Goal: Information Seeking & Learning: Learn about a topic

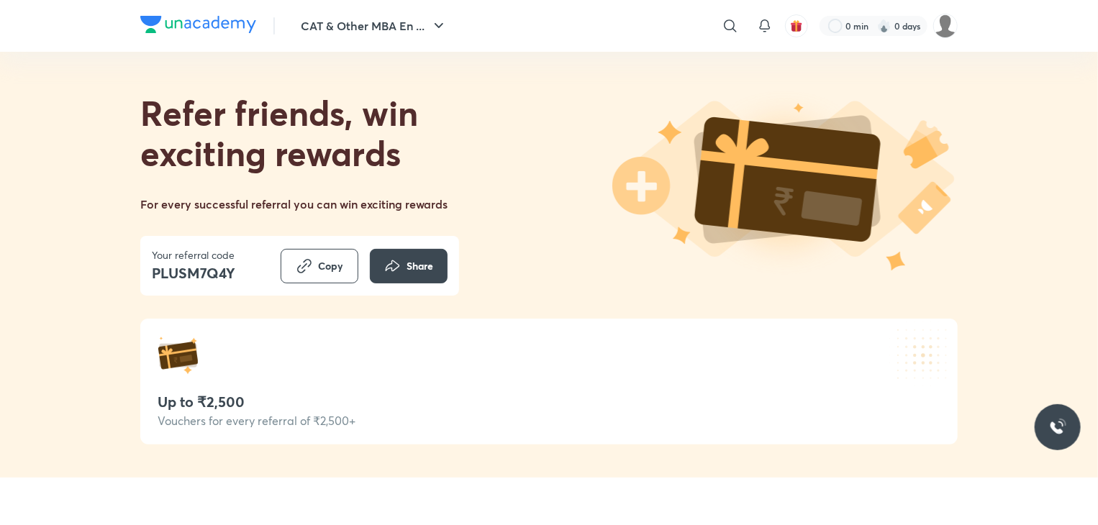
click at [456, 31] on div "Referral link copied to clipboard" at bounding box center [549, 49] width 226 height 40
click at [422, 41] on div "CAT & Other MBA En ... ​ 0 min 0 days" at bounding box center [548, 26] width 817 height 52
click at [331, 37] on button "CAT & Other MBA En ..." at bounding box center [374, 26] width 164 height 29
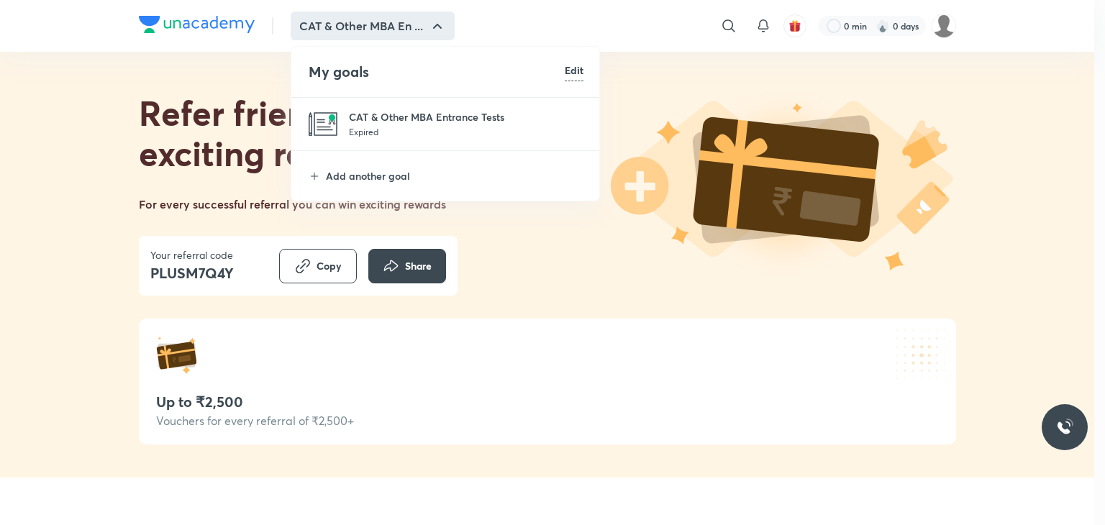
click at [414, 101] on li "CAT & Other MBA Entrance Tests Expired" at bounding box center [445, 124] width 309 height 53
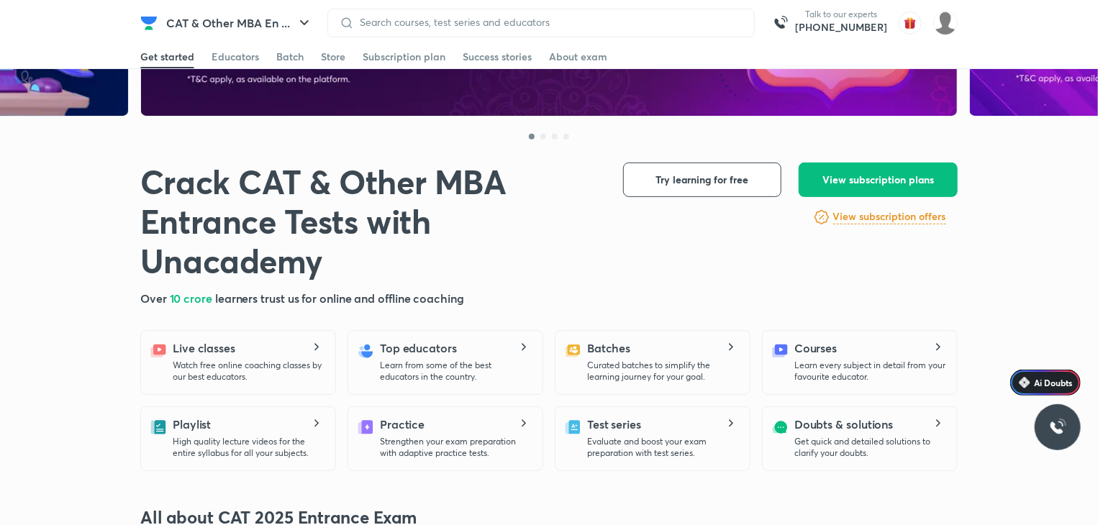
scroll to position [504, 0]
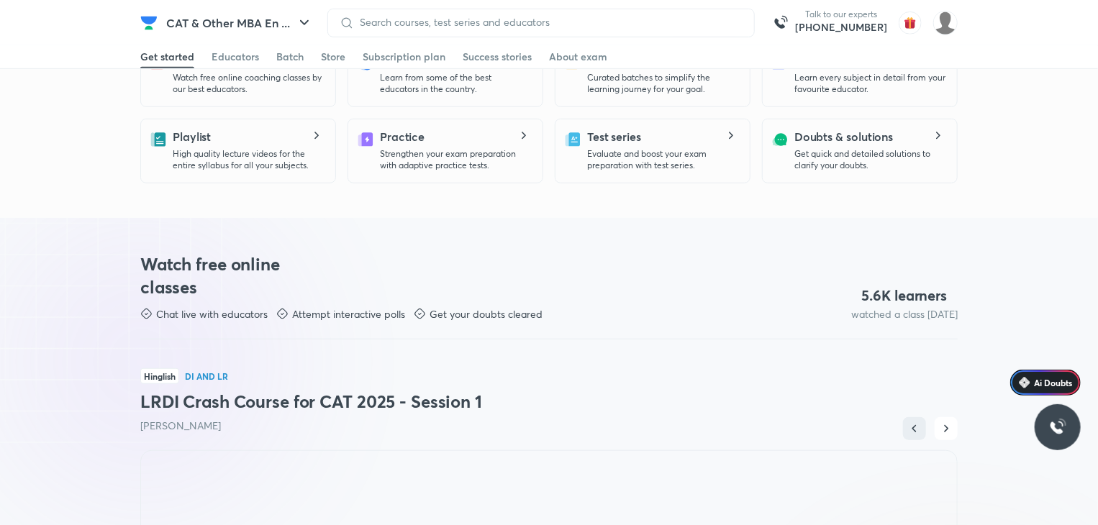
click at [672, 156] on p "Evaluate and boost your exam preparation with test series." at bounding box center [662, 159] width 151 height 23
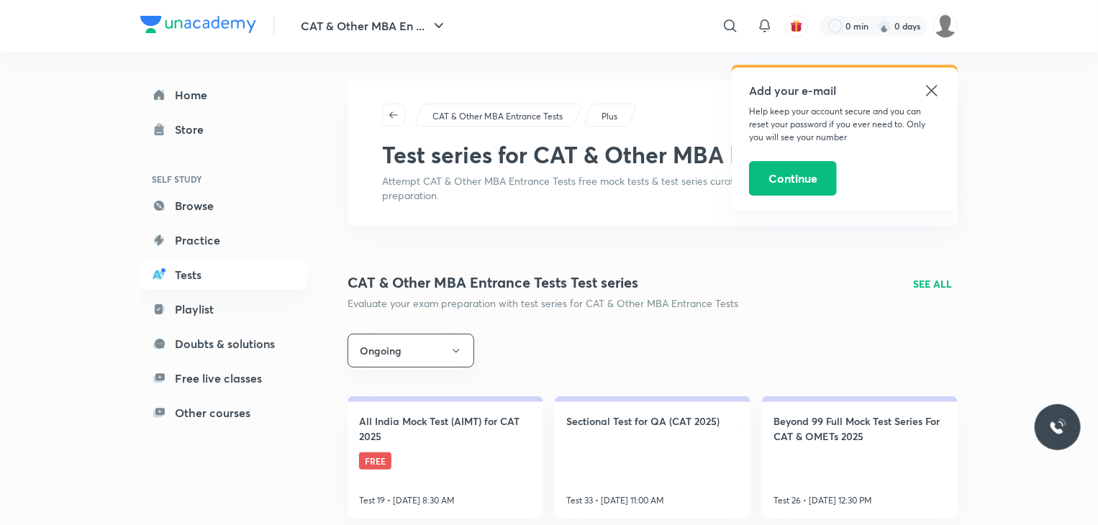
click at [928, 92] on icon at bounding box center [931, 90] width 17 height 17
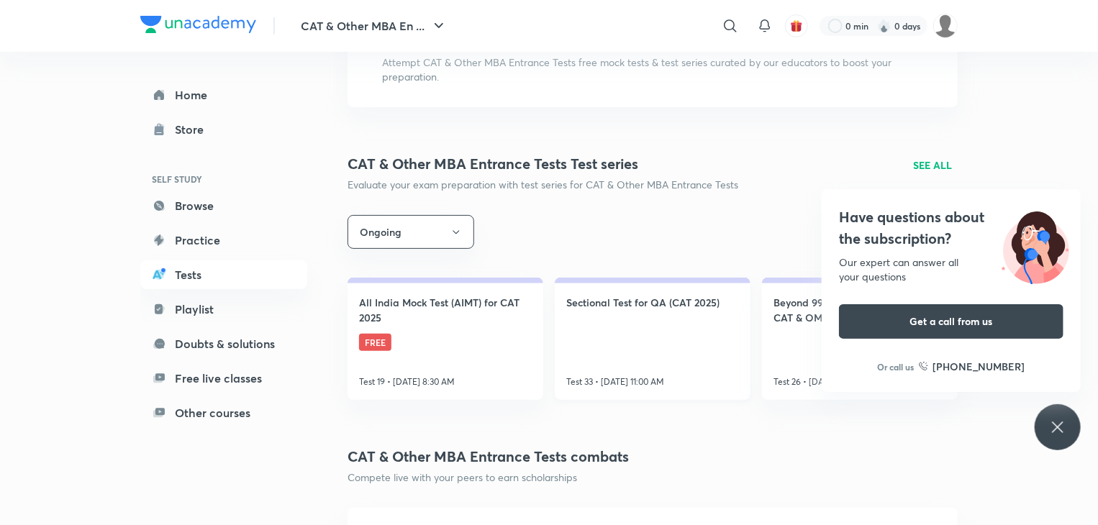
scroll to position [144, 0]
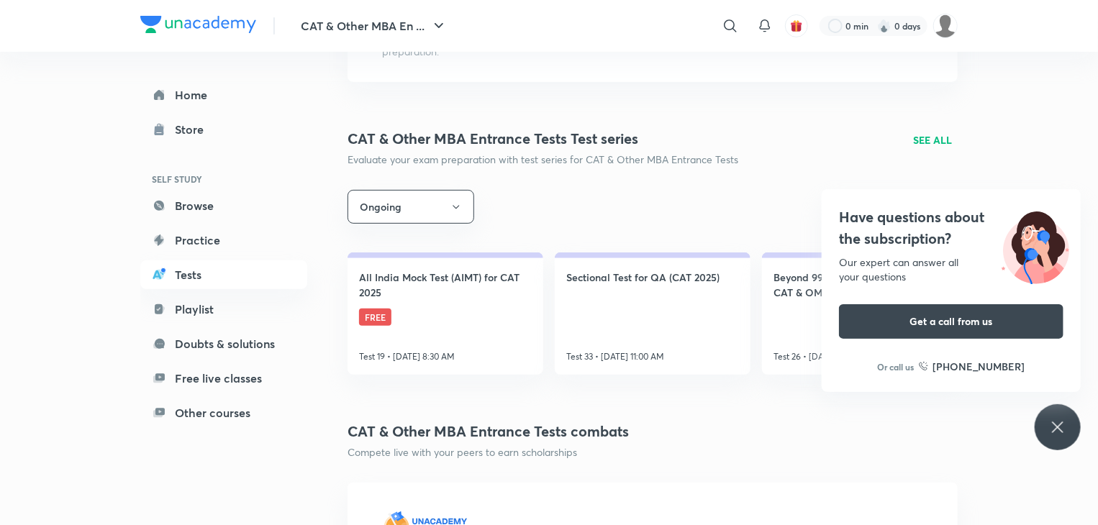
click at [1059, 435] on icon at bounding box center [1057, 427] width 17 height 17
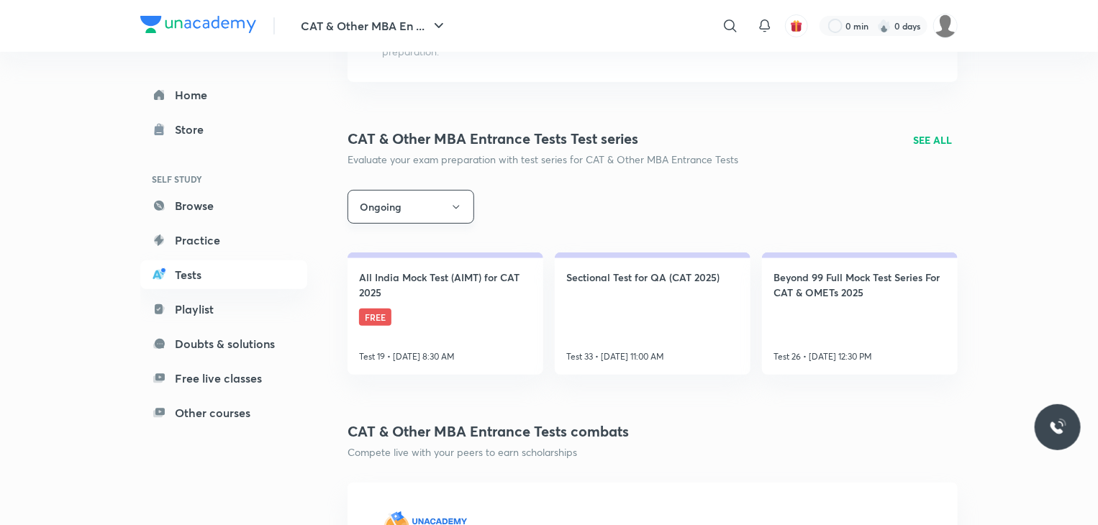
click at [403, 197] on button "Ongoing" at bounding box center [411, 207] width 127 height 34
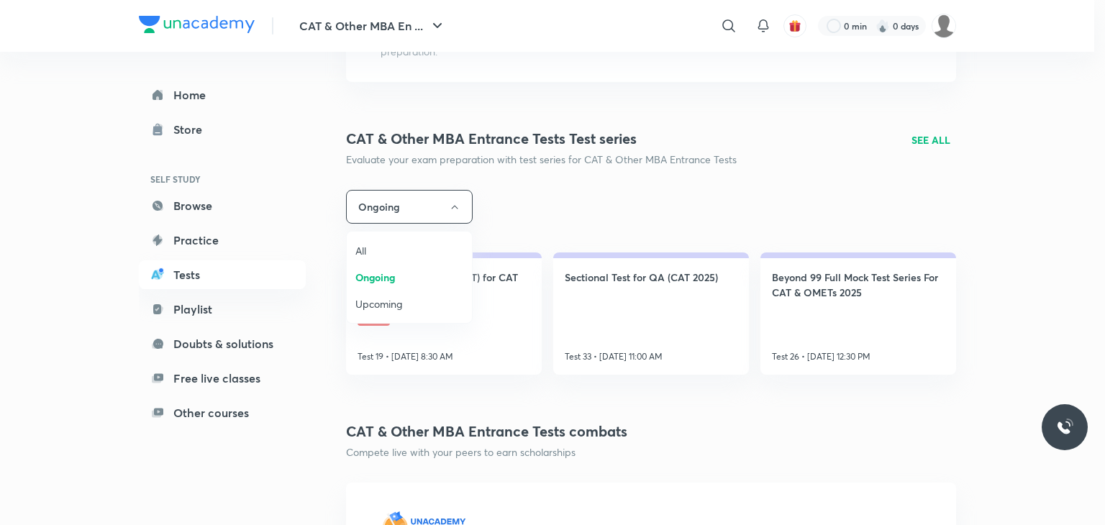
click at [409, 217] on div at bounding box center [552, 262] width 1105 height 525
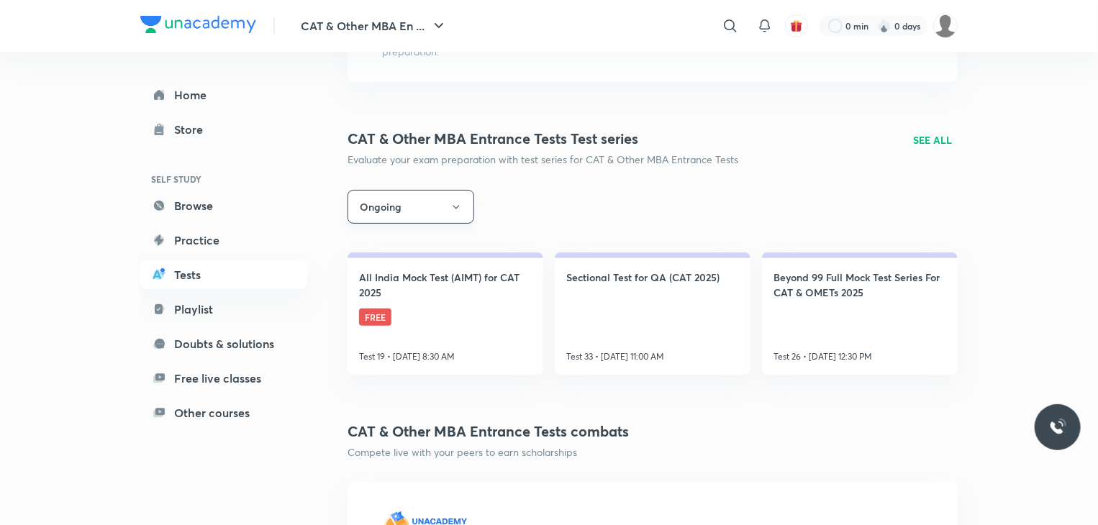
click at [407, 208] on button "Ongoing" at bounding box center [411, 207] width 127 height 34
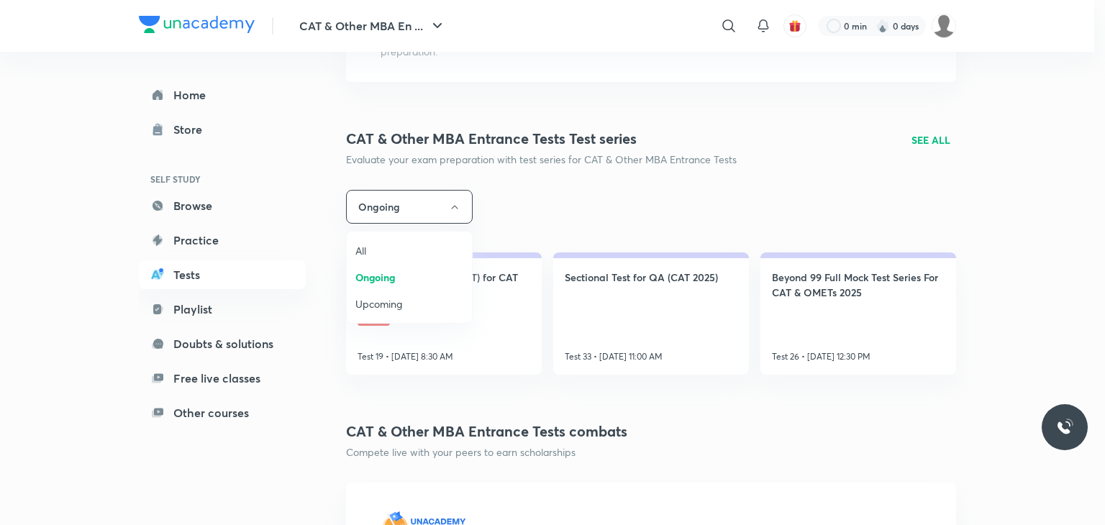
click at [363, 245] on span "All" at bounding box center [409, 250] width 108 height 15
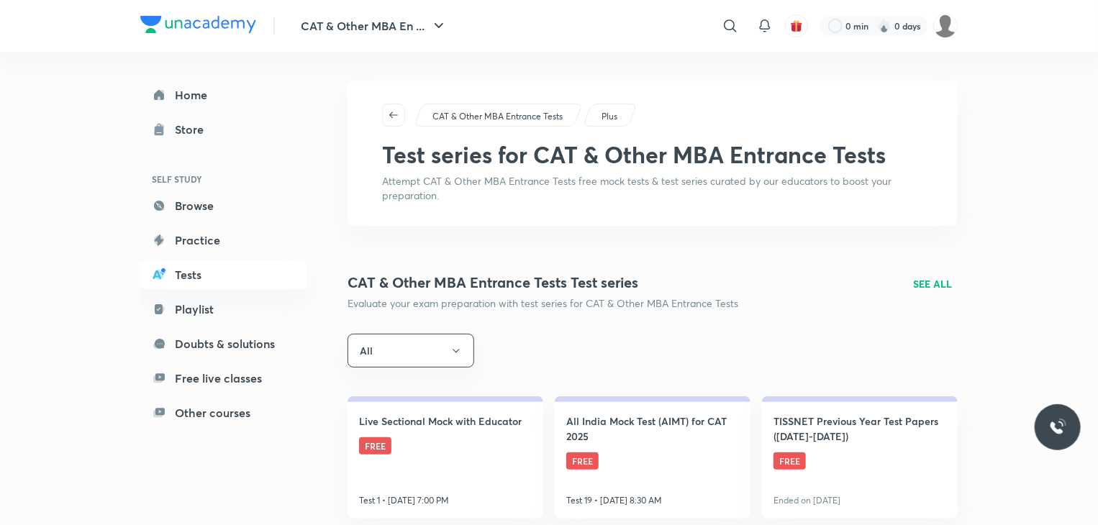
click at [938, 281] on p "SEE ALL" at bounding box center [932, 283] width 39 height 15
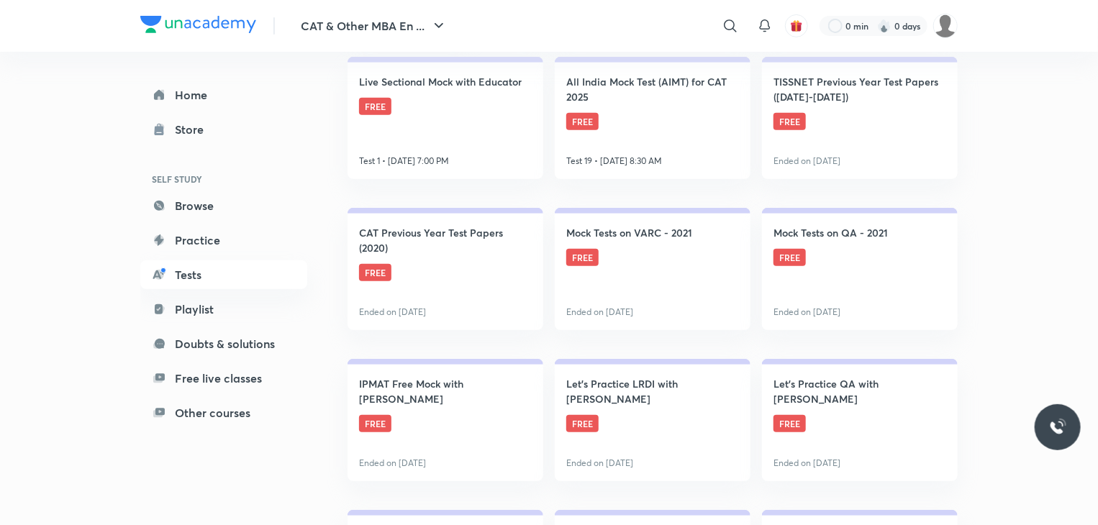
scroll to position [360, 0]
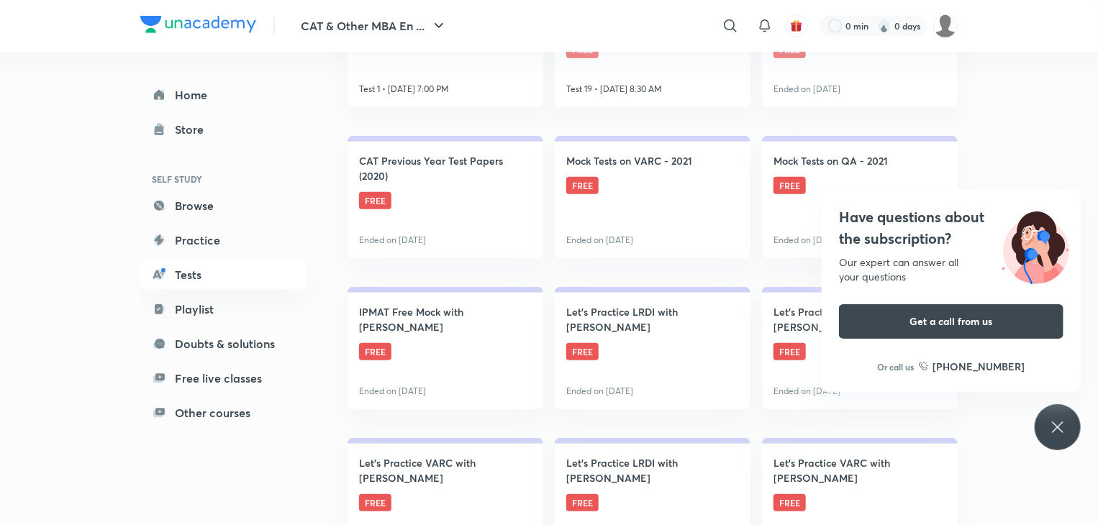
click at [1053, 427] on icon at bounding box center [1057, 427] width 17 height 17
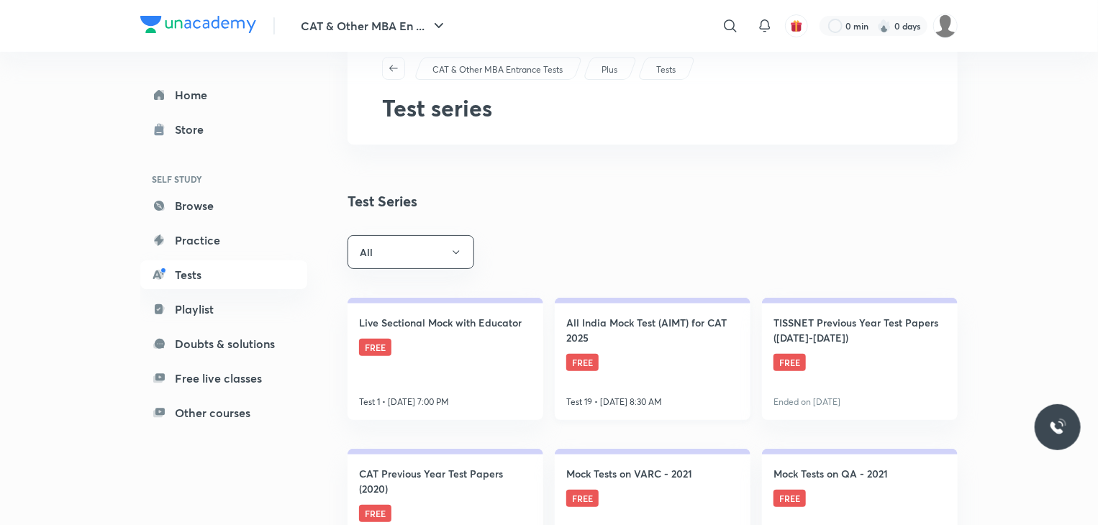
scroll to position [72, 0]
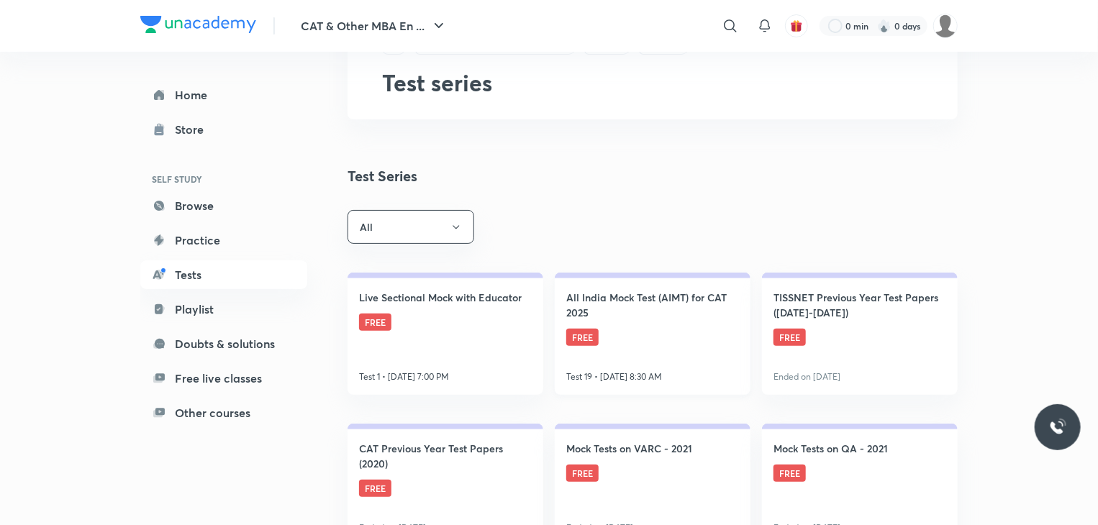
click at [655, 335] on link "All India Mock Test (AIMT) for CAT 2025 FREE Test 19 • [DATE] 8:30 AM" at bounding box center [653, 334] width 196 height 122
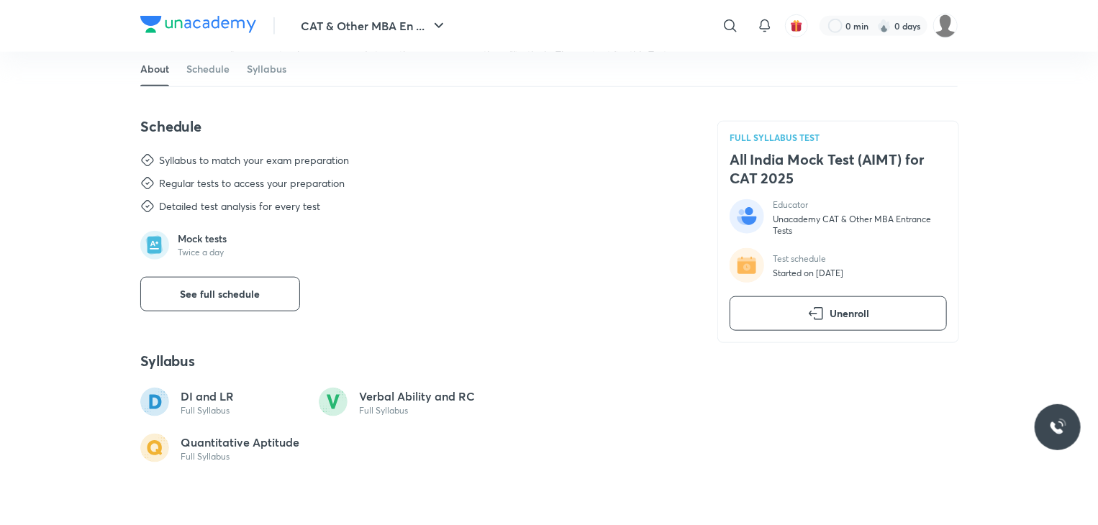
scroll to position [720, 0]
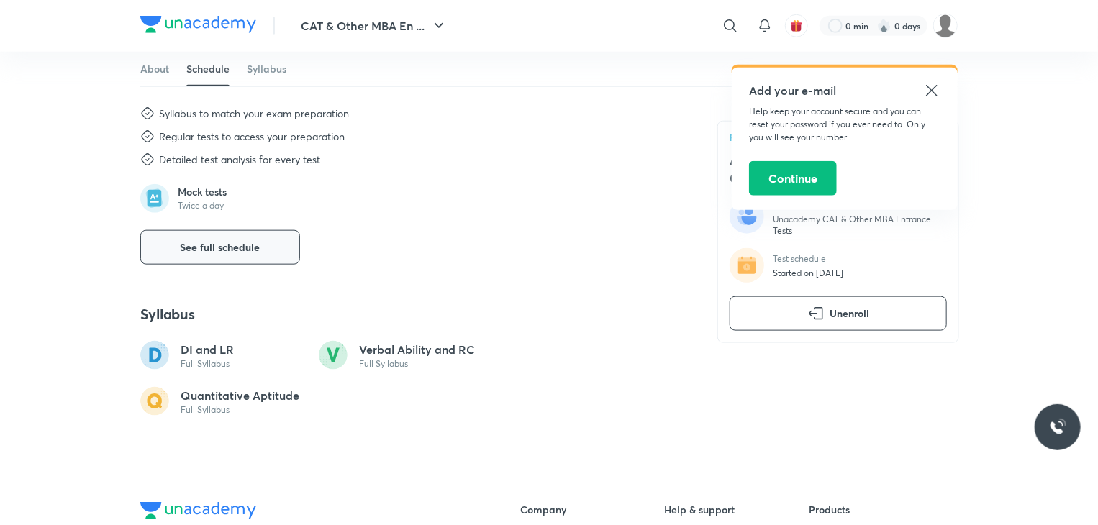
click at [222, 248] on span "See full schedule" at bounding box center [221, 247] width 80 height 14
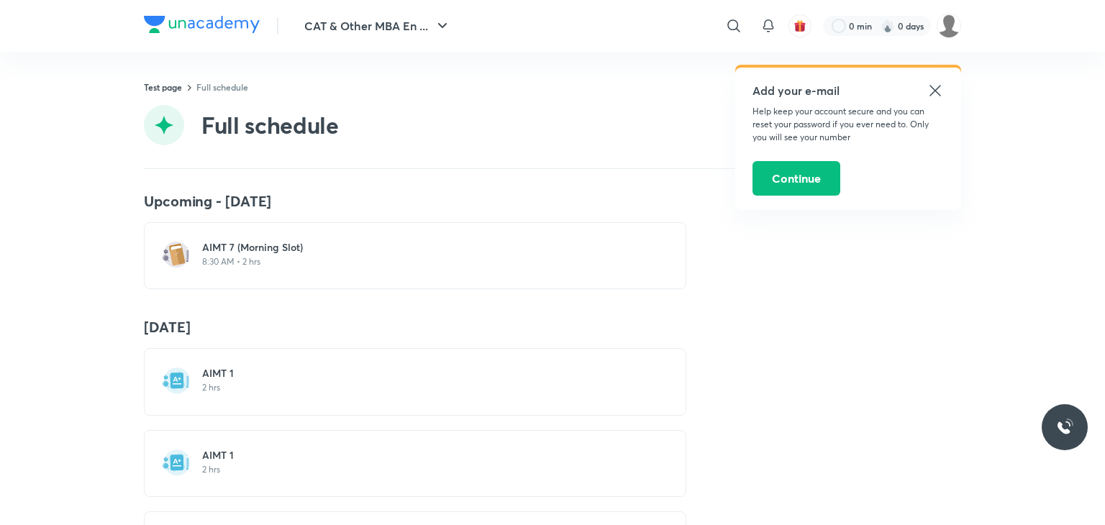
click at [253, 361] on div "AIMT 1 2 hrs" at bounding box center [415, 381] width 543 height 67
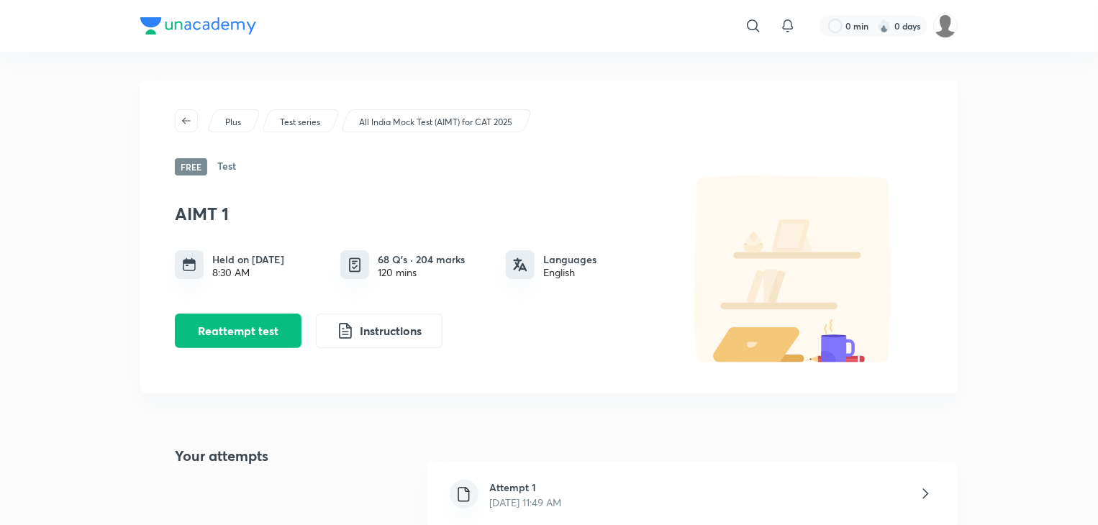
drag, startPoint x: 938, startPoint y: 522, endPoint x: 901, endPoint y: 499, distance: 42.9
click at [938, 521] on div "Attempt 1 [DATE] 11:49 AM" at bounding box center [692, 495] width 531 height 65
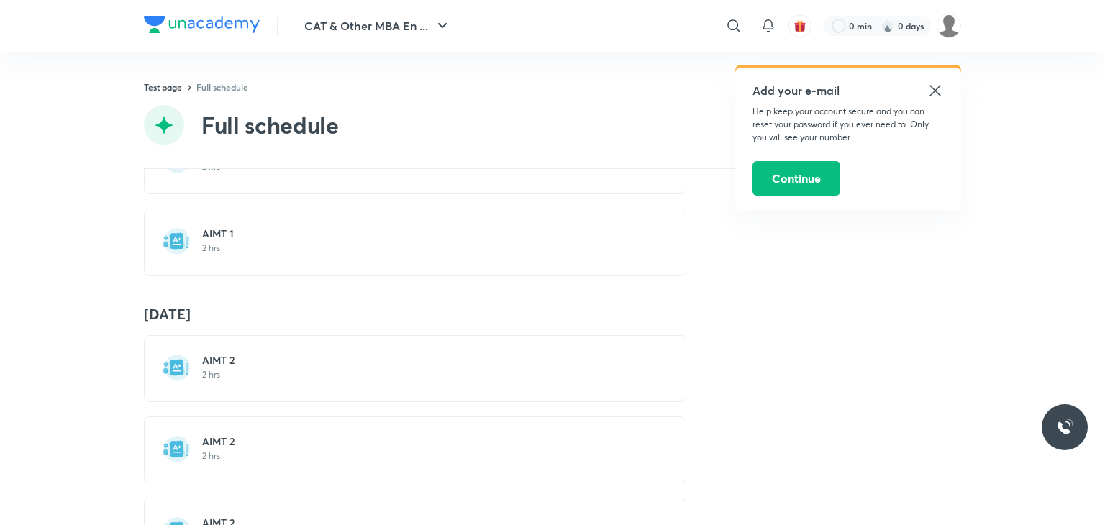
scroll to position [360, 0]
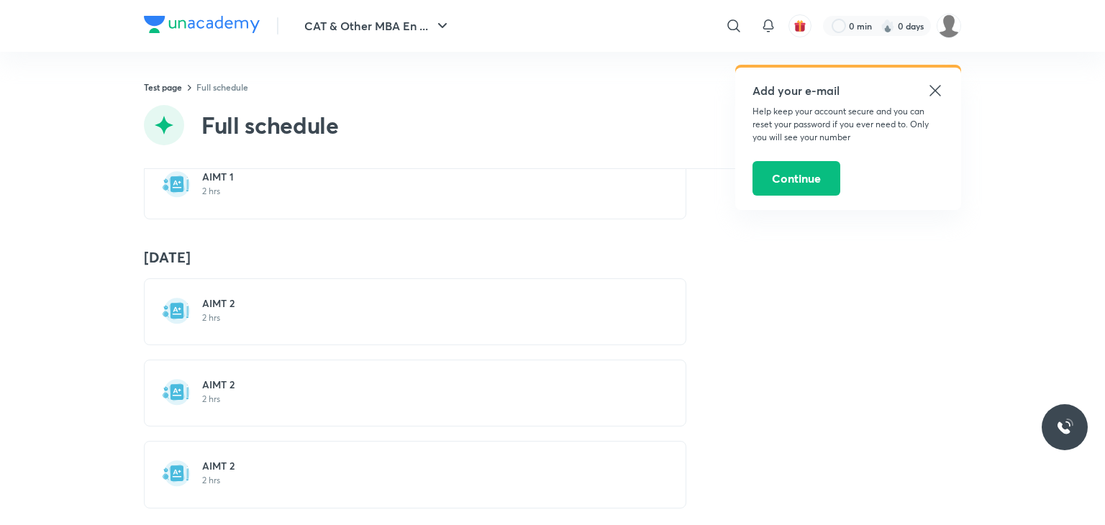
click at [237, 317] on p "2 hrs" at bounding box center [423, 318] width 443 height 12
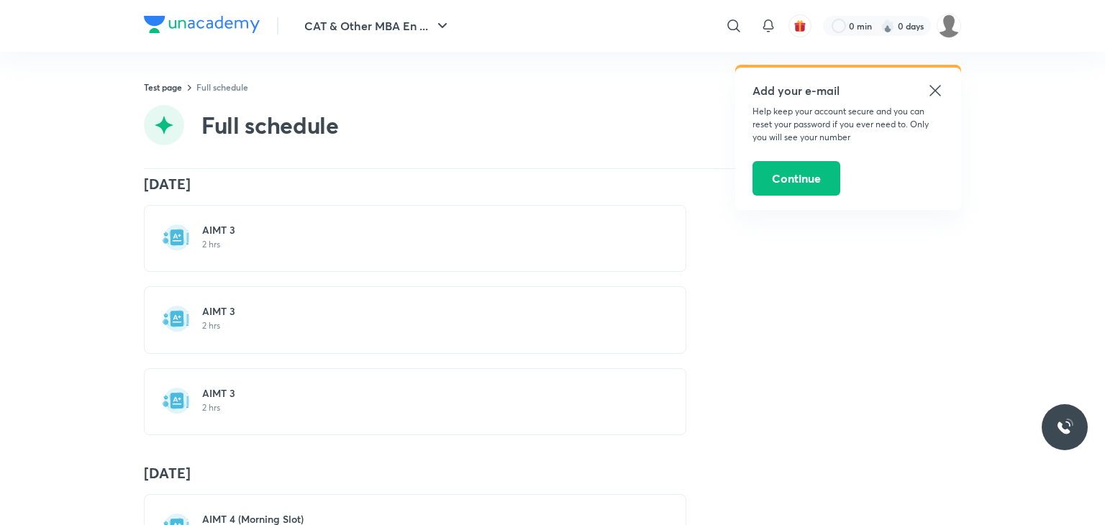
scroll to position [720, 0]
click at [232, 251] on div "AIMT 3 2 hrs" at bounding box center [423, 241] width 443 height 31
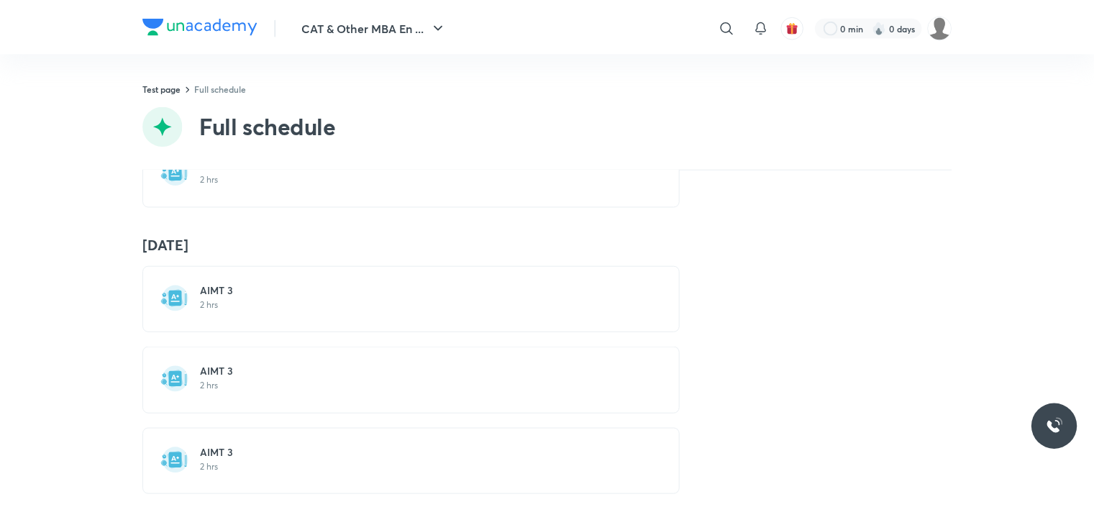
scroll to position [720, 0]
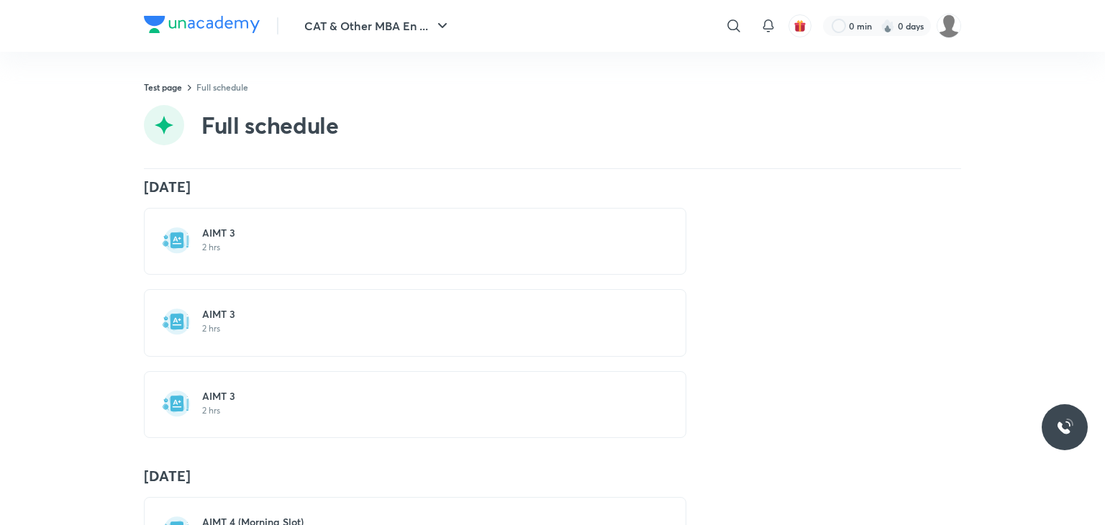
click at [285, 234] on h6 "AIMT 3" at bounding box center [423, 233] width 443 height 14
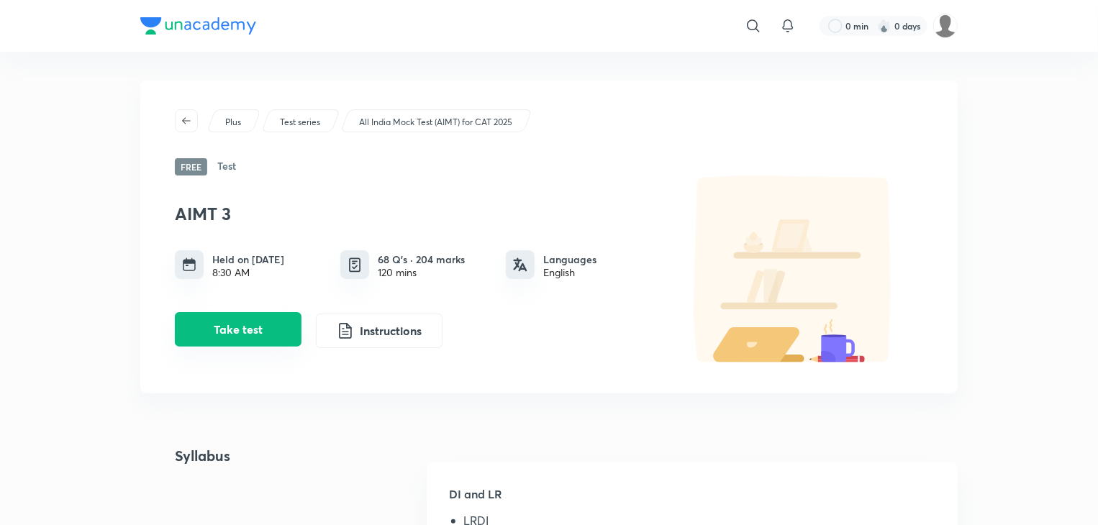
click at [291, 326] on button "Take test" at bounding box center [238, 329] width 127 height 35
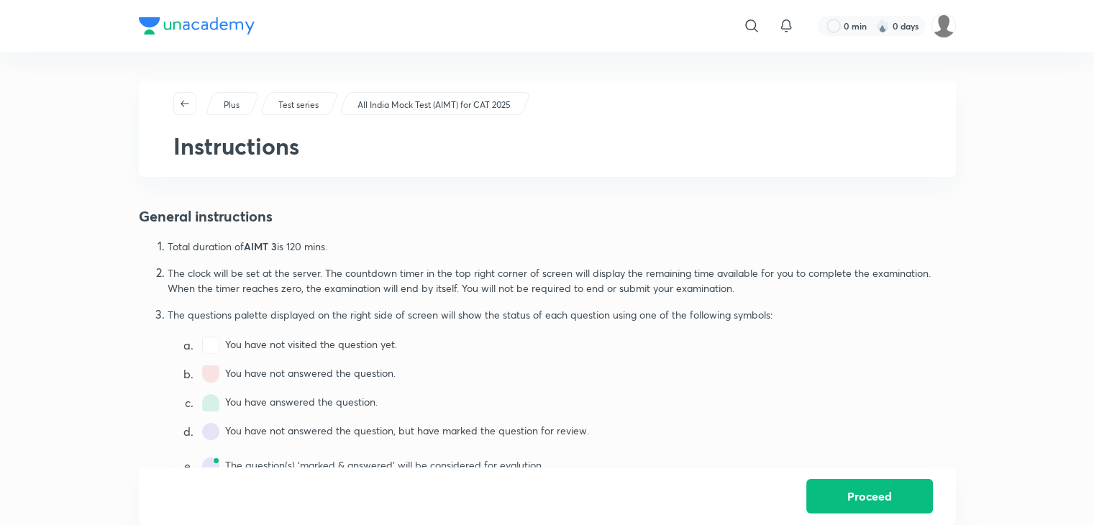
scroll to position [144, 0]
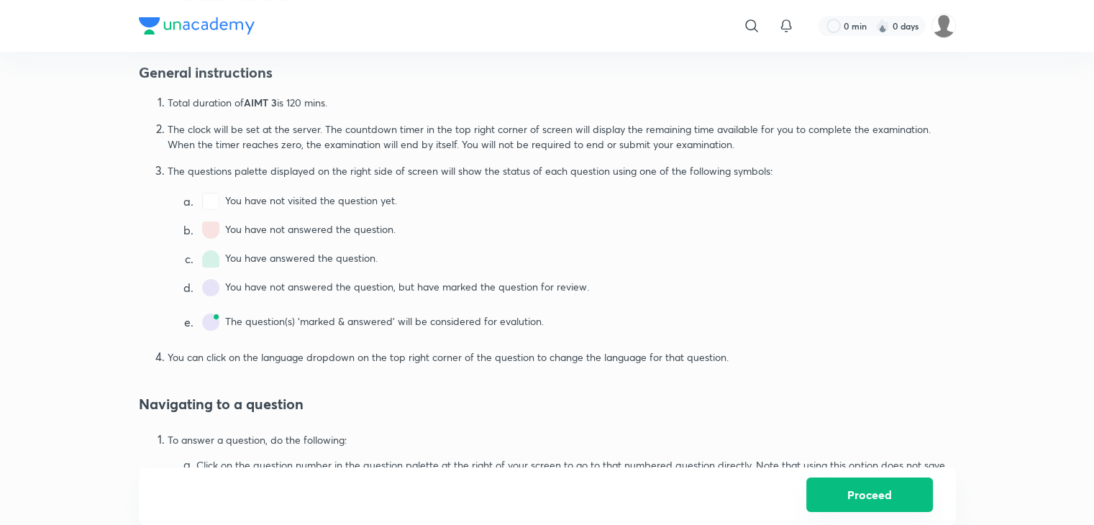
click at [857, 489] on button "Proceed" at bounding box center [870, 495] width 127 height 35
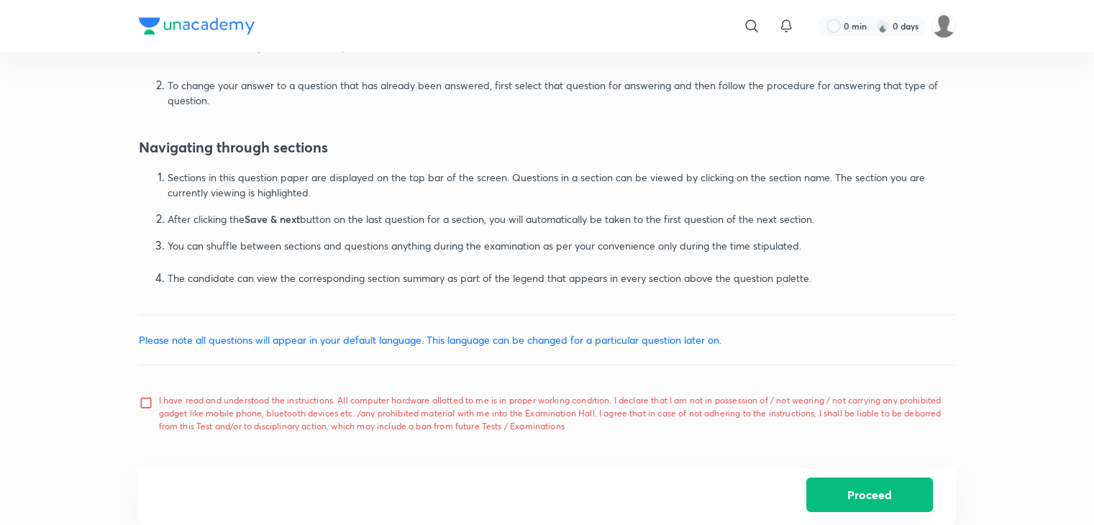
scroll to position [863, 0]
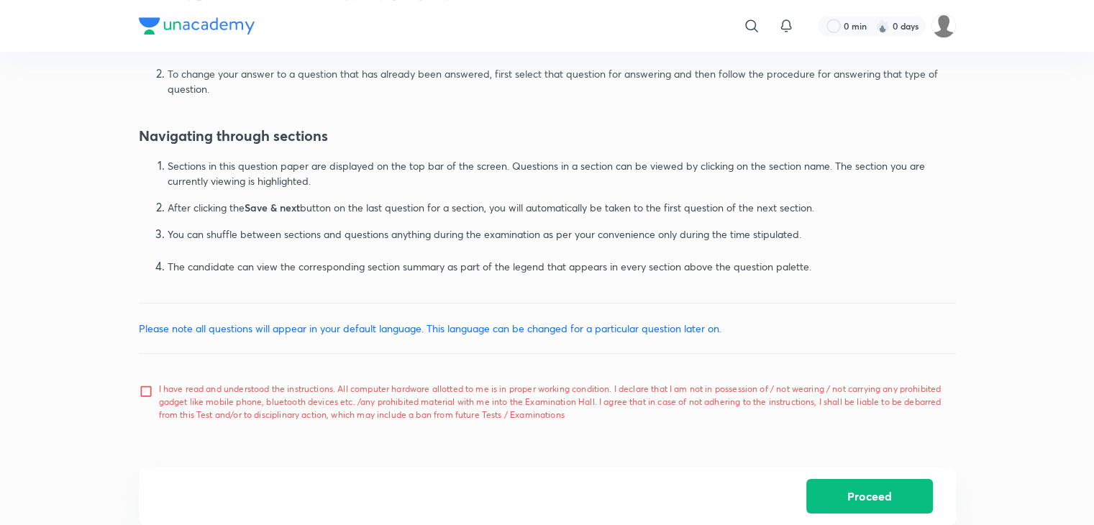
click at [144, 395] on input "I have read and understood the instructions. All computer hardware allotted to …" at bounding box center [149, 402] width 20 height 36
checkbox input "true"
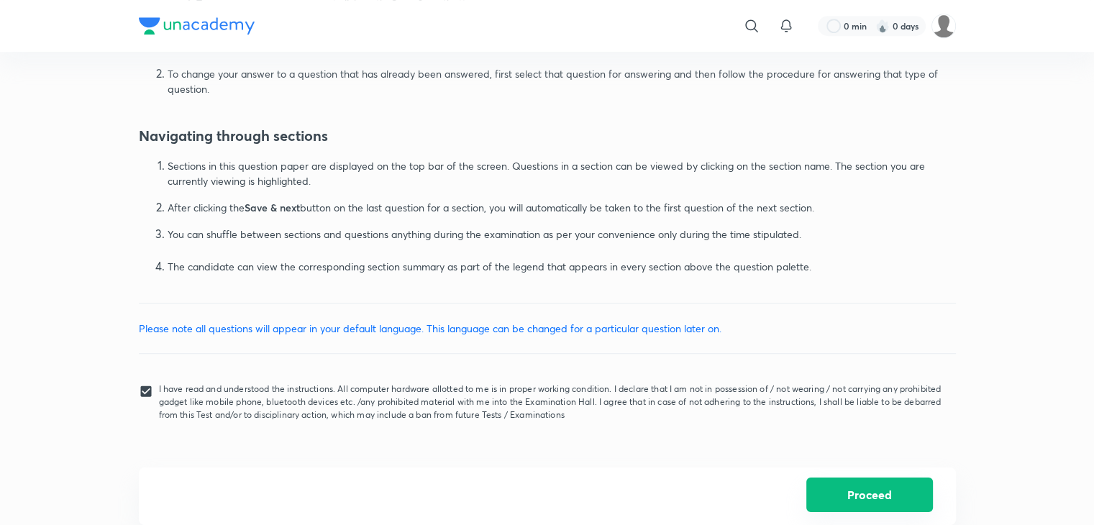
click at [849, 484] on button "Proceed" at bounding box center [870, 495] width 127 height 35
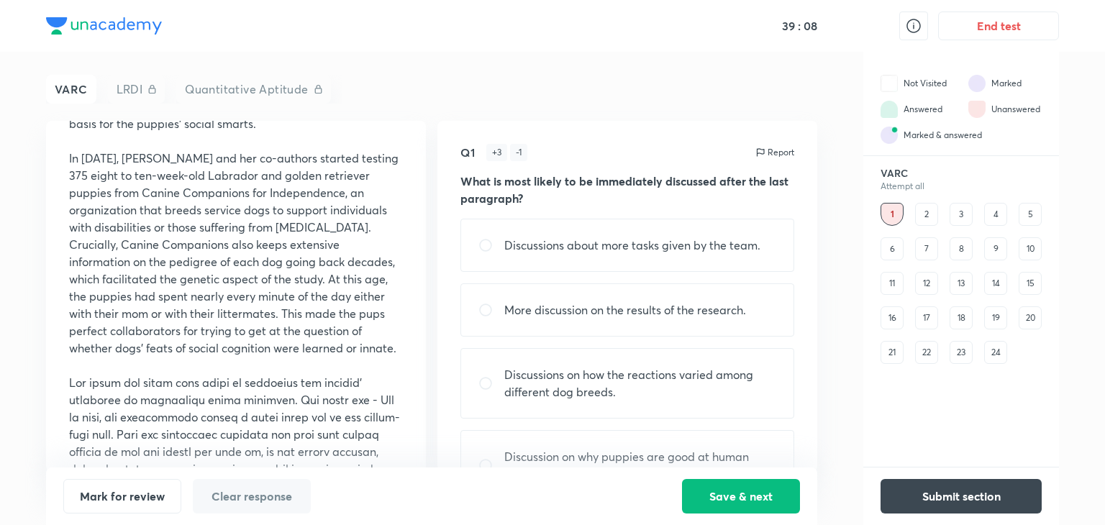
scroll to position [676, 0]
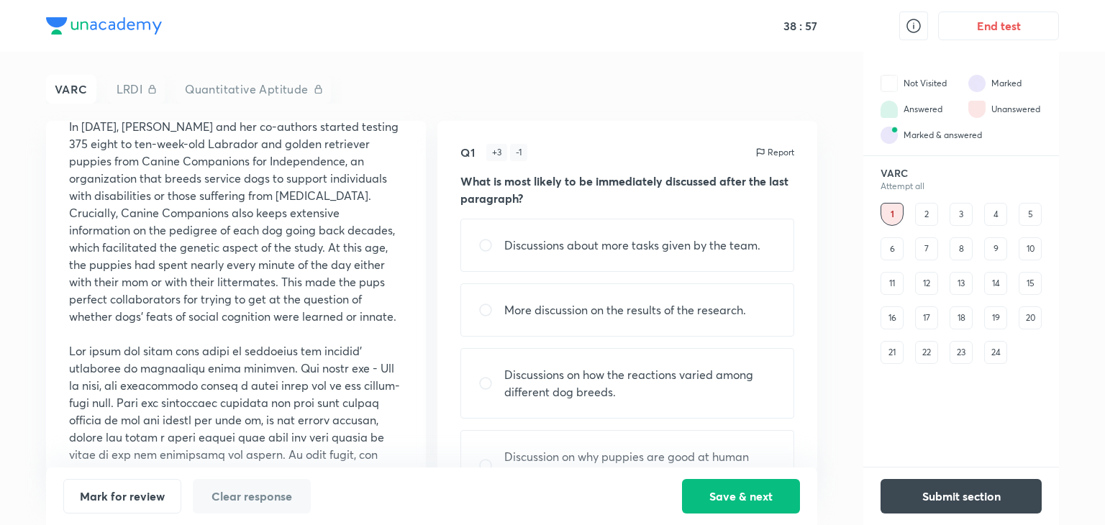
click at [990, 214] on div "4" at bounding box center [995, 214] width 23 height 23
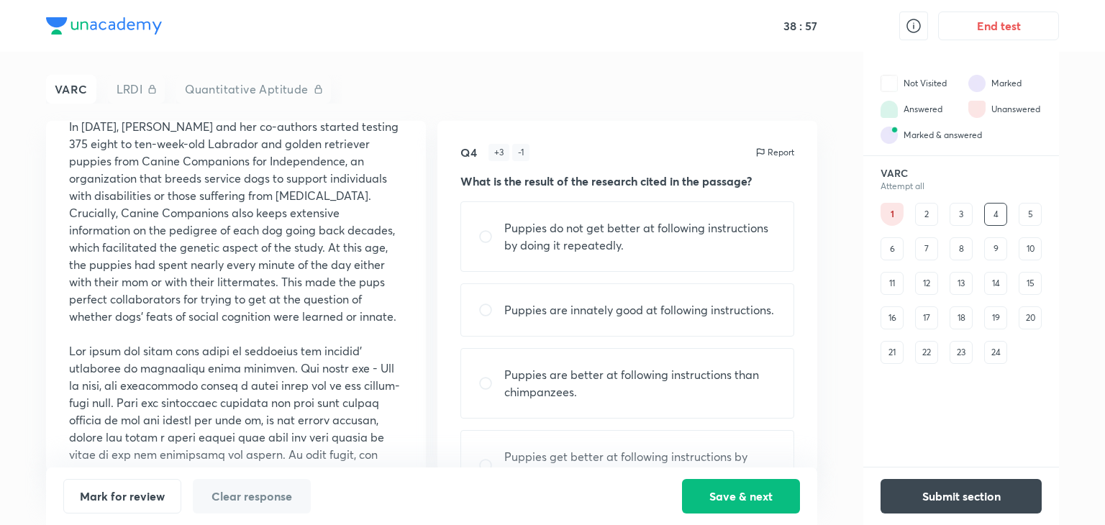
scroll to position [0, 0]
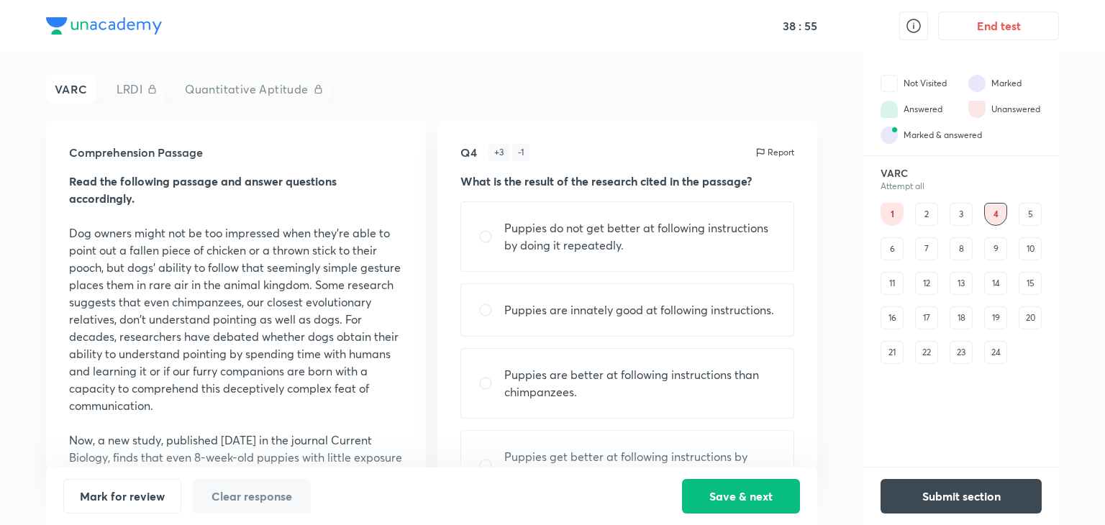
click at [1036, 211] on div "5" at bounding box center [1030, 214] width 23 height 23
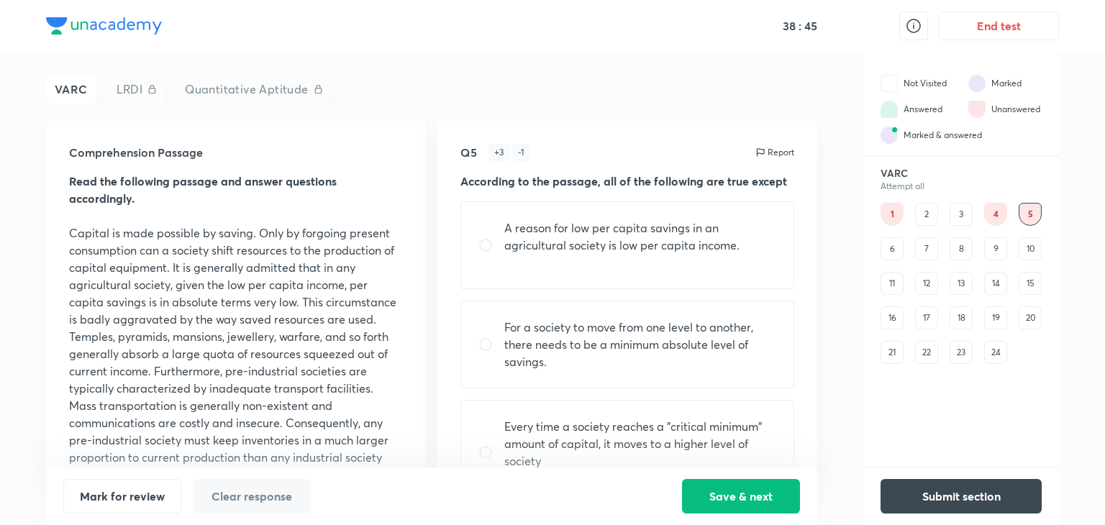
click at [901, 208] on div "1" at bounding box center [892, 214] width 23 height 23
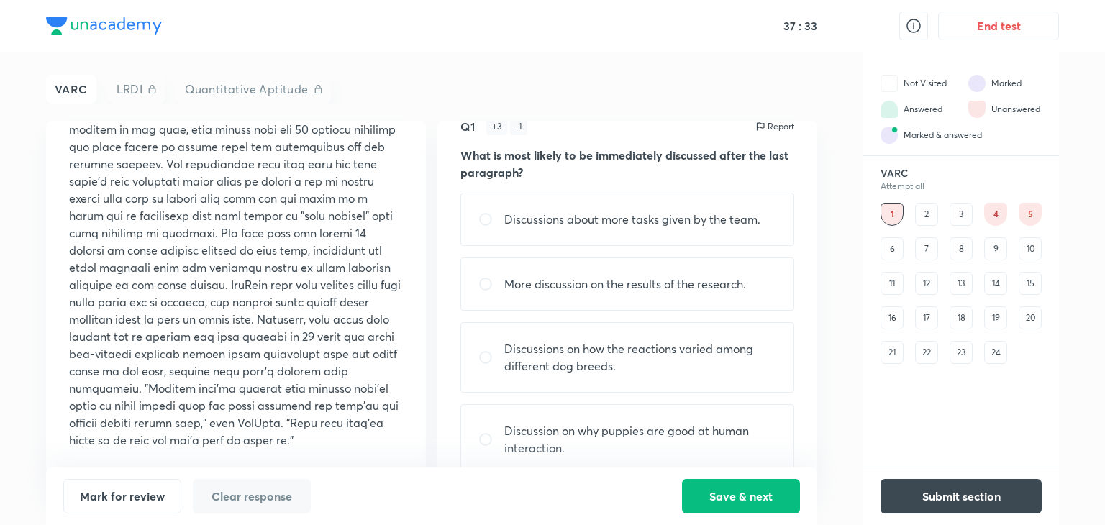
scroll to position [50, 0]
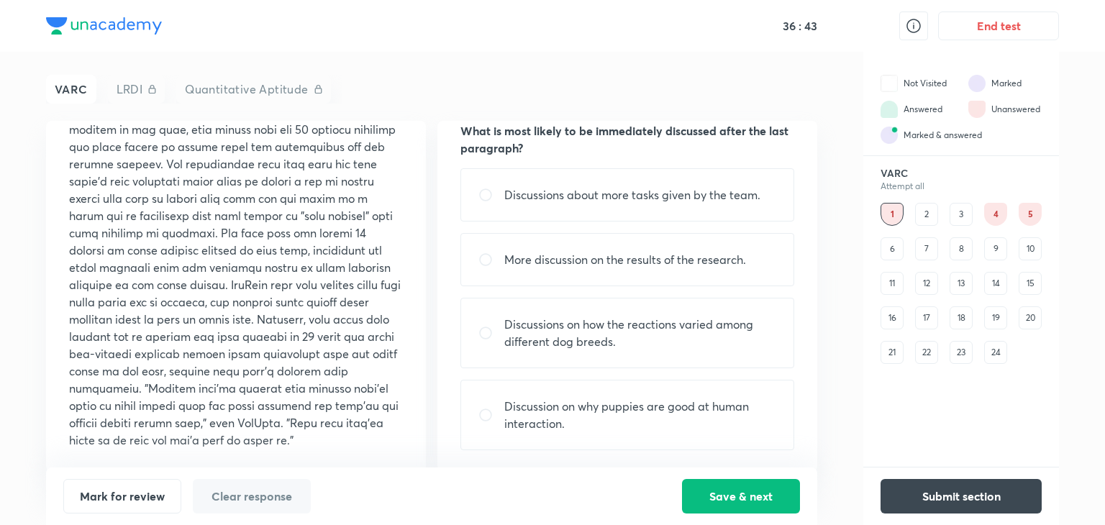
click at [586, 335] on p "Discussions on how the reactions varied among different dog breeds." at bounding box center [640, 333] width 272 height 35
click at [585, 335] on p "Discussions on how the reactions varied among different dog breeds." at bounding box center [640, 333] width 272 height 35
click at [584, 335] on p "Discussions on how the reactions varied among different dog breeds." at bounding box center [640, 333] width 272 height 35
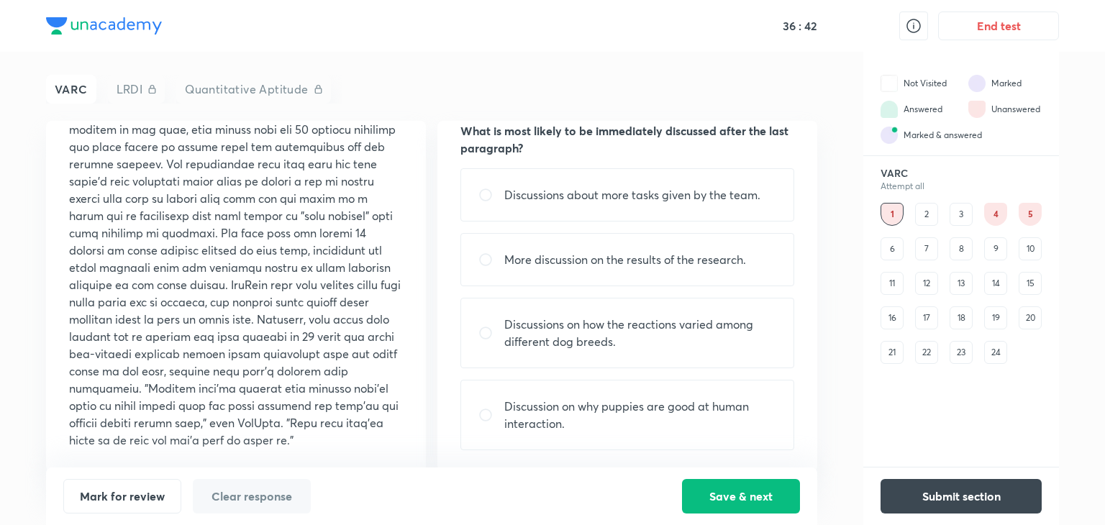
radio input "true"
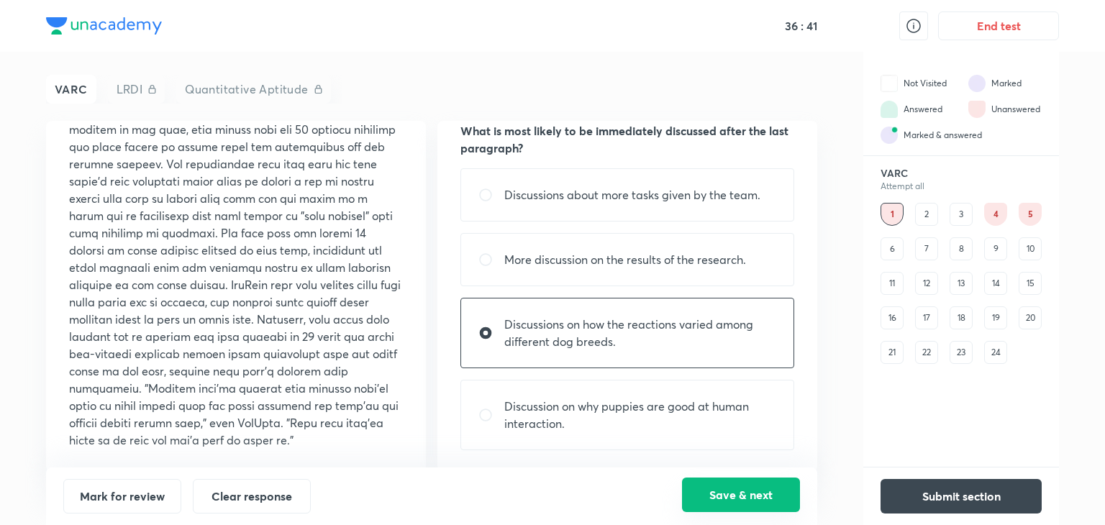
click at [730, 493] on button "Save & next" at bounding box center [741, 495] width 118 height 35
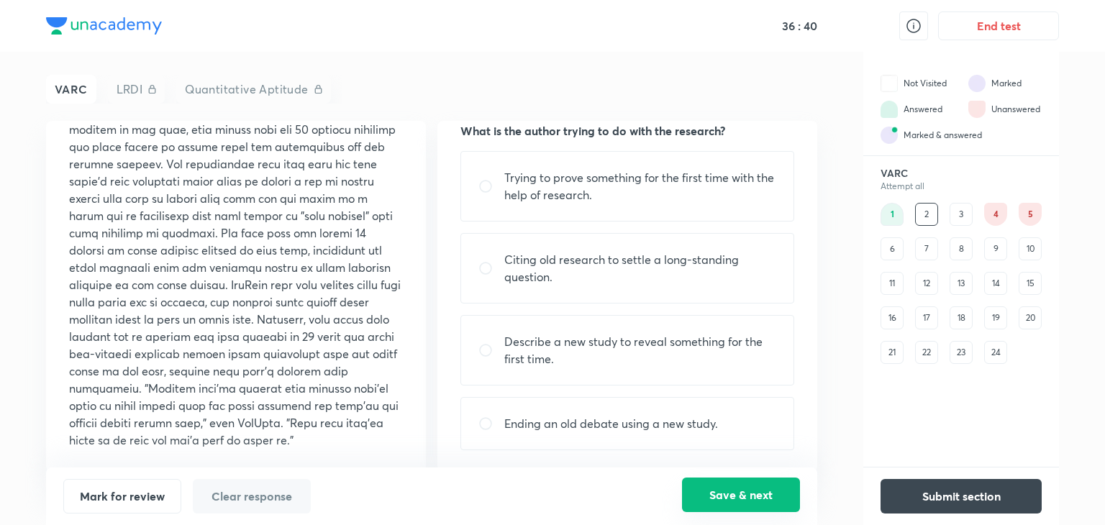
scroll to position [0, 0]
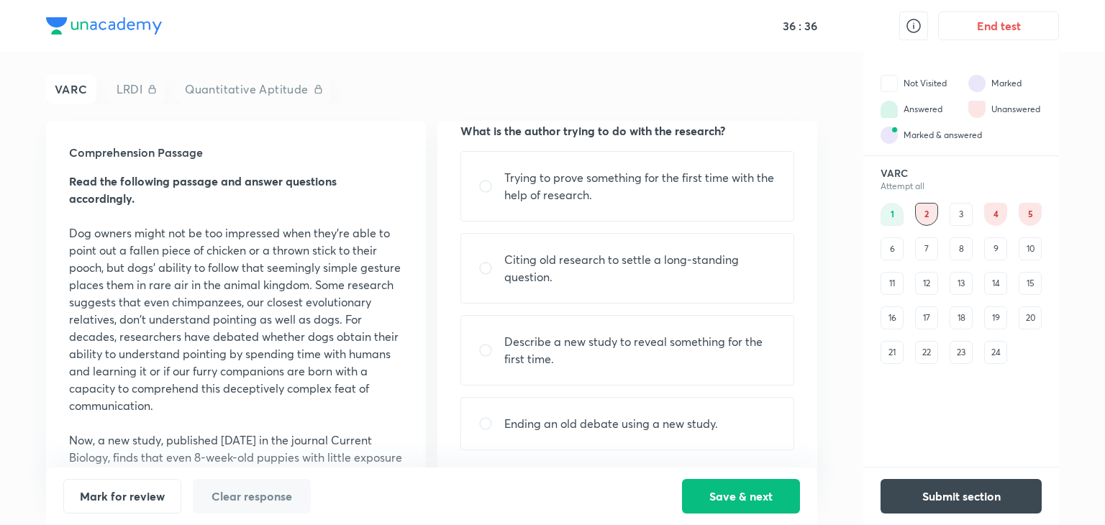
click at [957, 217] on div "3" at bounding box center [961, 214] width 23 height 23
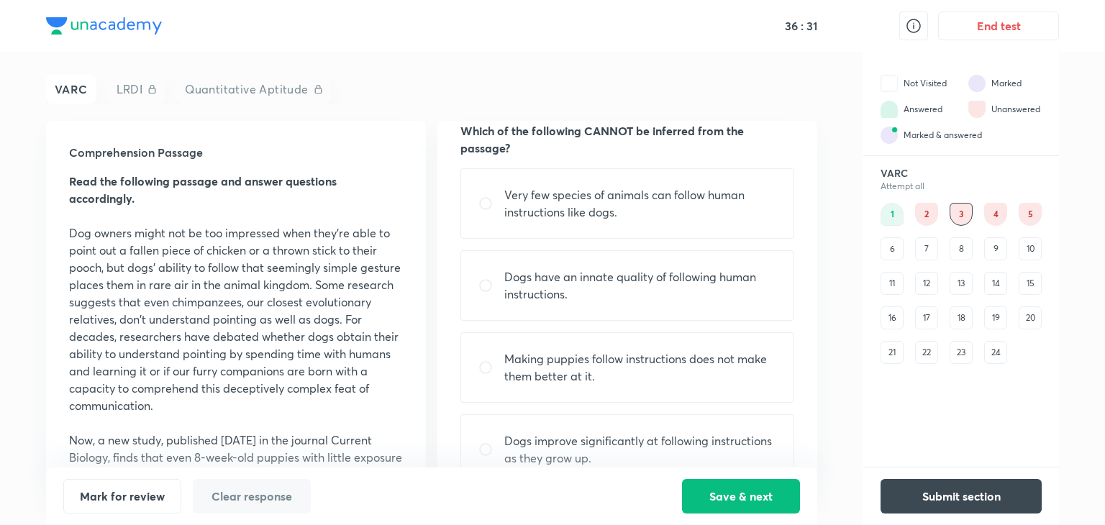
click at [992, 222] on div "4" at bounding box center [995, 214] width 23 height 23
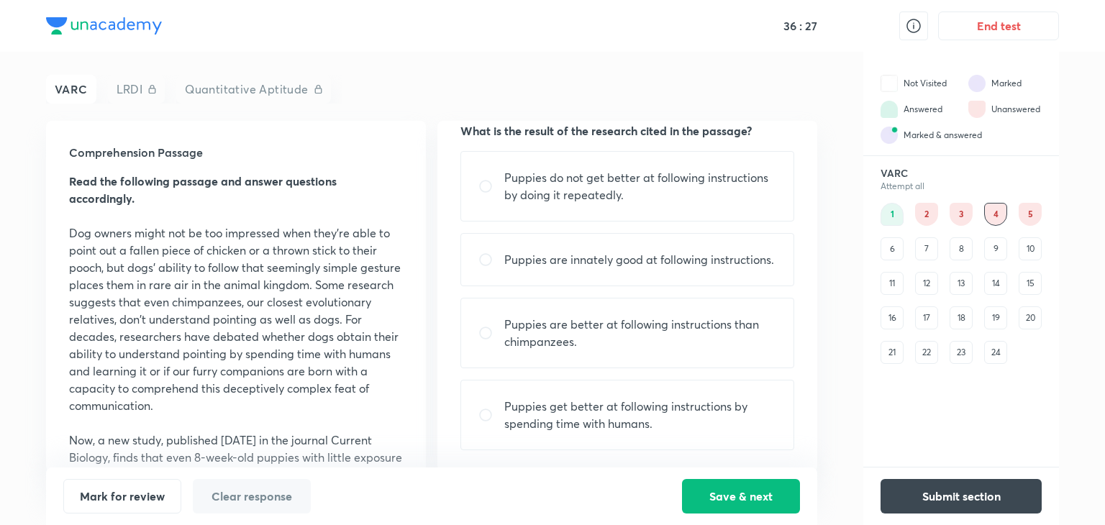
click at [1026, 209] on div "5" at bounding box center [1030, 214] width 23 height 23
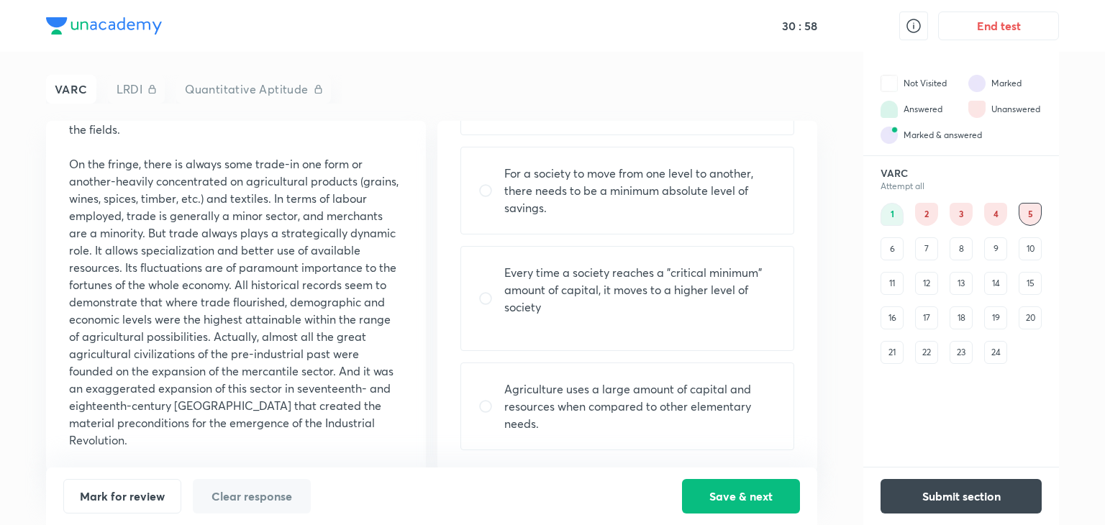
scroll to position [1226, 0]
click at [887, 242] on div "6" at bounding box center [892, 248] width 23 height 23
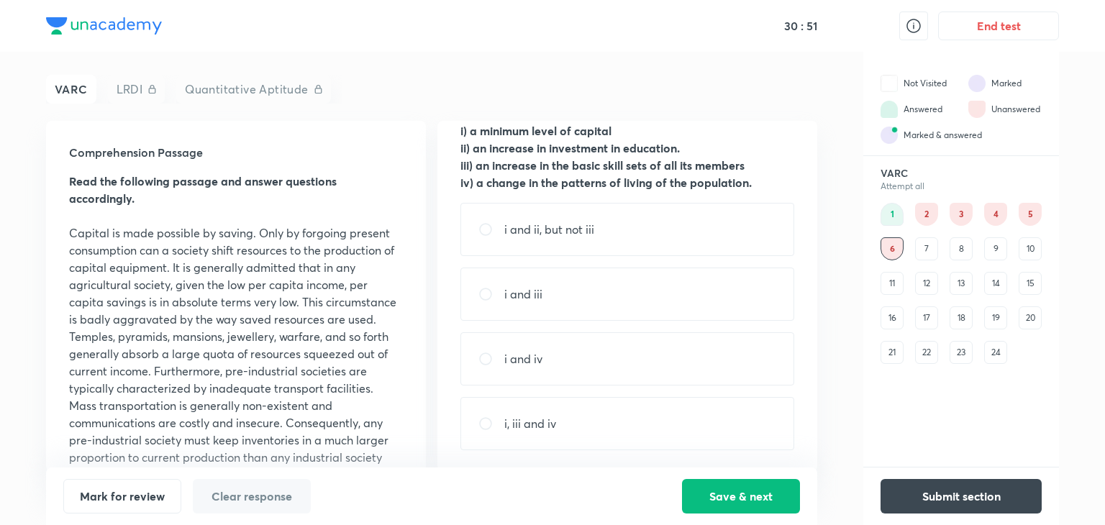
scroll to position [0, 0]
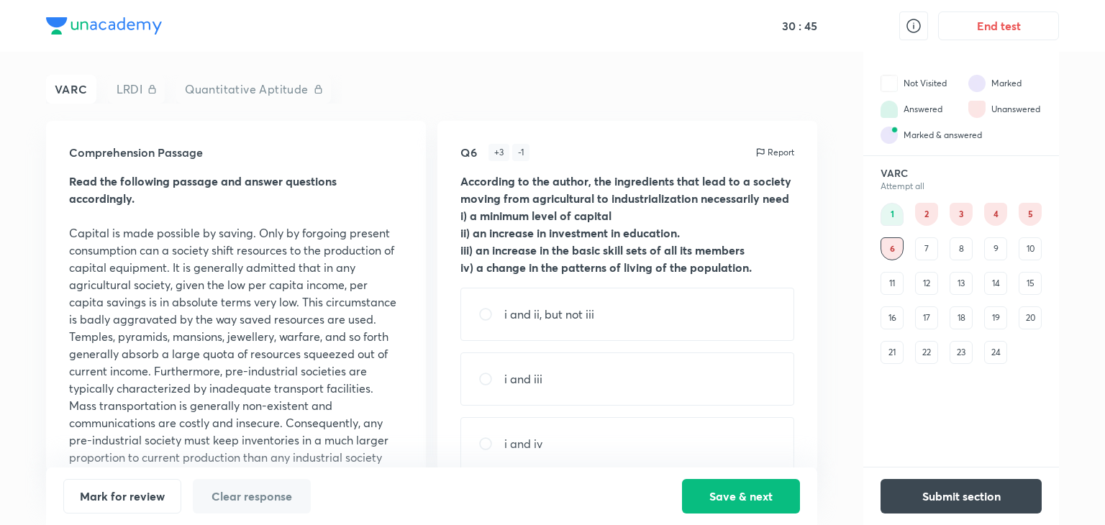
click at [930, 242] on div "7" at bounding box center [926, 248] width 23 height 23
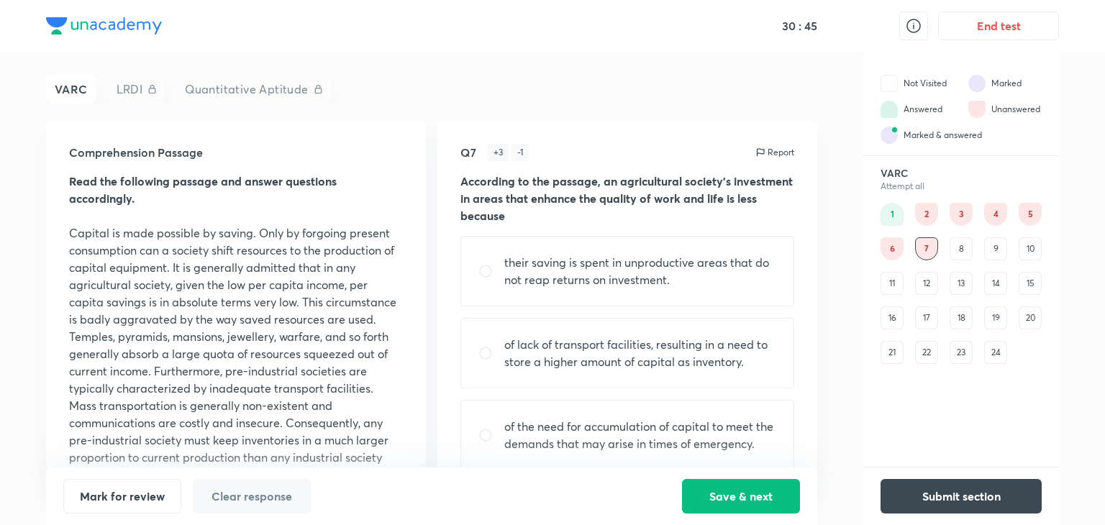
click at [961, 248] on div "8" at bounding box center [961, 248] width 23 height 23
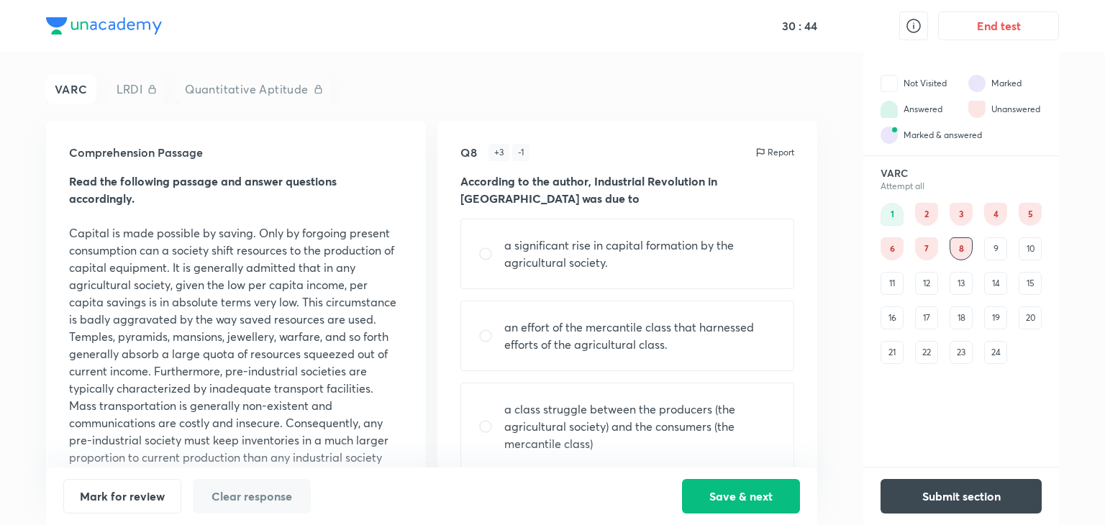
click at [998, 248] on div "9" at bounding box center [995, 248] width 23 height 23
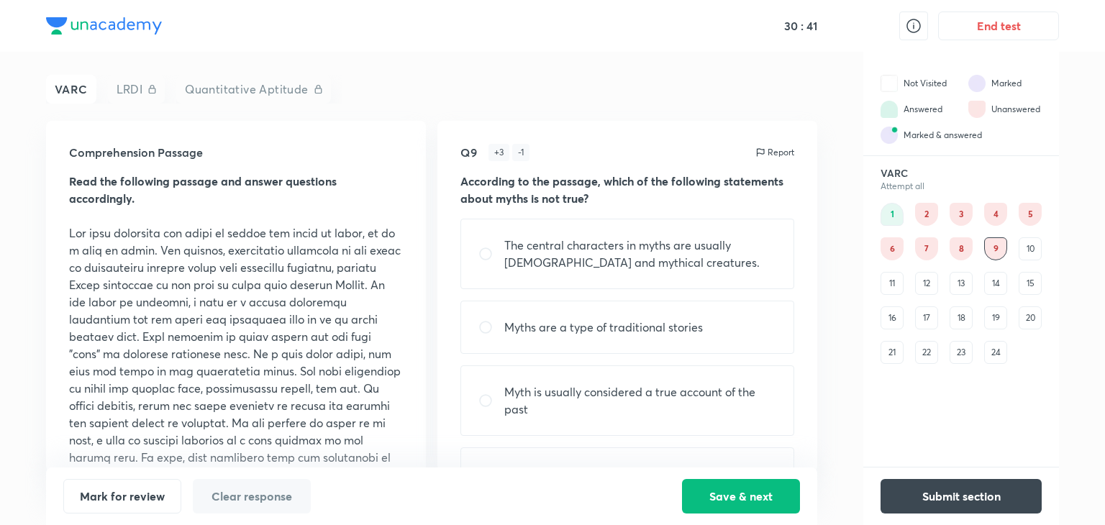
click at [956, 257] on div "8" at bounding box center [961, 248] width 23 height 23
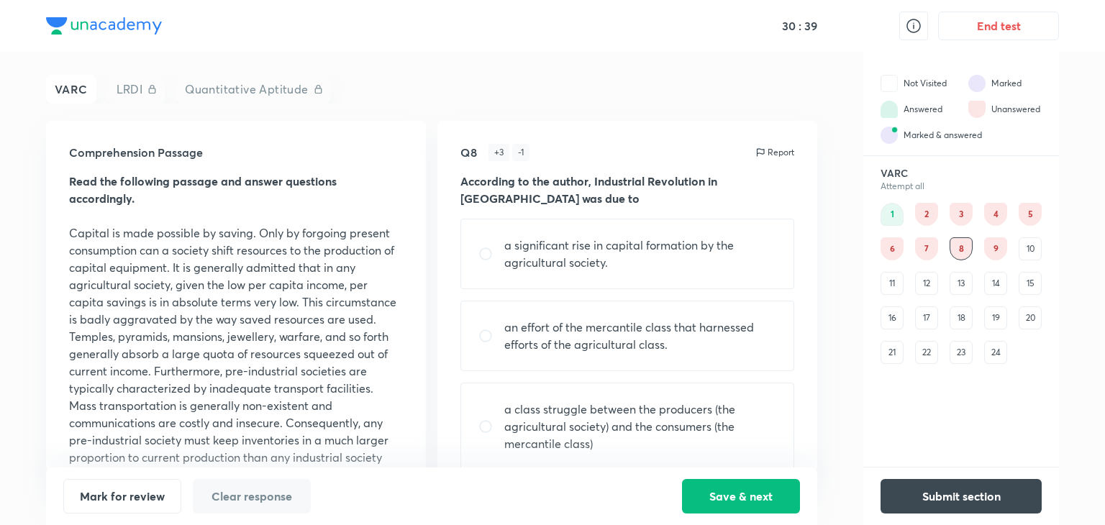
click at [992, 253] on div "9" at bounding box center [995, 248] width 23 height 23
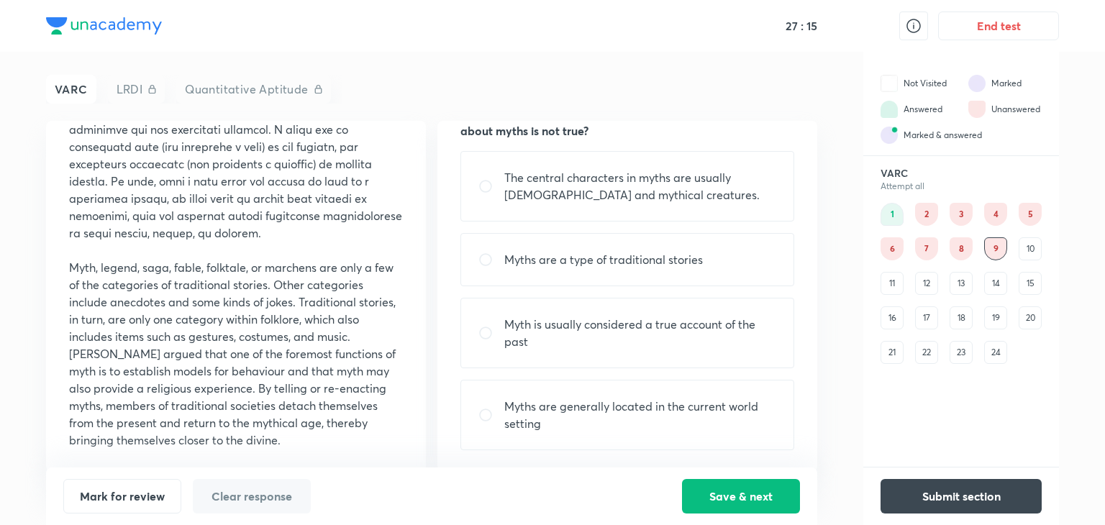
scroll to position [743, 0]
click at [573, 179] on p "The central characters in myths are usually [DEMOGRAPHIC_DATA] and mythical cre…" at bounding box center [640, 186] width 272 height 35
radio input "true"
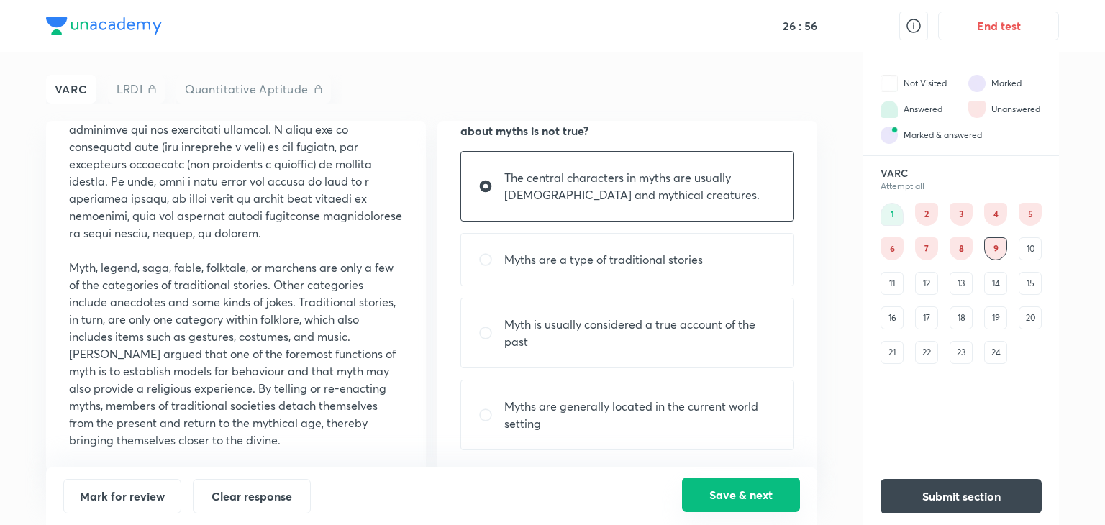
click at [766, 491] on button "Save & next" at bounding box center [741, 495] width 118 height 35
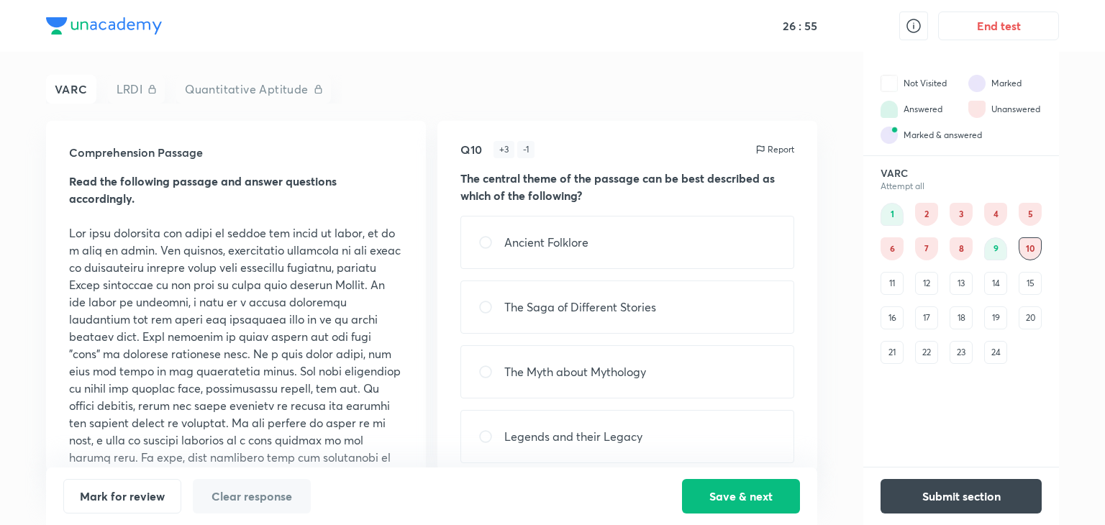
scroll to position [0, 0]
click at [998, 248] on div "9" at bounding box center [995, 248] width 23 height 23
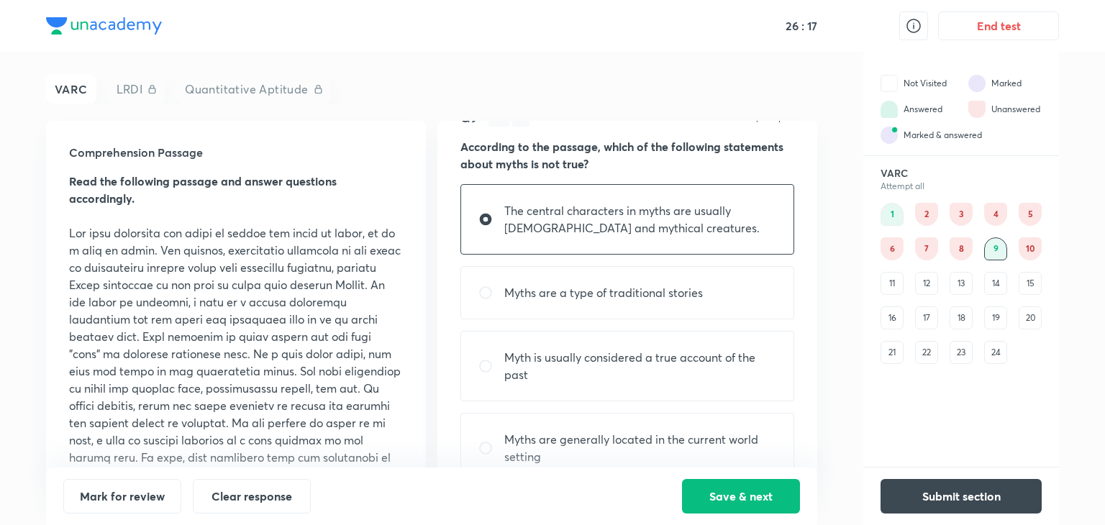
scroll to position [68, 0]
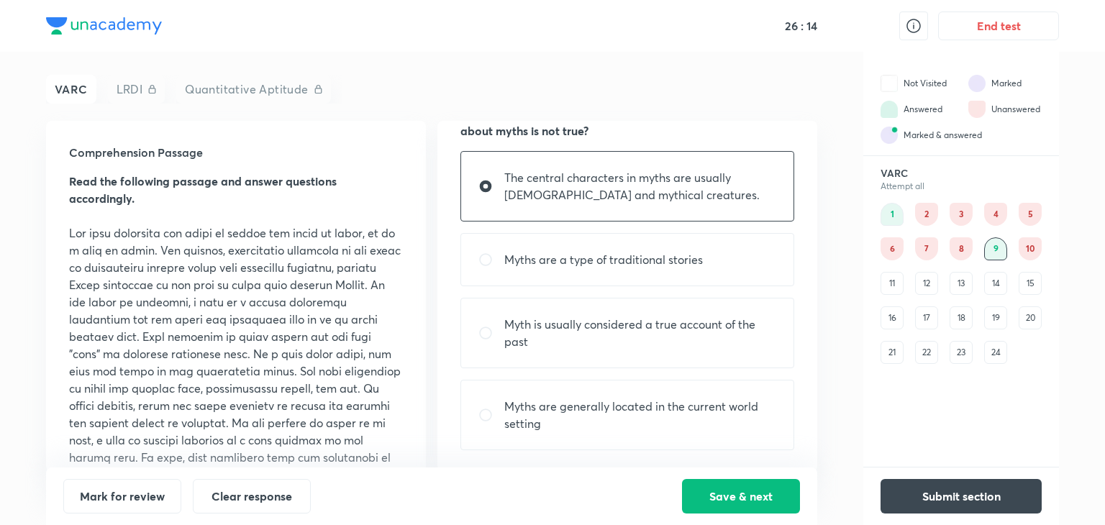
click at [573, 417] on p "Myths are generally located in the current world setting" at bounding box center [640, 415] width 272 height 35
radio input "false"
radio input "true"
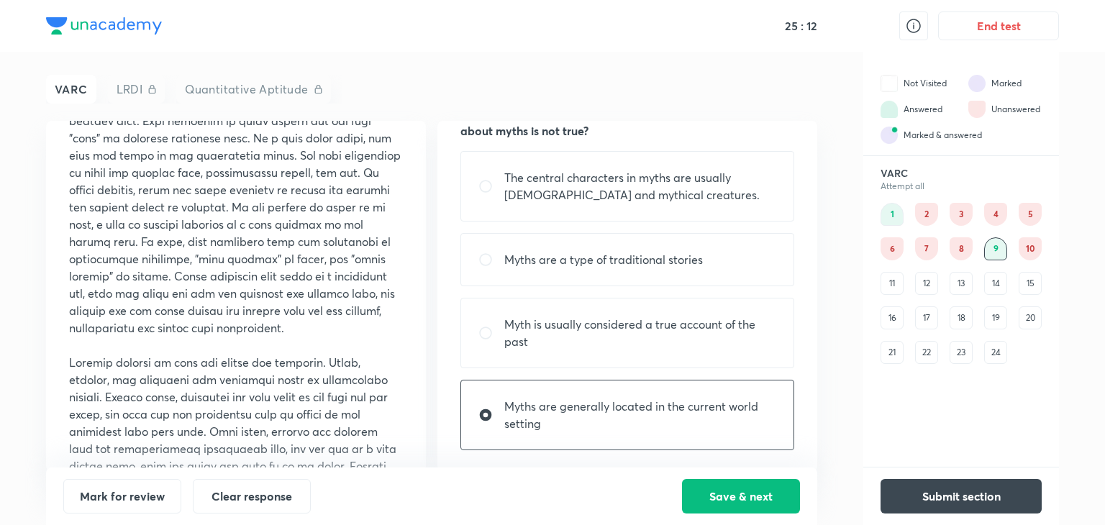
scroll to position [288, 0]
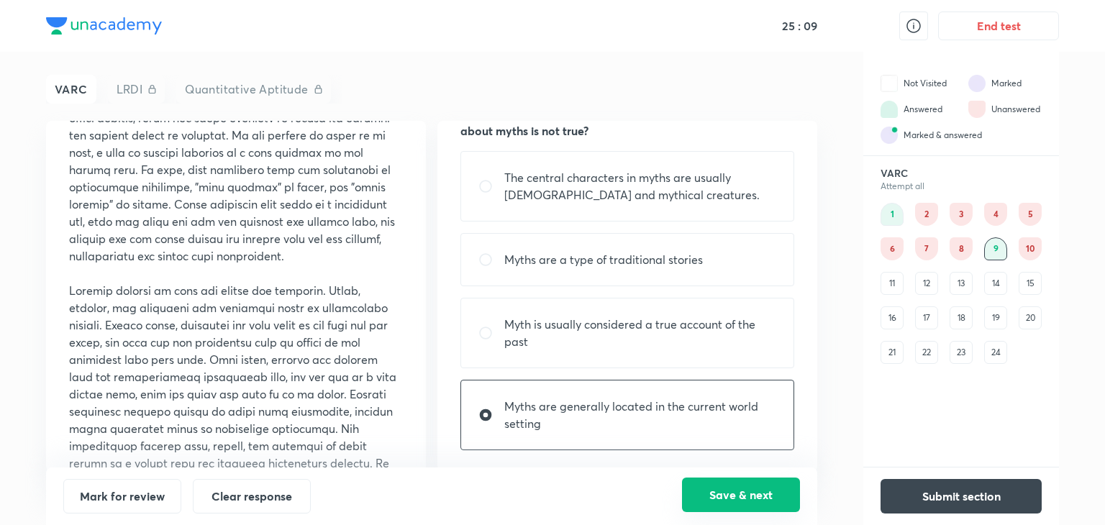
click at [732, 507] on button "Save & next" at bounding box center [741, 495] width 118 height 35
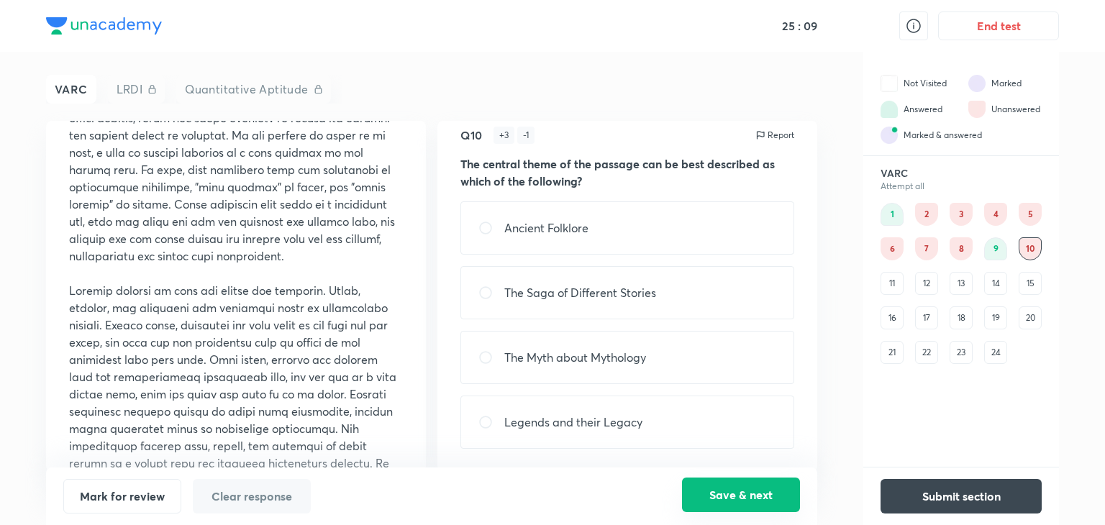
scroll to position [16, 0]
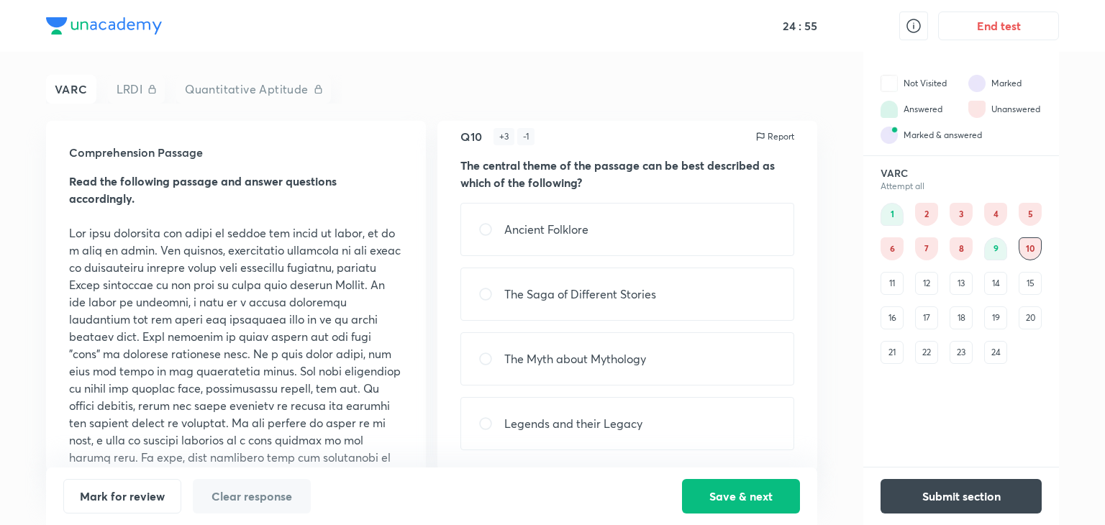
click at [543, 369] on div "The Myth about Mythology" at bounding box center [628, 358] width 334 height 53
radio input "true"
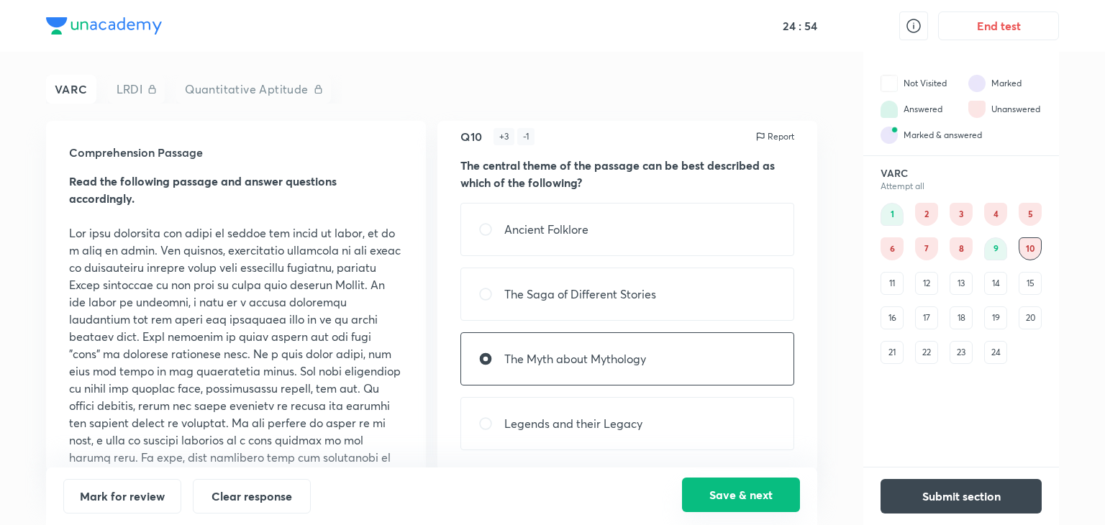
click at [717, 493] on button "Save & next" at bounding box center [741, 495] width 118 height 35
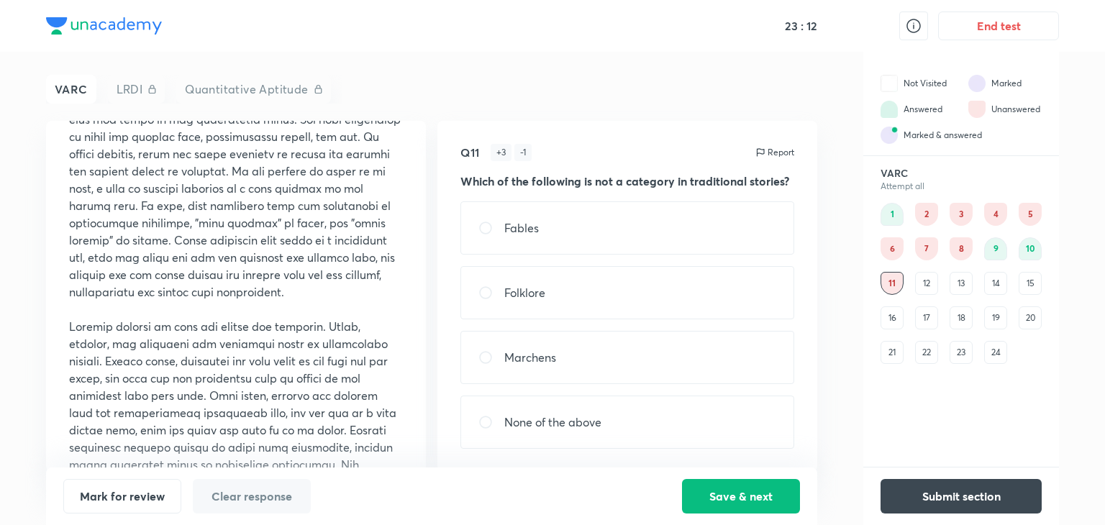
scroll to position [216, 0]
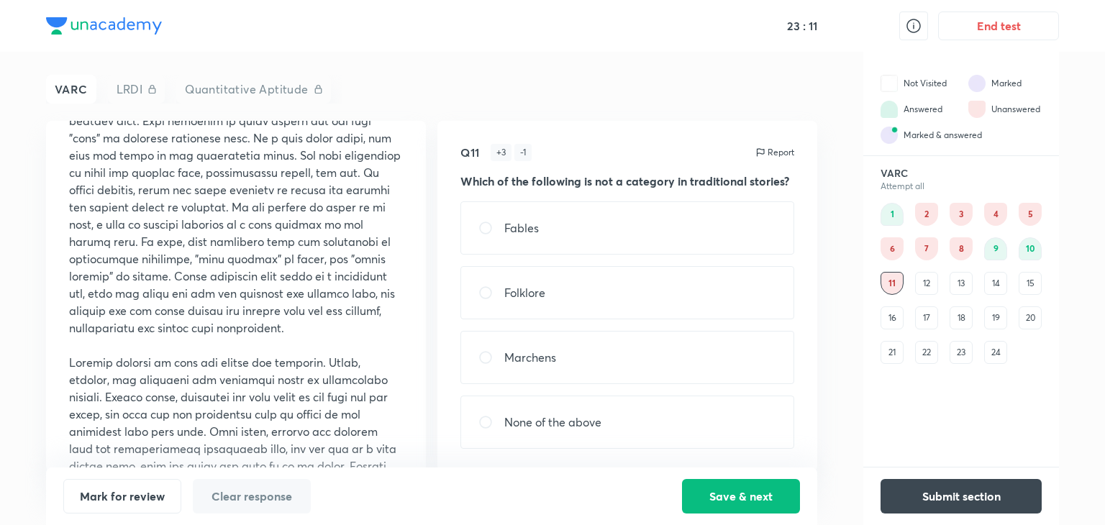
click at [551, 307] on div "Folklore" at bounding box center [628, 292] width 334 height 53
radio input "true"
click at [745, 498] on button "Save & next" at bounding box center [741, 495] width 118 height 35
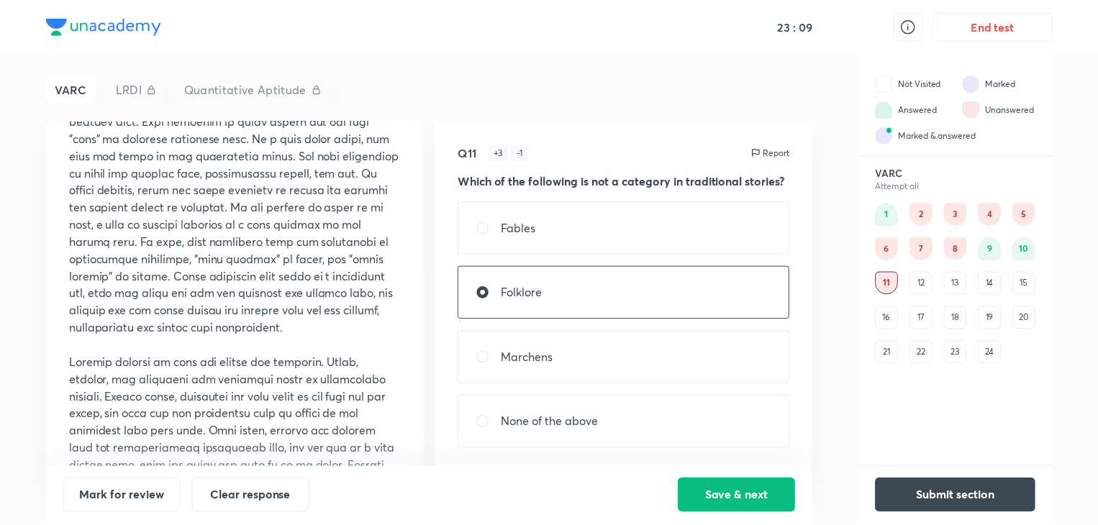
scroll to position [0, 0]
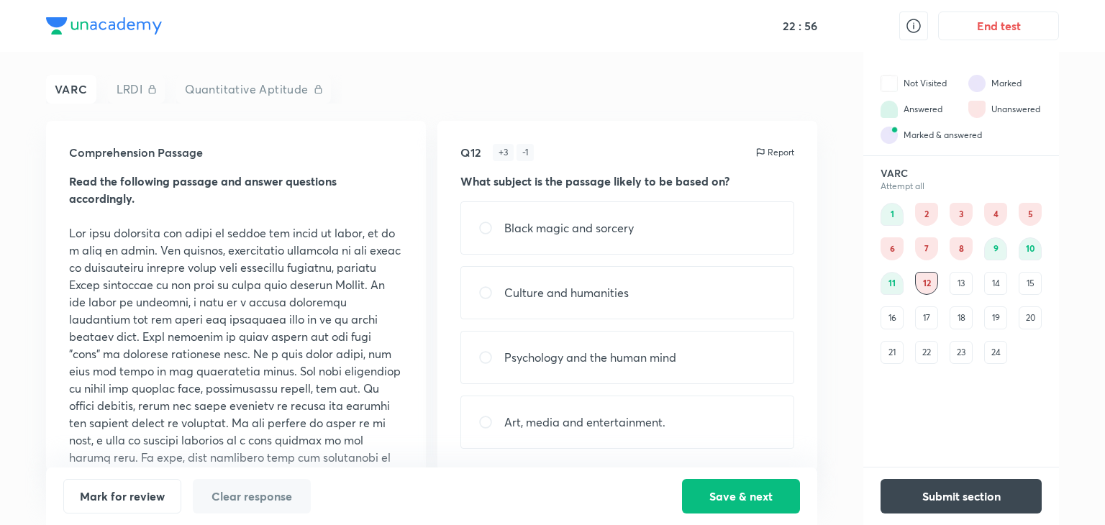
click at [549, 286] on p "Culture and humanities" at bounding box center [566, 292] width 124 height 17
radio input "true"
click at [717, 505] on button "Save & next" at bounding box center [741, 495] width 118 height 35
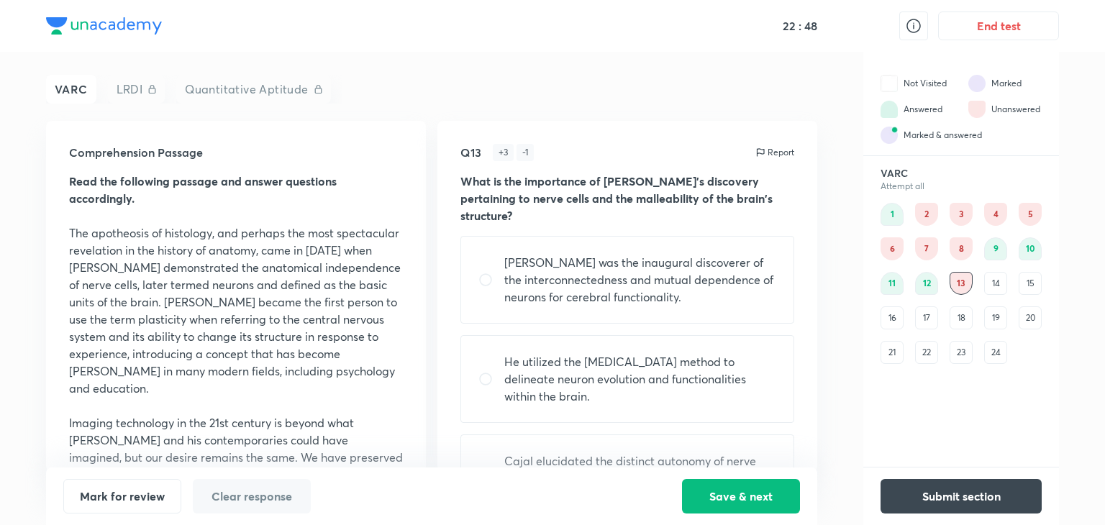
click at [992, 283] on div "14" at bounding box center [995, 283] width 23 height 23
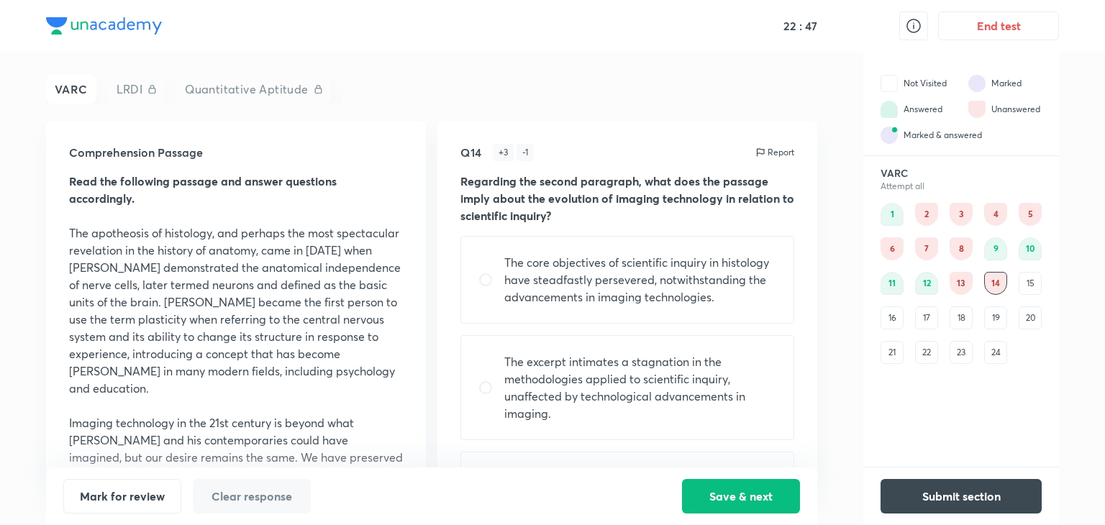
click at [1033, 285] on div "15" at bounding box center [1030, 283] width 23 height 23
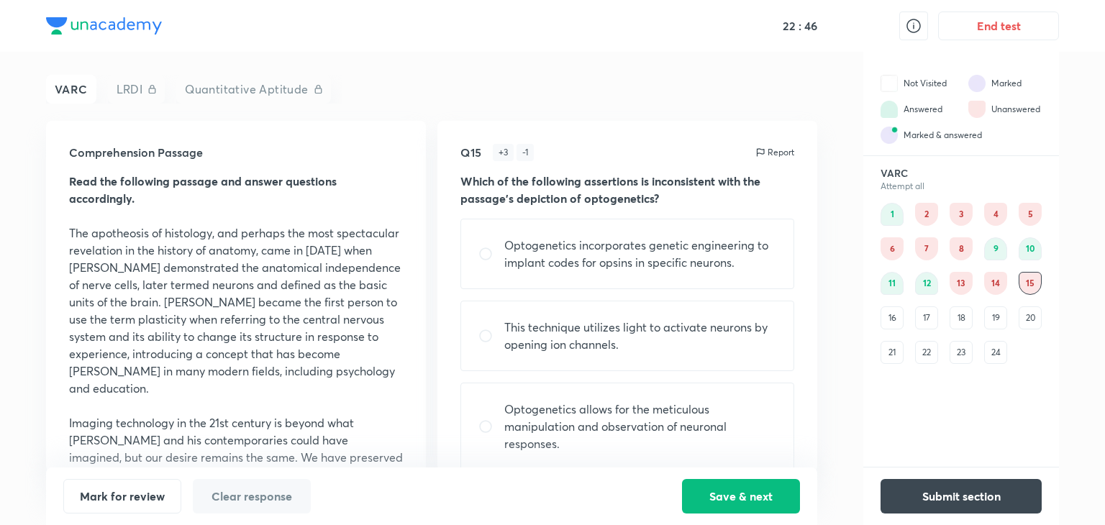
click at [889, 317] on div "16" at bounding box center [892, 318] width 23 height 23
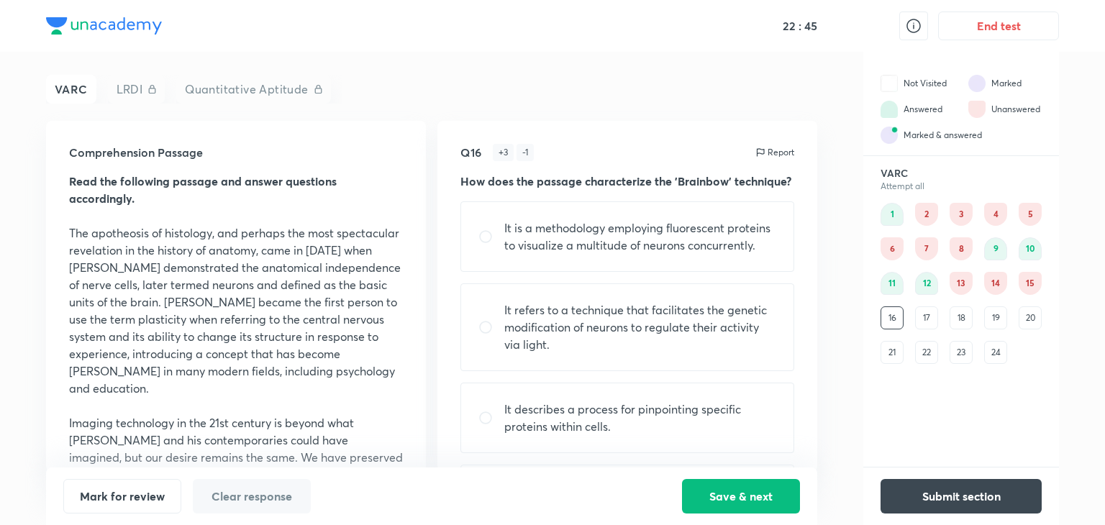
drag, startPoint x: 924, startPoint y: 318, endPoint x: 933, endPoint y: 316, distance: 8.9
click at [924, 318] on div "17" at bounding box center [926, 318] width 23 height 23
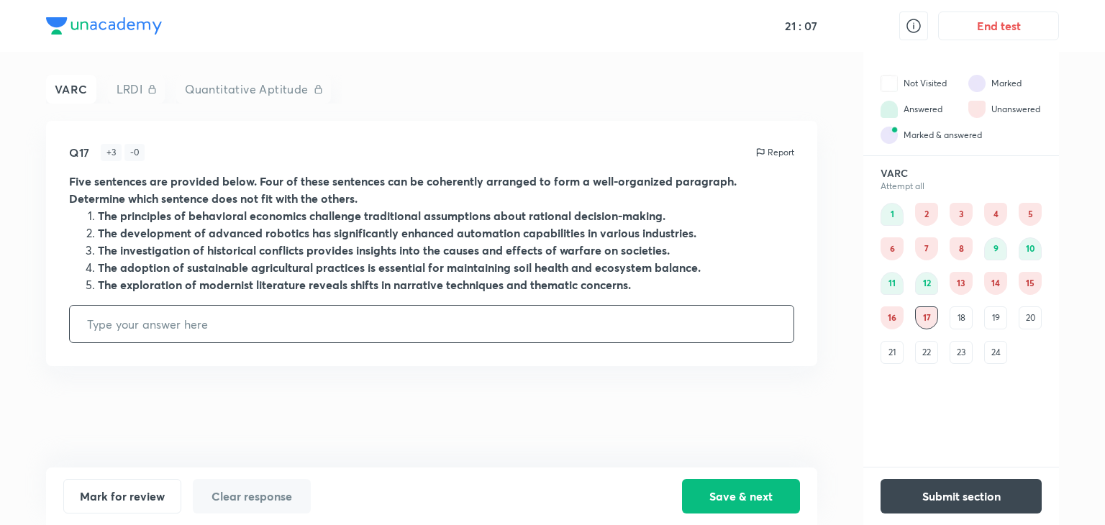
click at [201, 334] on input "text" at bounding box center [432, 324] width 724 height 37
type input "4"
click at [699, 485] on button "Save & next" at bounding box center [741, 495] width 118 height 35
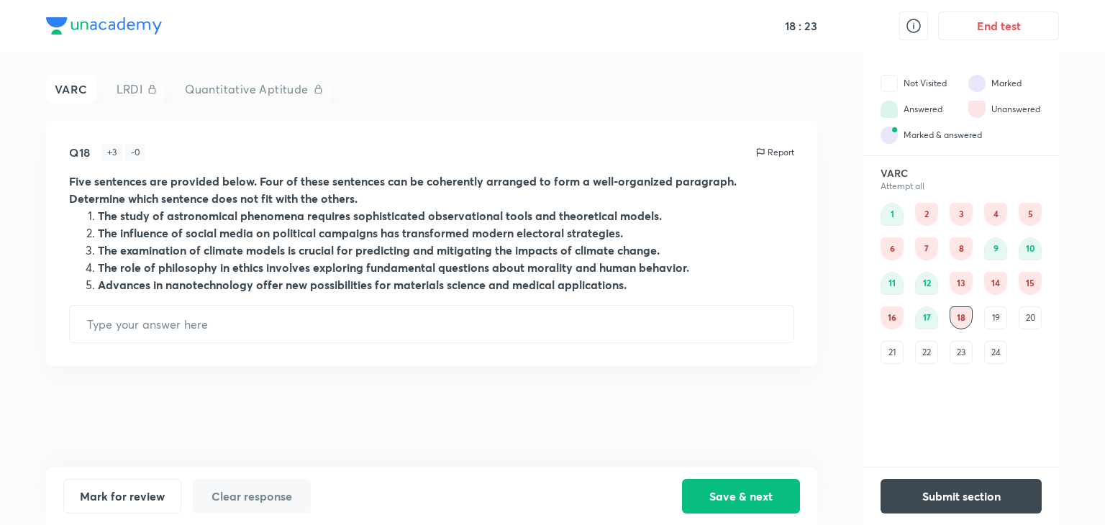
click at [682, 479] on button "Save & next" at bounding box center [741, 496] width 118 height 35
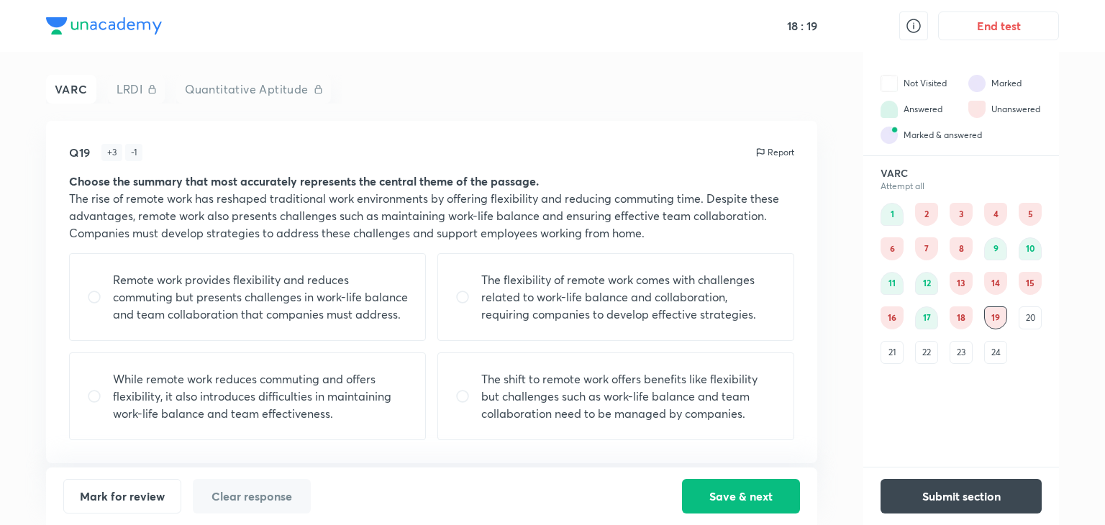
click at [961, 324] on div "18" at bounding box center [961, 318] width 23 height 23
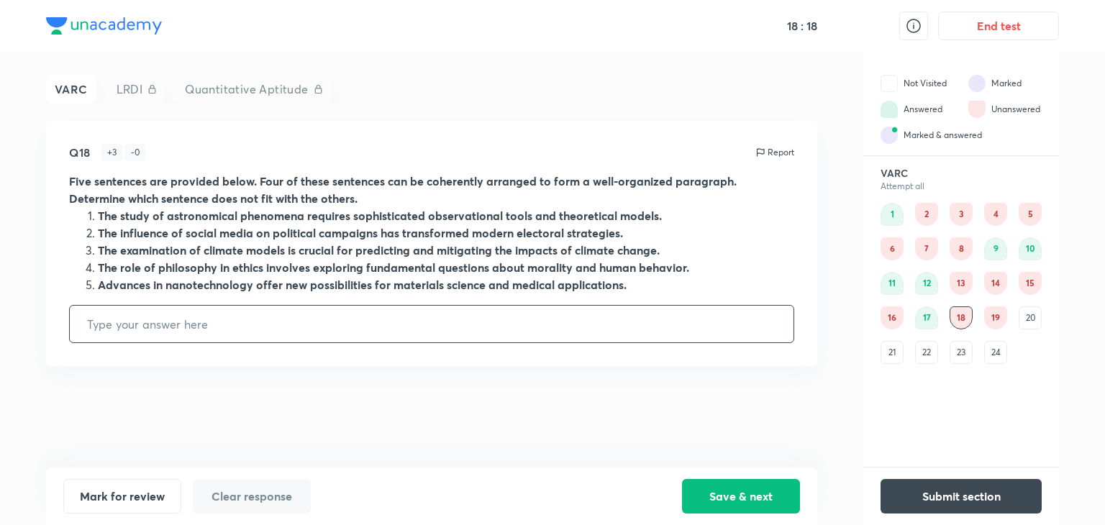
click at [369, 337] on input "text" at bounding box center [432, 324] width 724 height 37
type input "2"
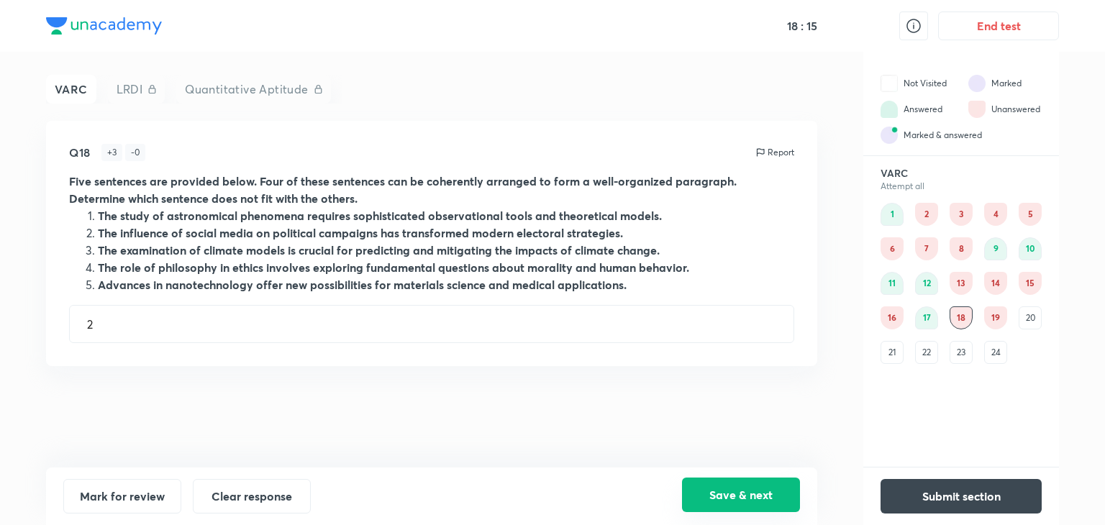
click at [766, 495] on button "Save & next" at bounding box center [741, 495] width 118 height 35
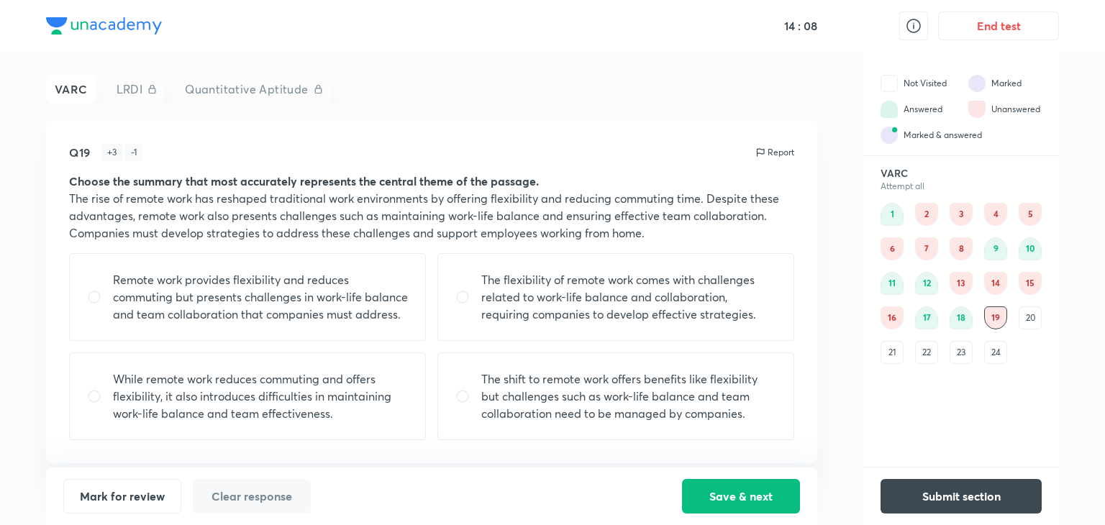
click at [513, 306] on p "The flexibility of remote work comes with challenges related to work-life balan…" at bounding box center [628, 297] width 295 height 52
radio input "true"
click at [304, 323] on div "Remote work provides flexibility and reduces commuting but presents challenges …" at bounding box center [247, 297] width 357 height 88
radio input "true"
radio input "false"
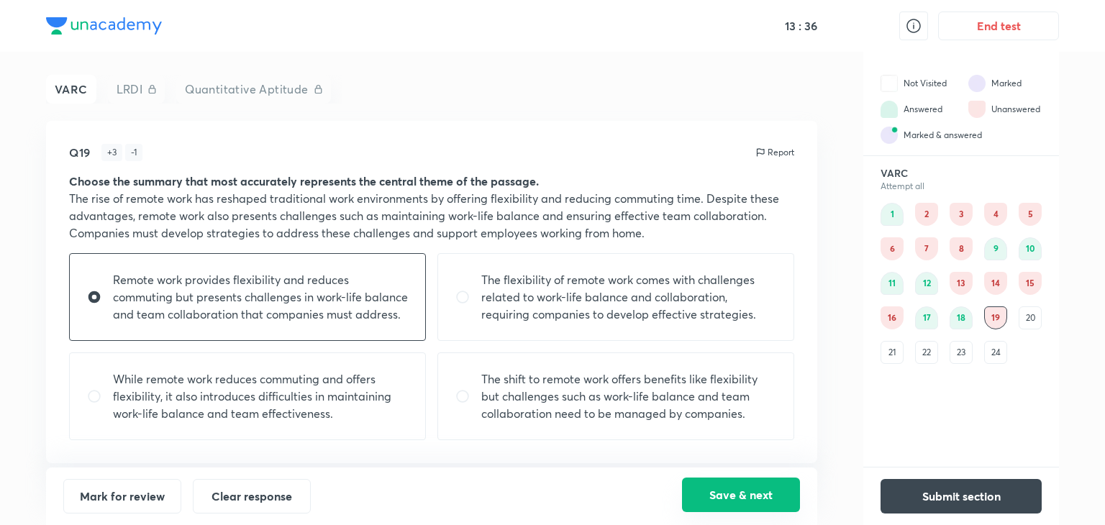
click at [740, 501] on button "Save & next" at bounding box center [741, 495] width 118 height 35
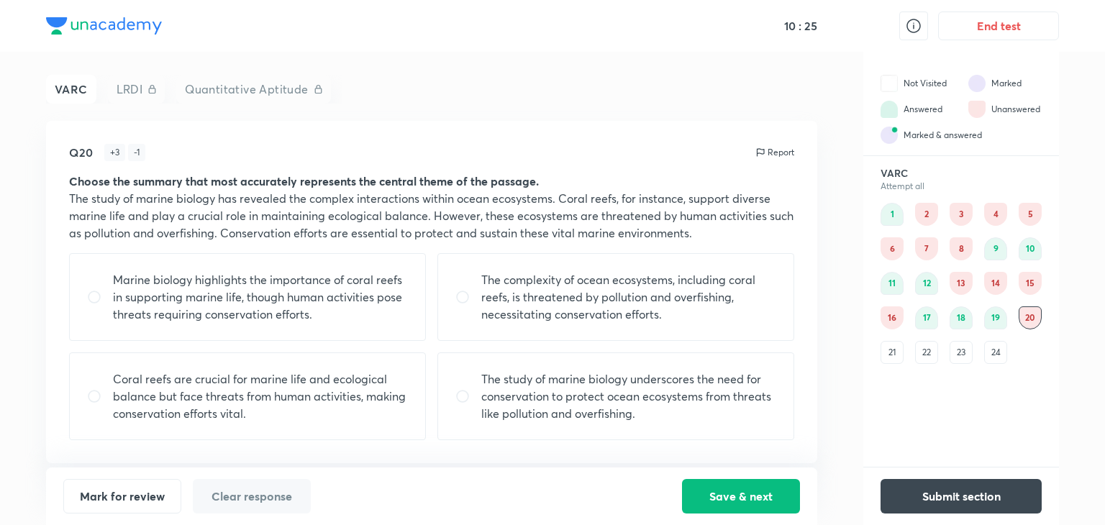
click at [538, 304] on p "The complexity of ocean ecosystems, including coral reefs, is threatened by pol…" at bounding box center [628, 297] width 295 height 52
radio input "true"
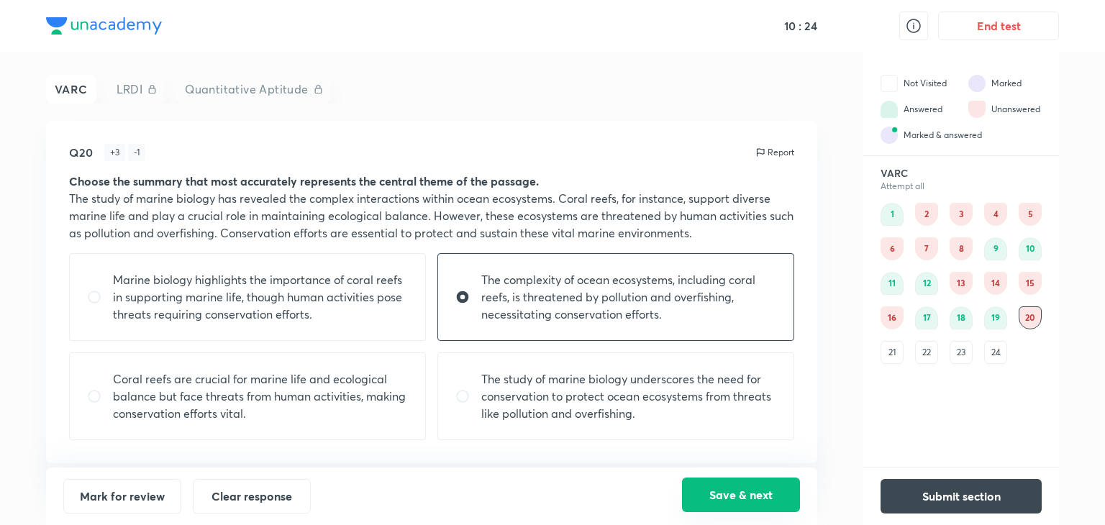
click at [710, 487] on button "Save & next" at bounding box center [741, 495] width 118 height 35
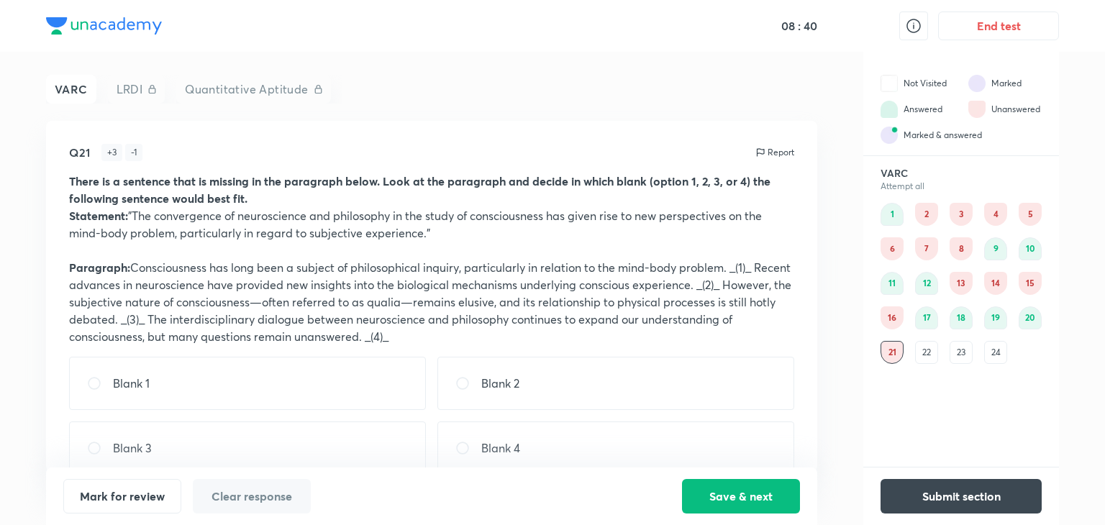
click at [705, 385] on div "Blank 2" at bounding box center [615, 383] width 357 height 53
radio input "true"
click at [754, 504] on button "Save & next" at bounding box center [741, 495] width 118 height 35
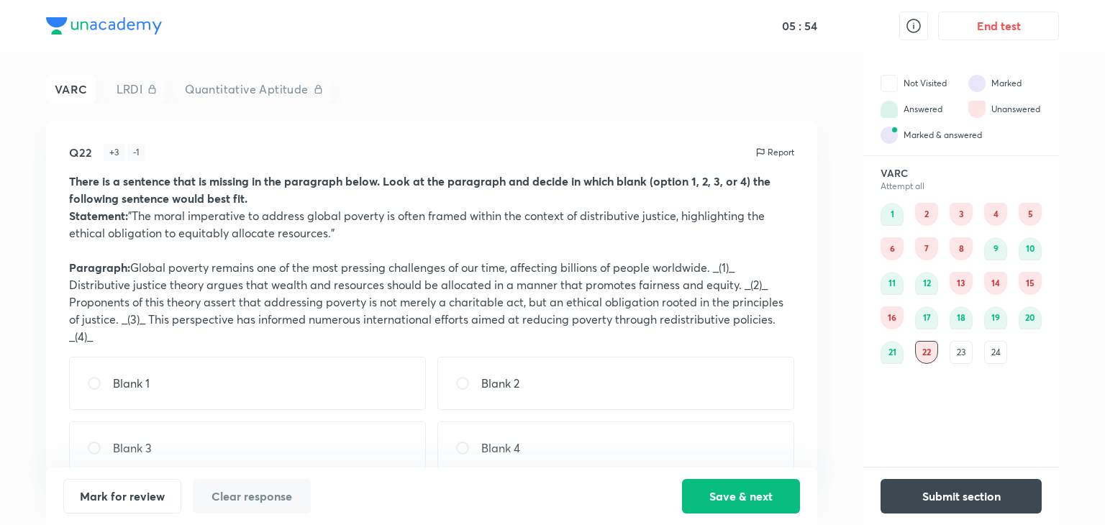
click at [240, 441] on div "Blank 3" at bounding box center [247, 448] width 357 height 53
radio input "true"
click at [718, 497] on button "Save & next" at bounding box center [741, 495] width 118 height 35
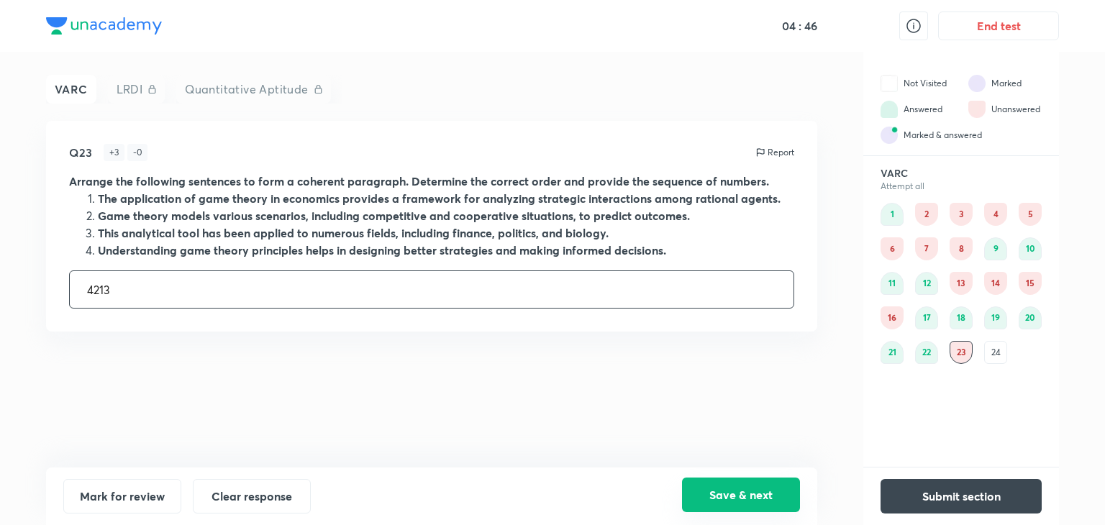
type input "4213"
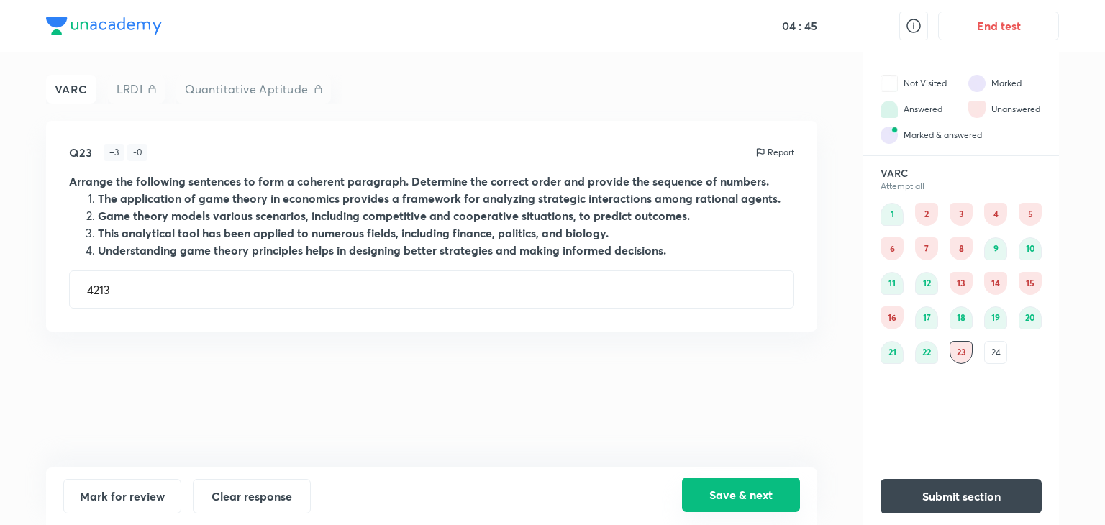
click at [717, 489] on button "Save & next" at bounding box center [741, 495] width 118 height 35
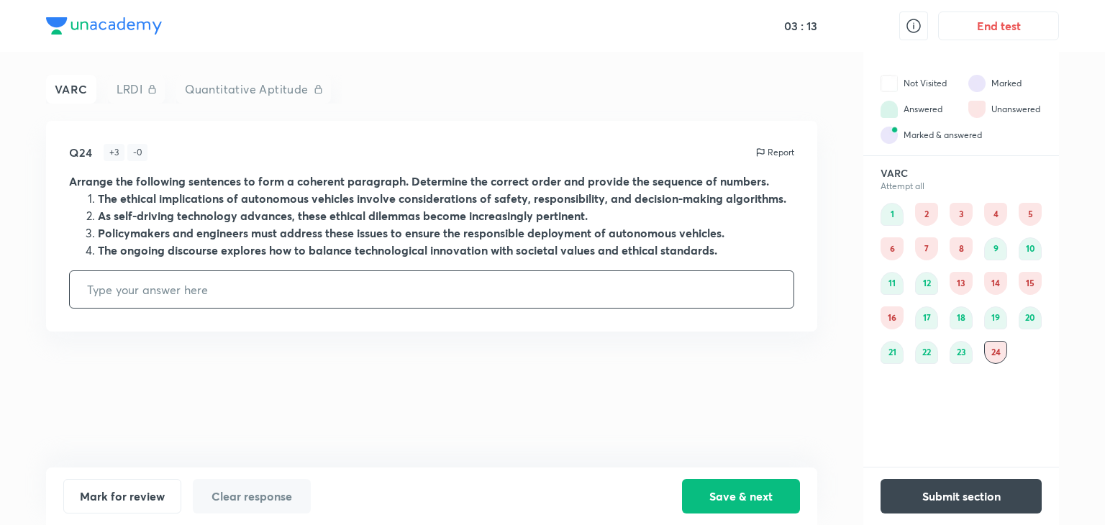
click at [130, 286] on input "text" at bounding box center [432, 289] width 724 height 37
type input "2314"
click at [714, 501] on button "Save & next" at bounding box center [741, 495] width 118 height 35
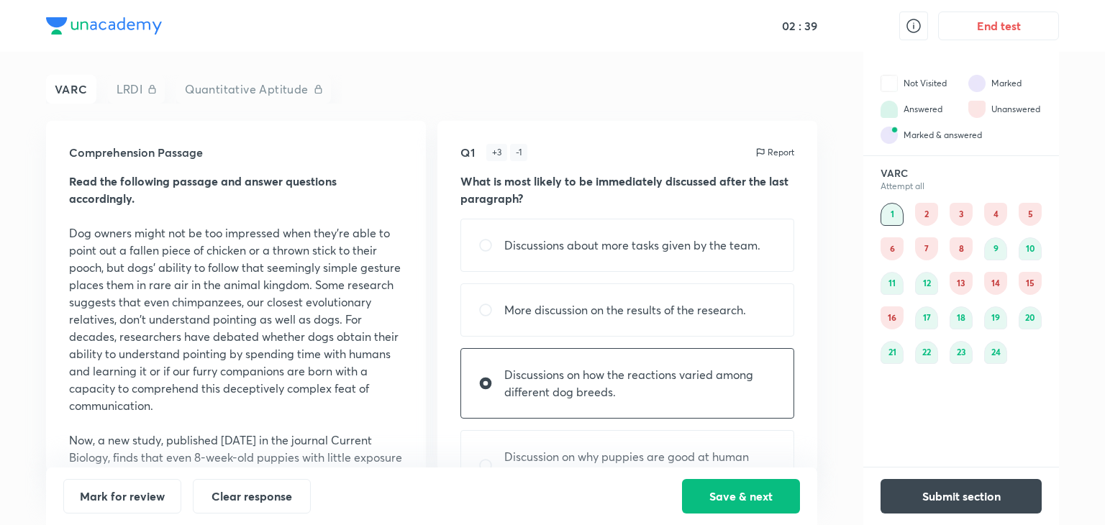
click at [690, 401] on div "Discussions on how the reactions varied among different dog breeds." at bounding box center [628, 383] width 334 height 71
radio input "false"
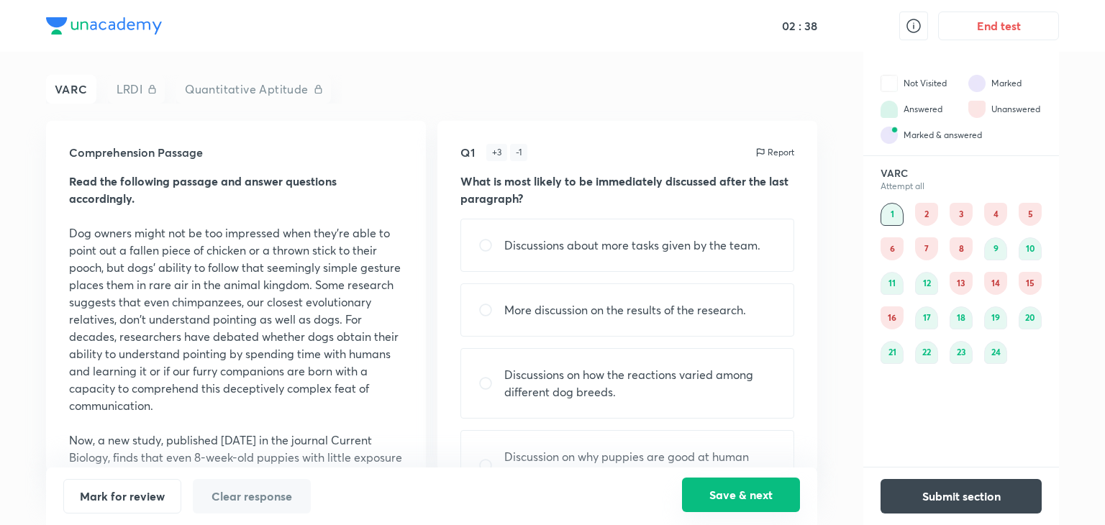
drag, startPoint x: 752, startPoint y: 491, endPoint x: 757, endPoint y: 484, distance: 8.2
click at [756, 491] on button "Save & next" at bounding box center [741, 495] width 118 height 35
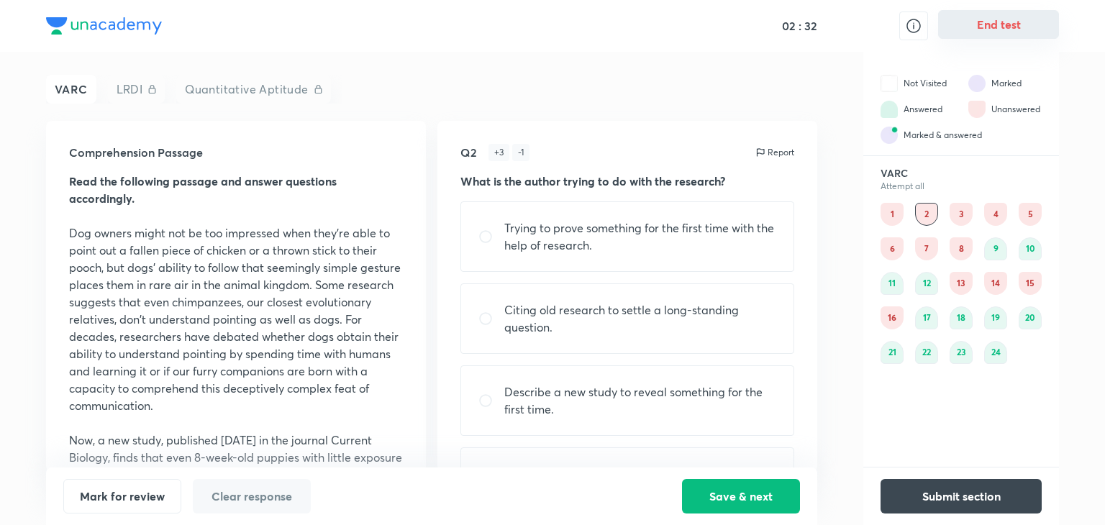
click at [979, 35] on button "End test" at bounding box center [998, 24] width 121 height 29
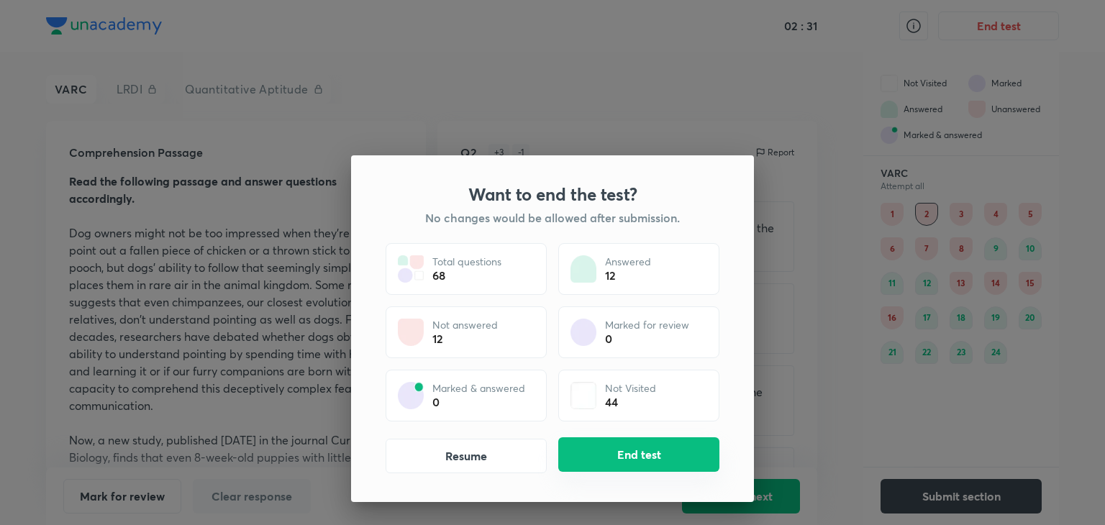
drag, startPoint x: 684, startPoint y: 453, endPoint x: 679, endPoint y: 440, distance: 14.3
click at [685, 453] on button "End test" at bounding box center [638, 454] width 161 height 35
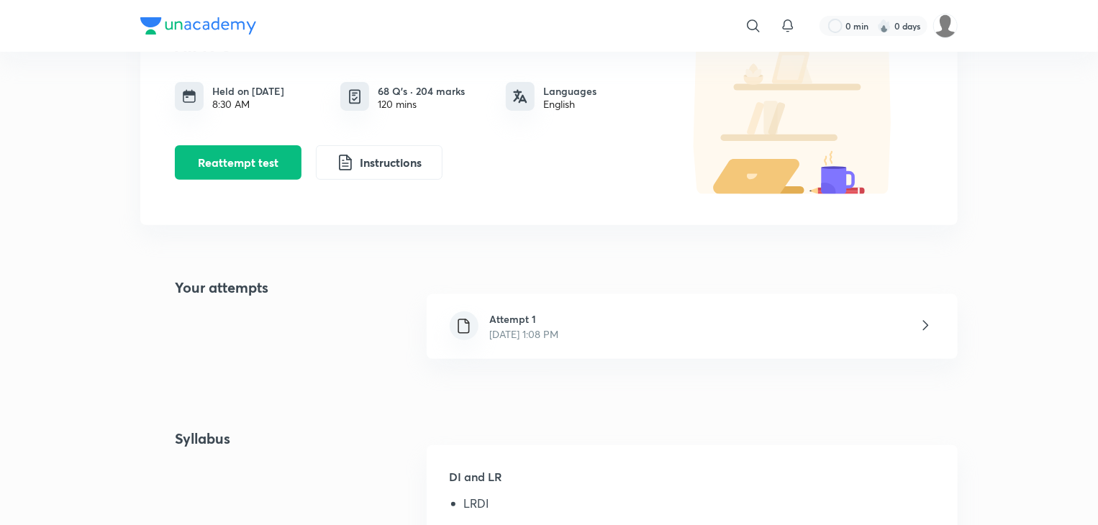
scroll to position [72, 0]
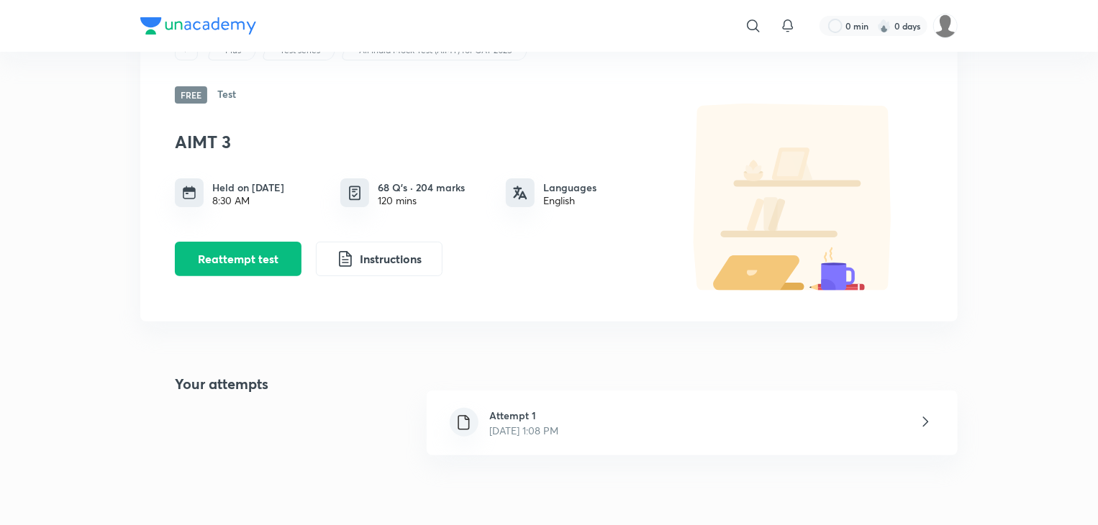
click at [243, 282] on div "AIMT 3 Held on [DATE] 8:30 AM 68 Q’s · 204 marks 120 mins Languages English Rea…" at bounding box center [549, 198] width 748 height 189
click at [265, 263] on button "Reattempt test" at bounding box center [238, 257] width 127 height 35
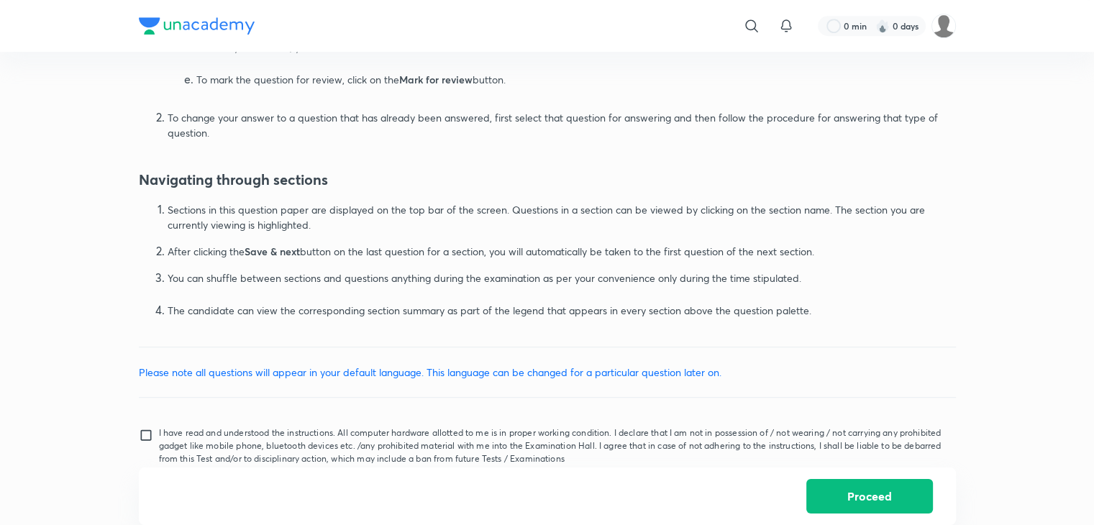
scroll to position [863, 0]
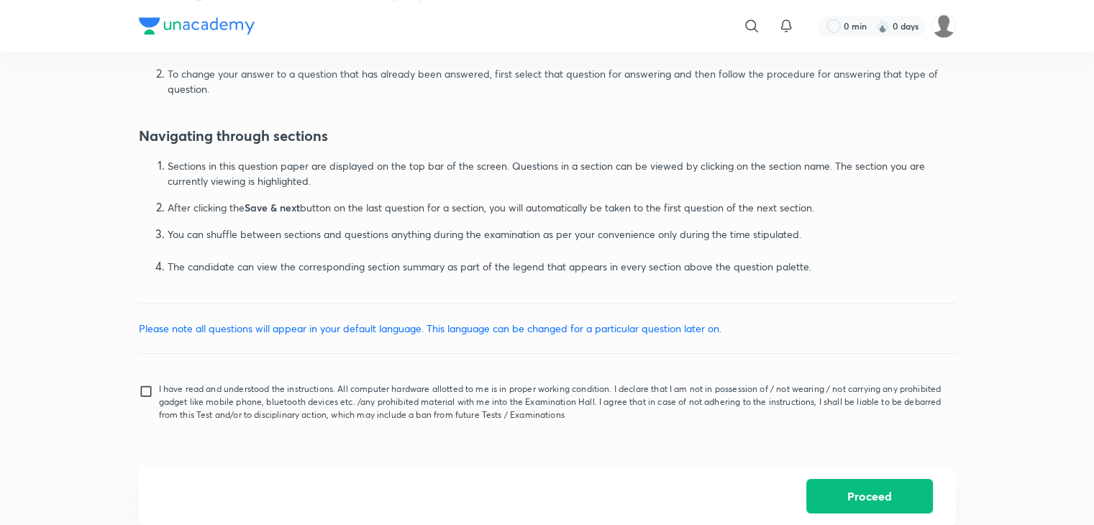
click at [145, 386] on input "I have read and understood the instructions. All computer hardware allotted to …" at bounding box center [149, 402] width 20 height 36
checkbox input "true"
click at [909, 499] on button "Proceed" at bounding box center [870, 495] width 127 height 35
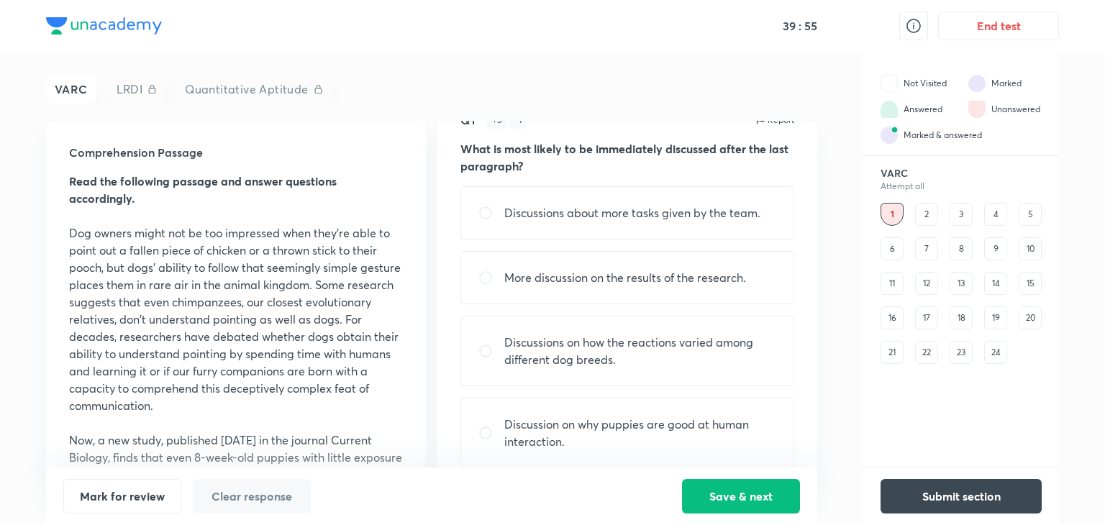
scroll to position [50, 0]
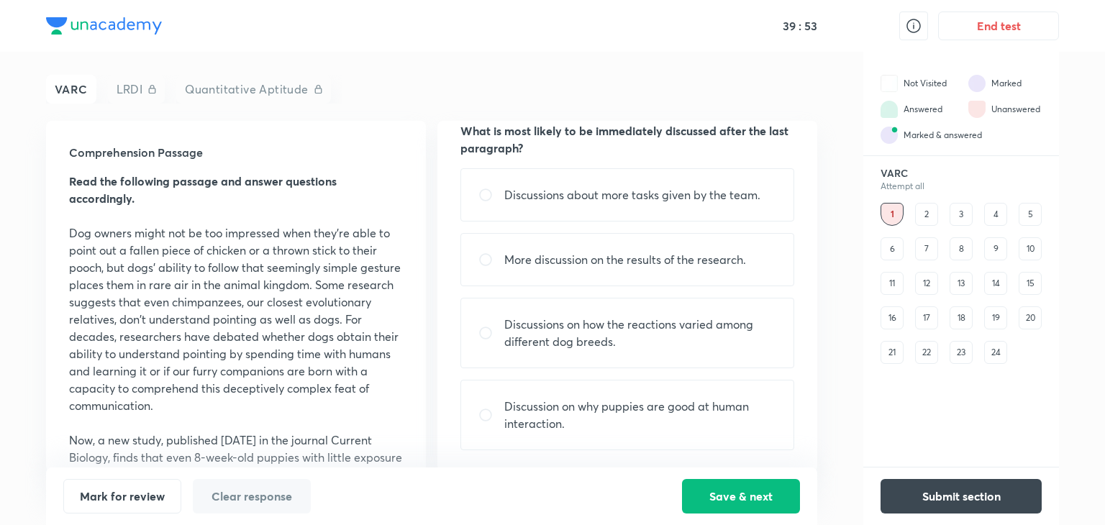
click at [922, 214] on div "2" at bounding box center [926, 214] width 23 height 23
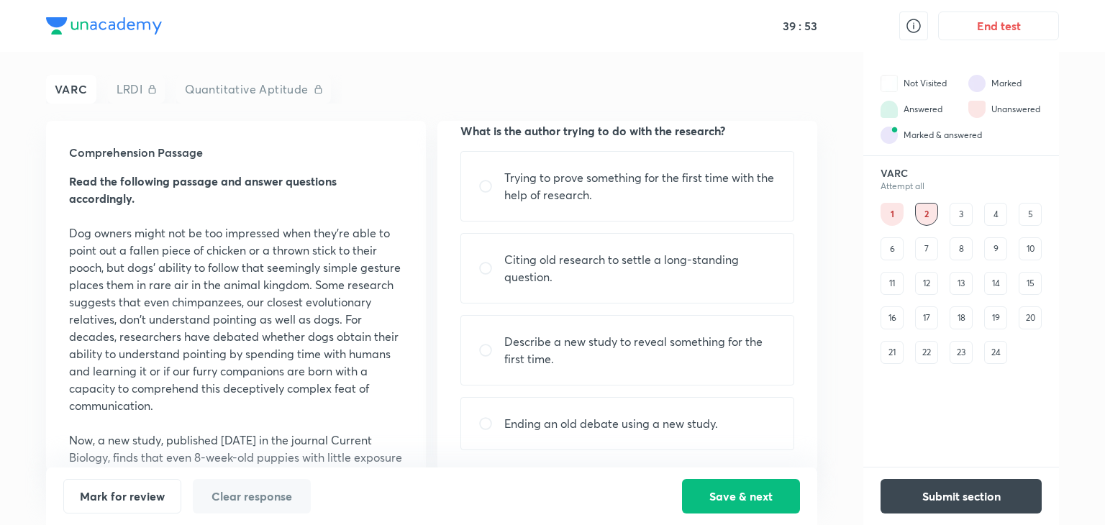
click at [958, 213] on div "3" at bounding box center [961, 214] width 23 height 23
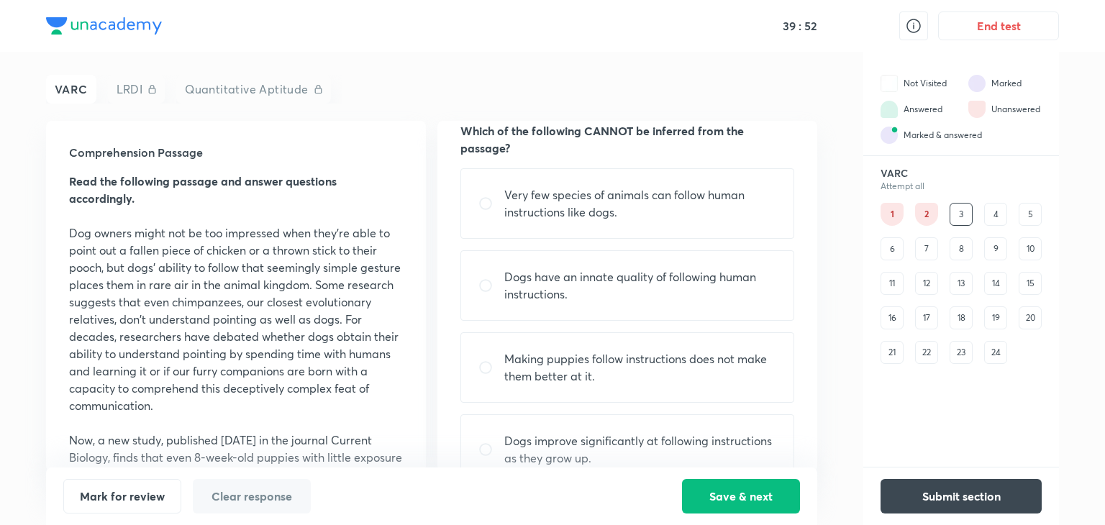
click at [996, 213] on div "4" at bounding box center [995, 214] width 23 height 23
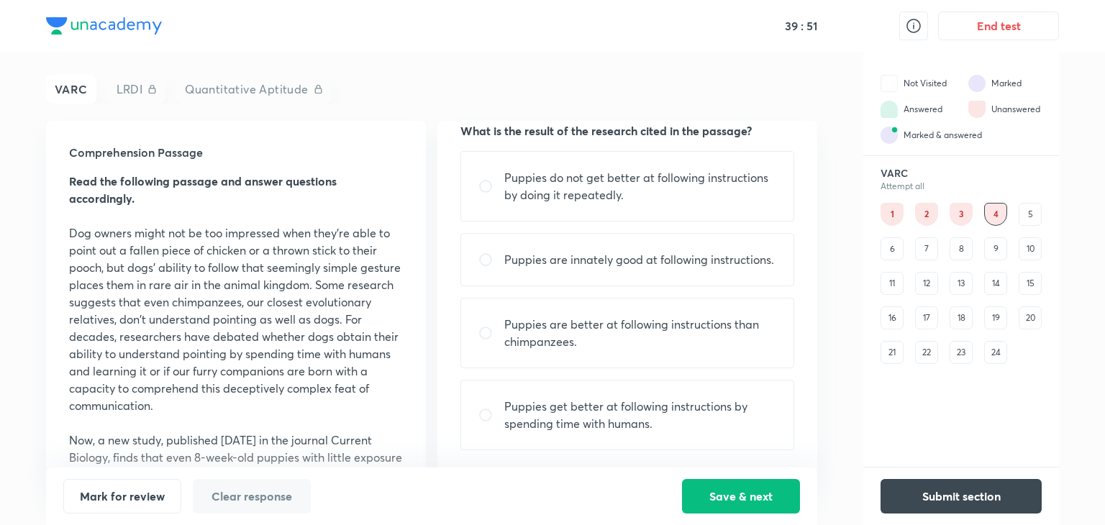
click at [1030, 214] on div "5" at bounding box center [1030, 214] width 23 height 23
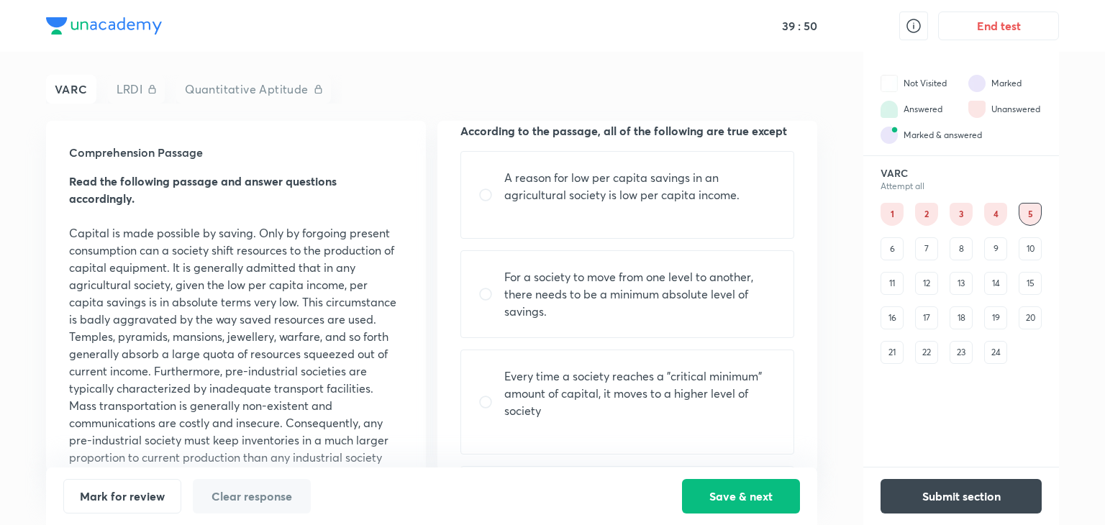
click at [885, 246] on div "6" at bounding box center [892, 248] width 23 height 23
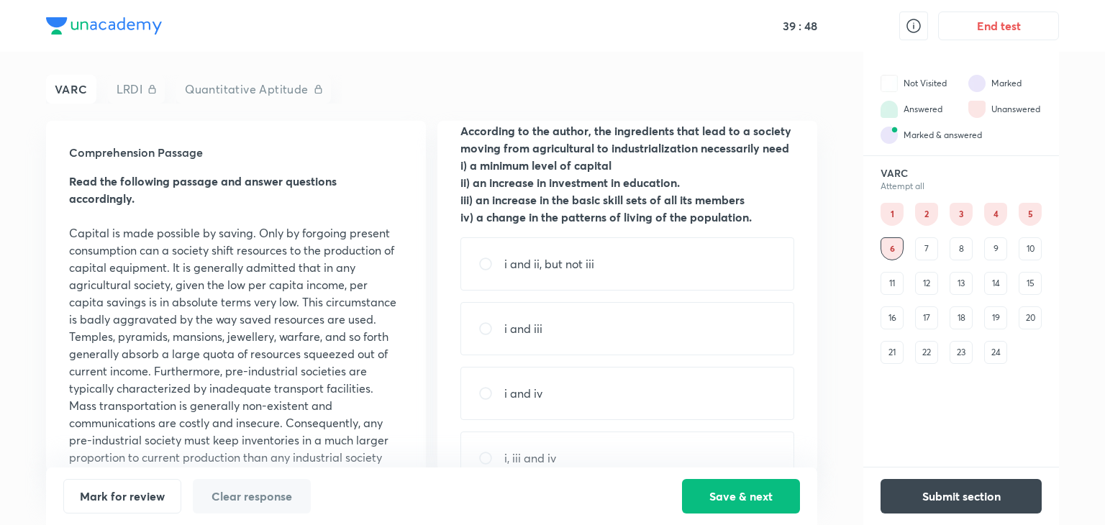
click at [1025, 209] on div "5" at bounding box center [1030, 214] width 23 height 23
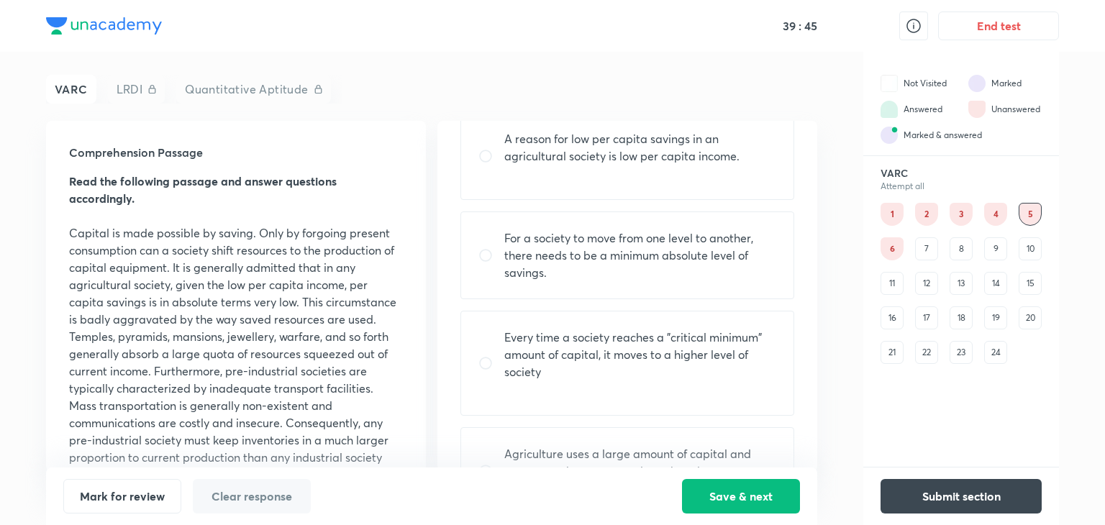
scroll to position [122, 0]
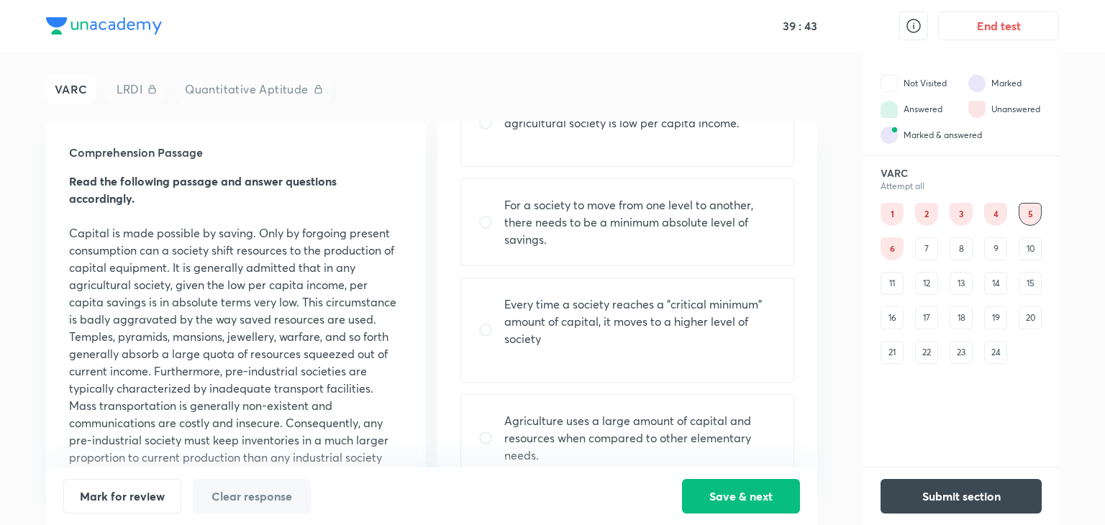
click at [930, 245] on div "7" at bounding box center [926, 248] width 23 height 23
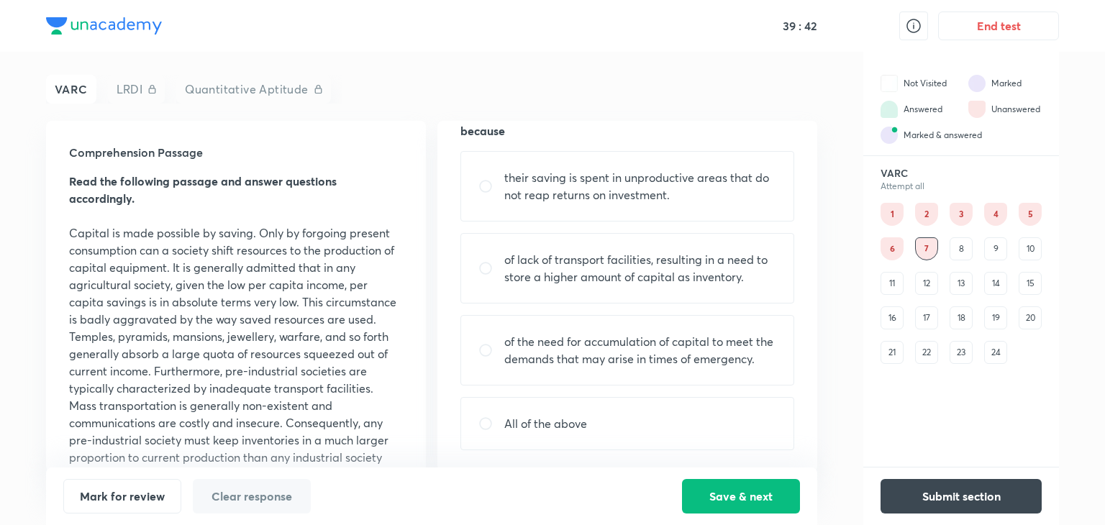
click at [957, 242] on div "8" at bounding box center [961, 248] width 23 height 23
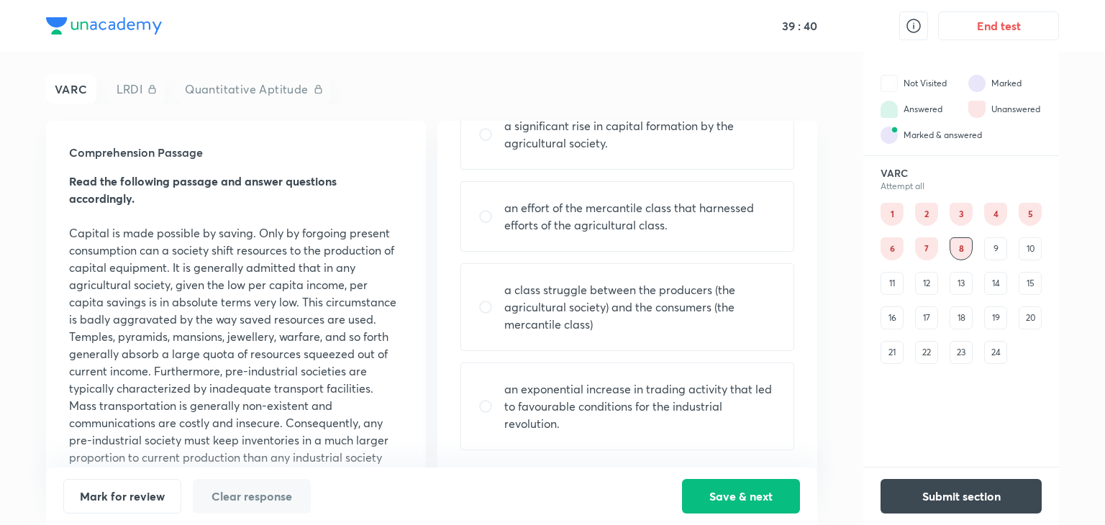
click at [999, 248] on div "9" at bounding box center [995, 248] width 23 height 23
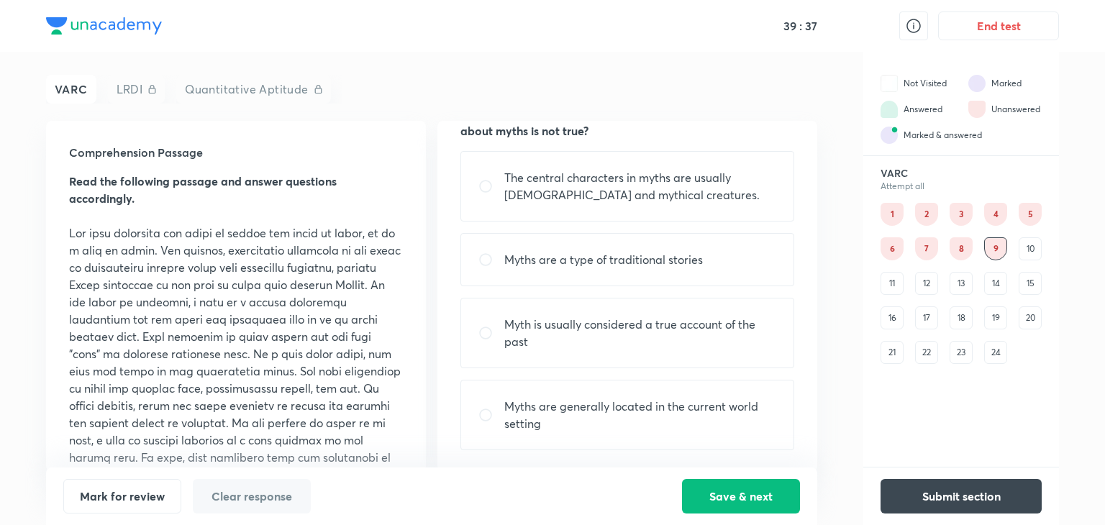
click at [623, 404] on p "Myths are generally located in the current world setting" at bounding box center [640, 415] width 272 height 35
radio input "true"
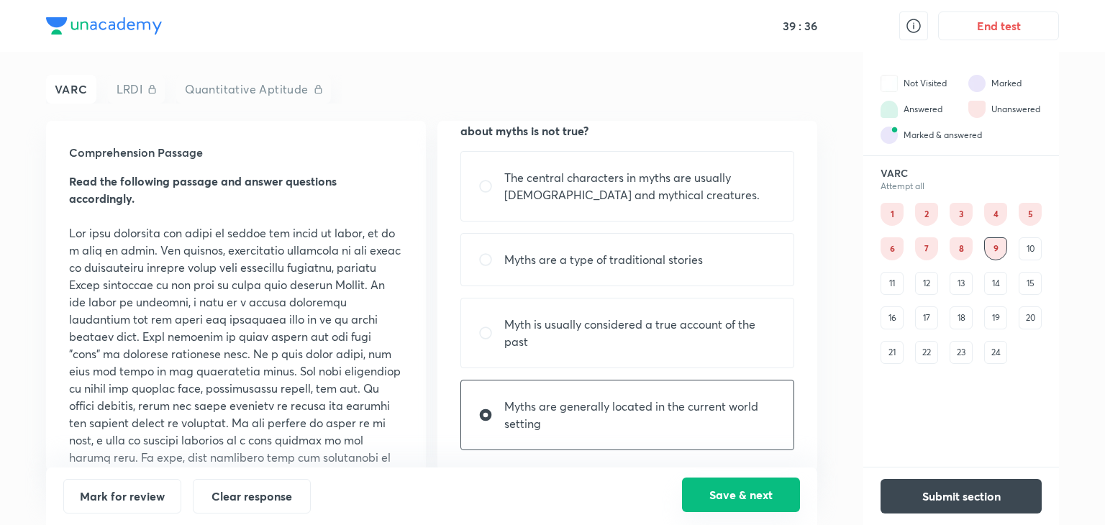
click at [734, 494] on button "Save & next" at bounding box center [741, 495] width 118 height 35
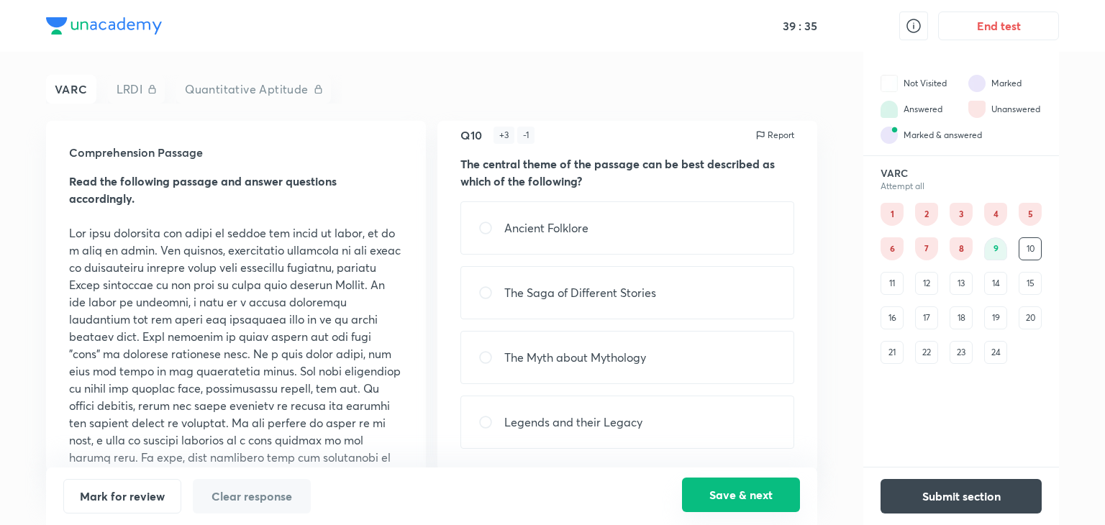
scroll to position [16, 0]
click at [568, 369] on div "The Myth about Mythology" at bounding box center [628, 358] width 334 height 53
radio input "true"
click at [682, 486] on div "Mark for review Clear response Save & next" at bounding box center [431, 496] width 737 height 35
click at [721, 499] on button "Save & next" at bounding box center [741, 495] width 118 height 35
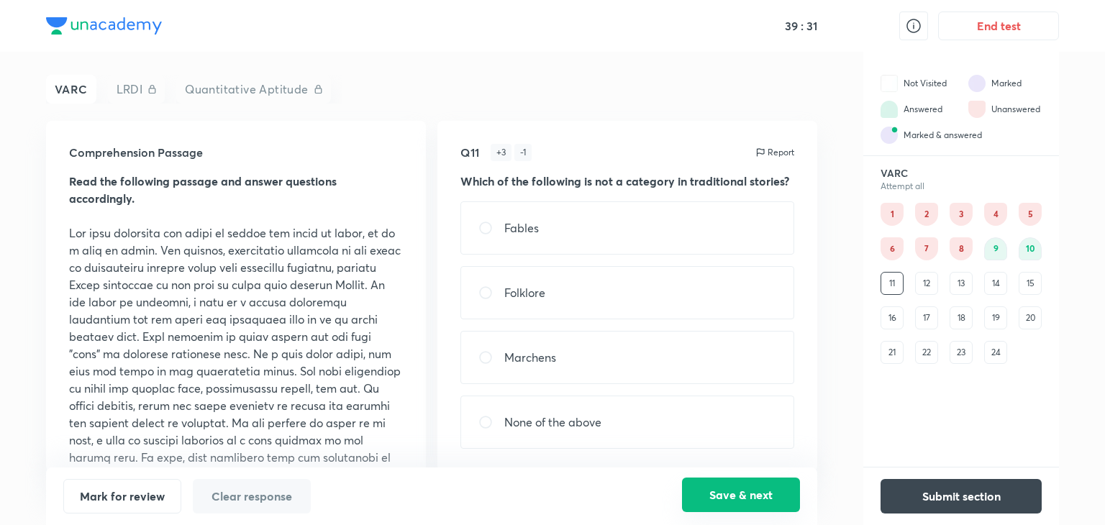
scroll to position [0, 0]
click at [546, 301] on div "Folklore" at bounding box center [628, 292] width 334 height 53
radio input "true"
drag, startPoint x: 711, startPoint y: 499, endPoint x: 702, endPoint y: 492, distance: 11.4
click at [712, 499] on button "Save & next" at bounding box center [741, 495] width 118 height 35
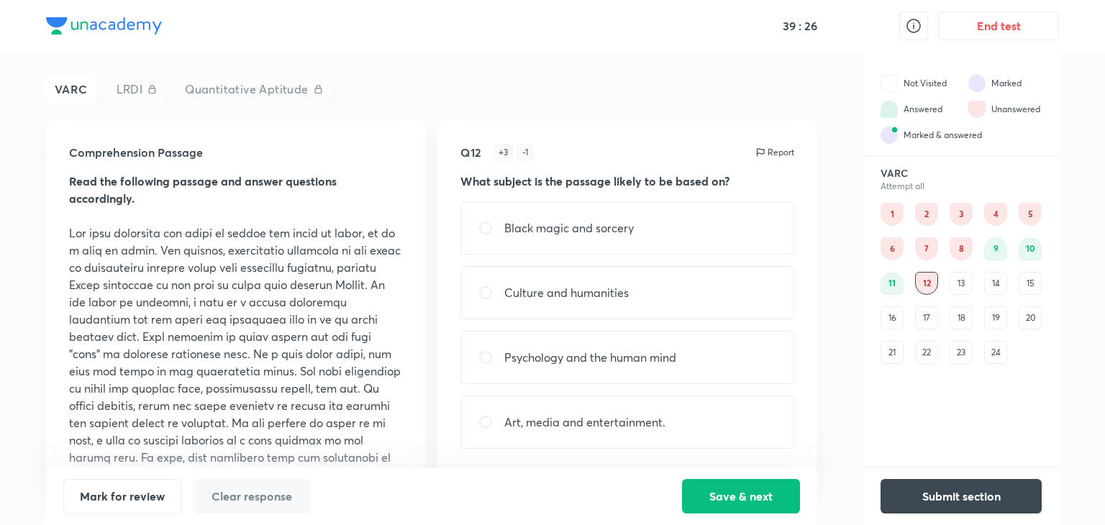
click at [539, 304] on div "Culture and humanities" at bounding box center [628, 292] width 334 height 53
radio input "true"
click at [735, 491] on button "Save & next" at bounding box center [741, 495] width 118 height 35
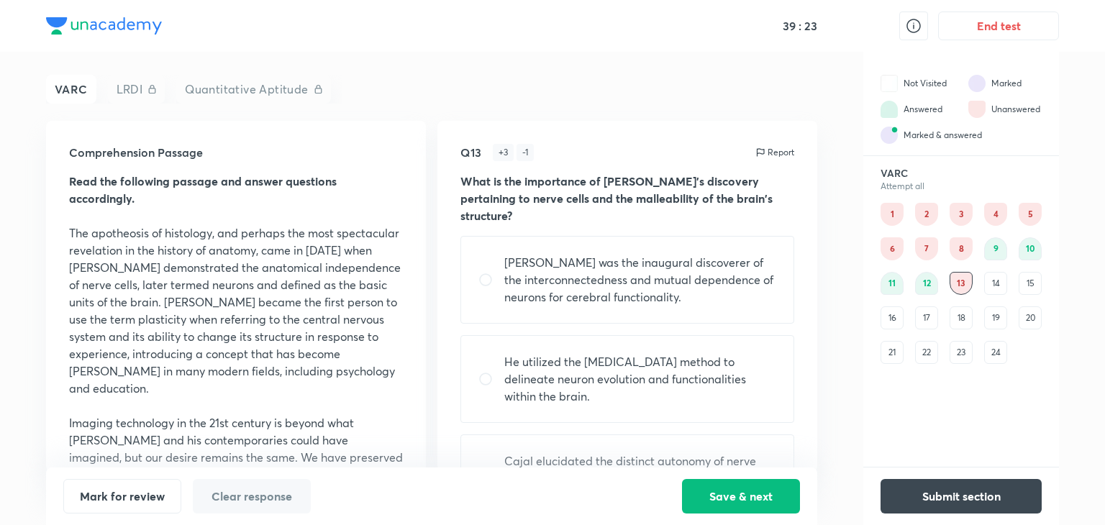
click at [993, 285] on div "14" at bounding box center [995, 283] width 23 height 23
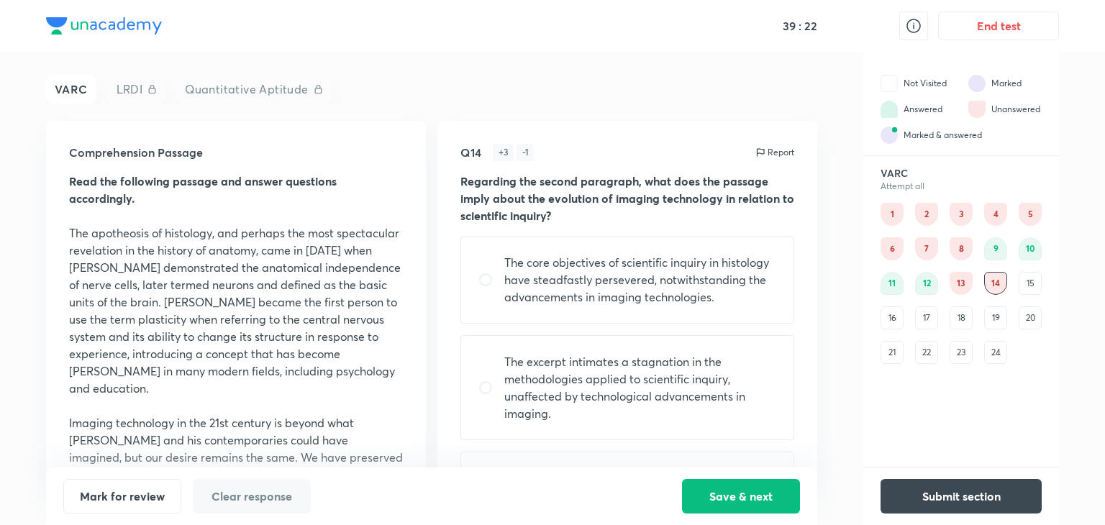
click at [1023, 281] on div "15" at bounding box center [1030, 283] width 23 height 23
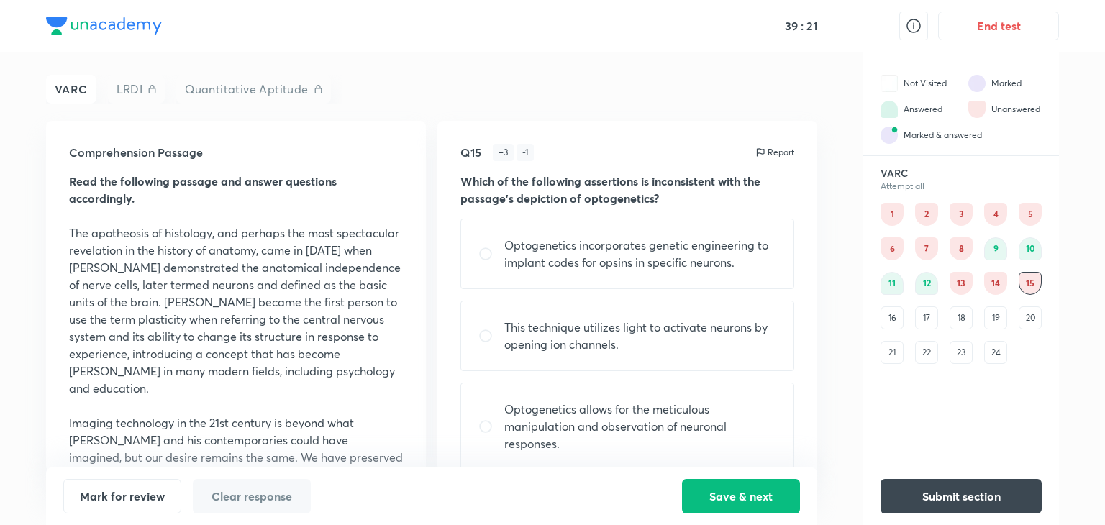
click at [896, 326] on div "16" at bounding box center [892, 318] width 23 height 23
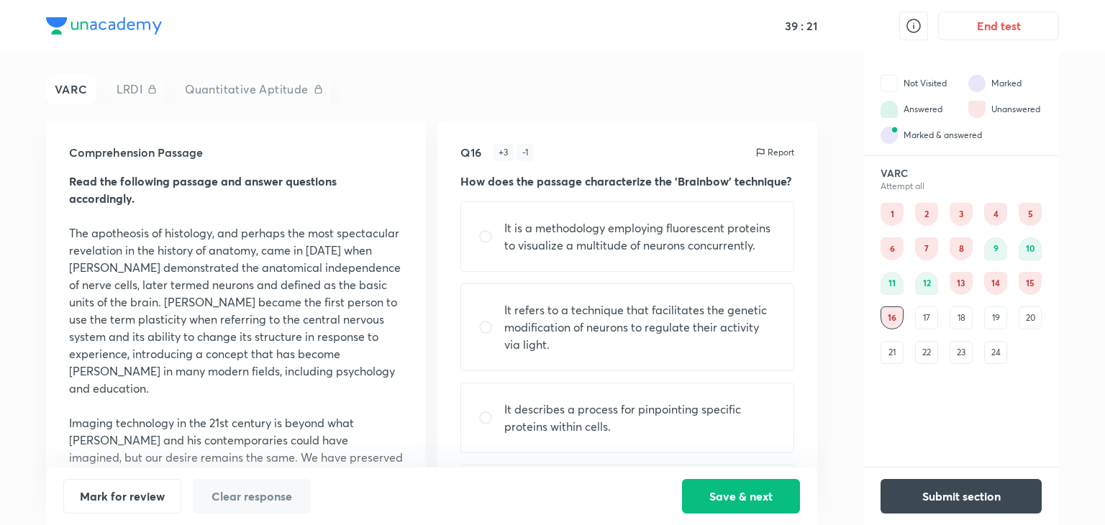
click at [928, 319] on div "17" at bounding box center [926, 318] width 23 height 23
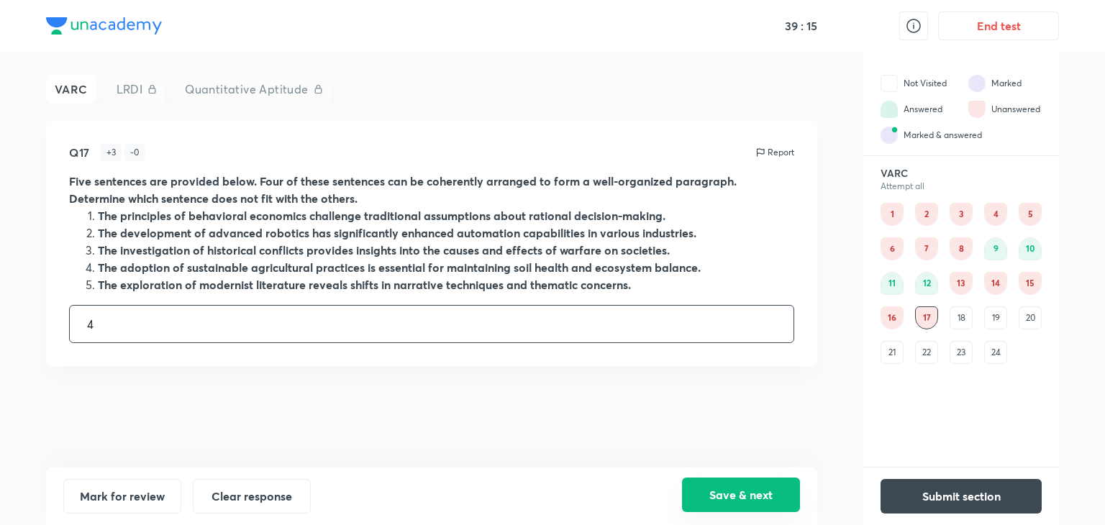
type input "4"
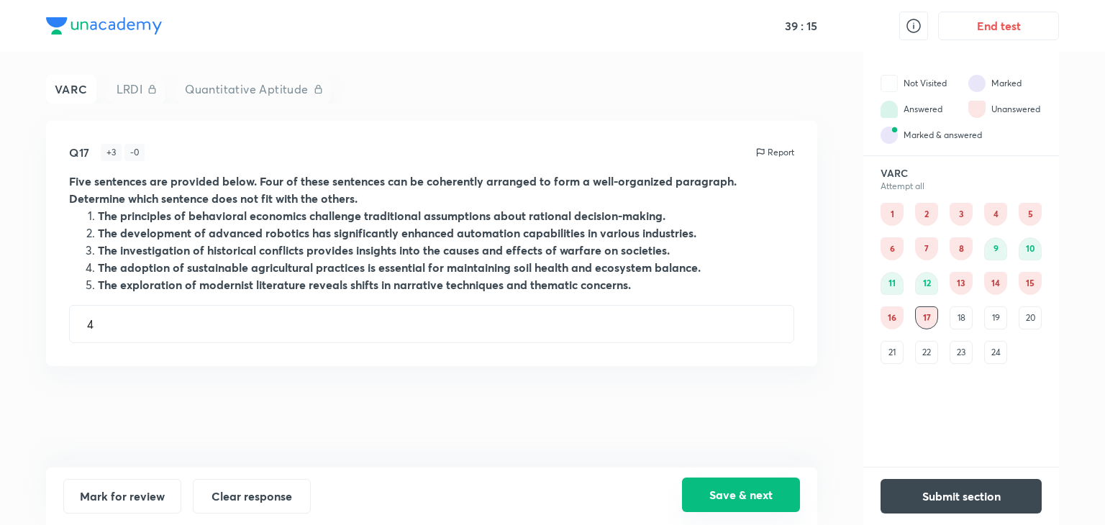
click at [743, 486] on button "Save & next" at bounding box center [741, 495] width 118 height 35
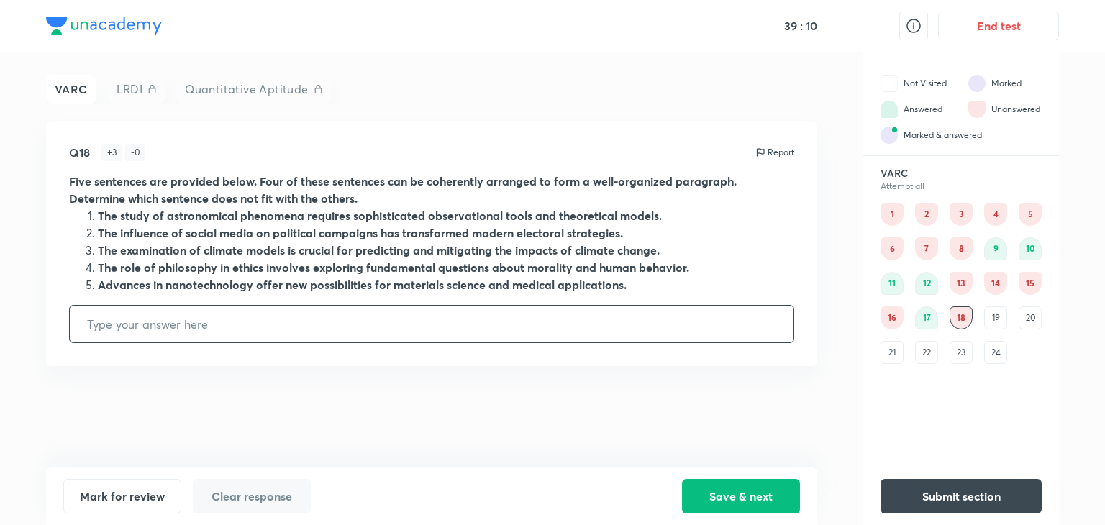
click at [257, 335] on input "text" at bounding box center [432, 324] width 724 height 37
type input "2"
click at [719, 484] on button "Save & next" at bounding box center [741, 495] width 118 height 35
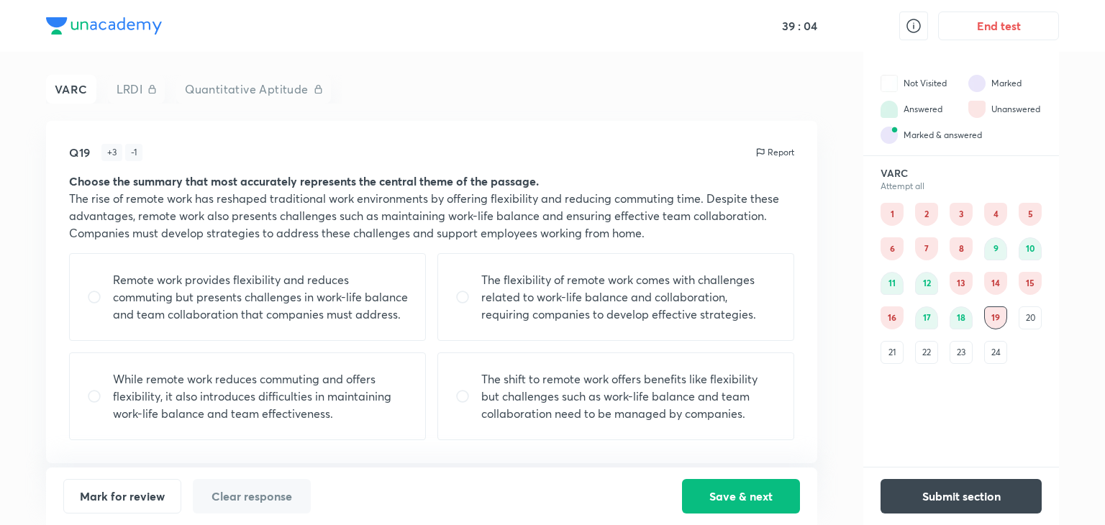
click at [283, 284] on p "Remote work provides flexibility and reduces commuting but presents challenges …" at bounding box center [260, 297] width 295 height 52
click at [283, 285] on p "Remote work provides flexibility and reduces commuting but presents challenges …" at bounding box center [260, 297] width 295 height 52
click at [273, 346] on div "Remote work provides flexibility and reduces commuting but presents challenges …" at bounding box center [431, 346] width 725 height 187
click at [271, 306] on p "Remote work provides flexibility and reduces commuting but presents challenges …" at bounding box center [260, 297] width 295 height 52
radio input "true"
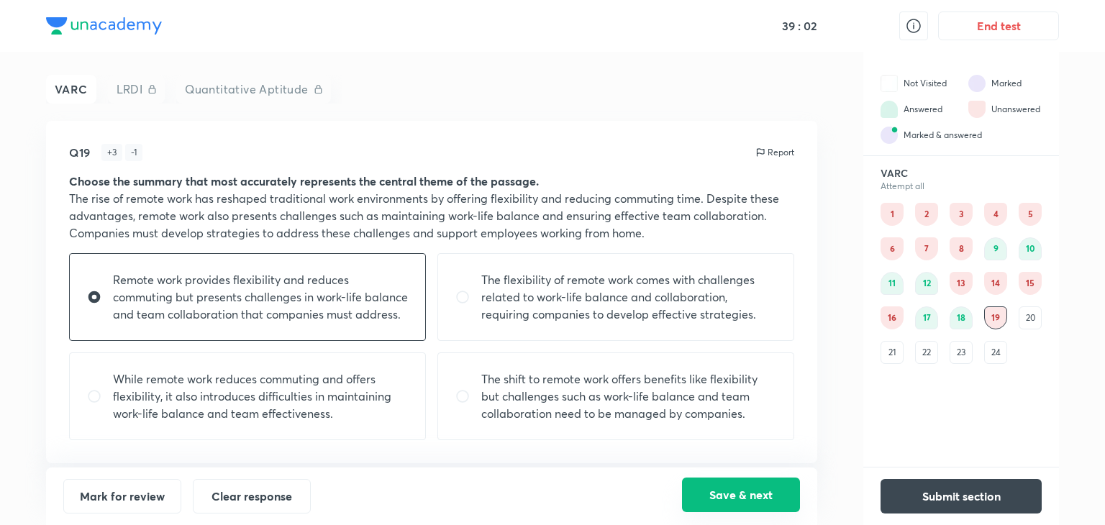
click at [745, 481] on button "Save & next" at bounding box center [741, 495] width 118 height 35
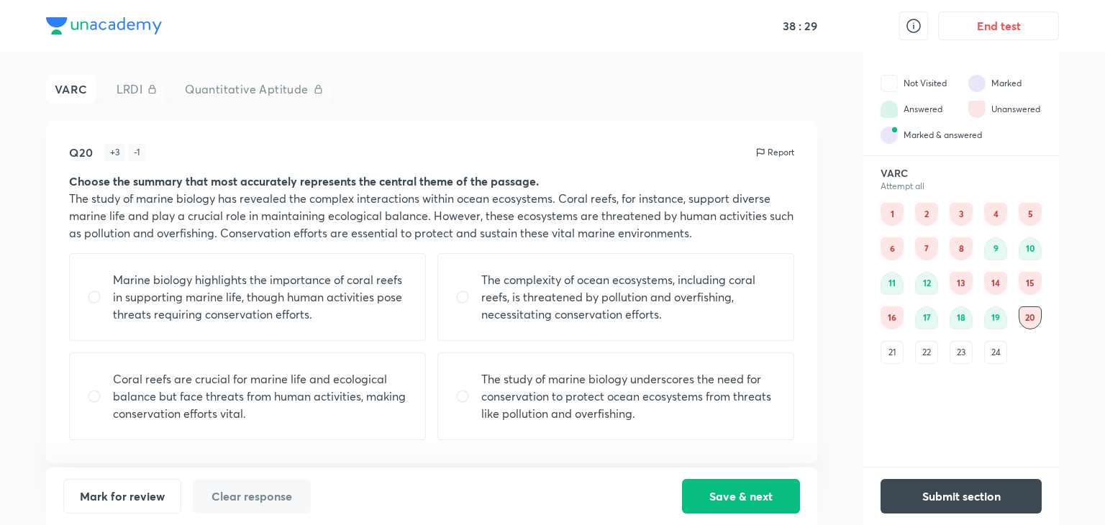
click at [668, 277] on p "The complexity of ocean ecosystems, including coral reefs, is threatened by pol…" at bounding box center [628, 297] width 295 height 52
radio input "true"
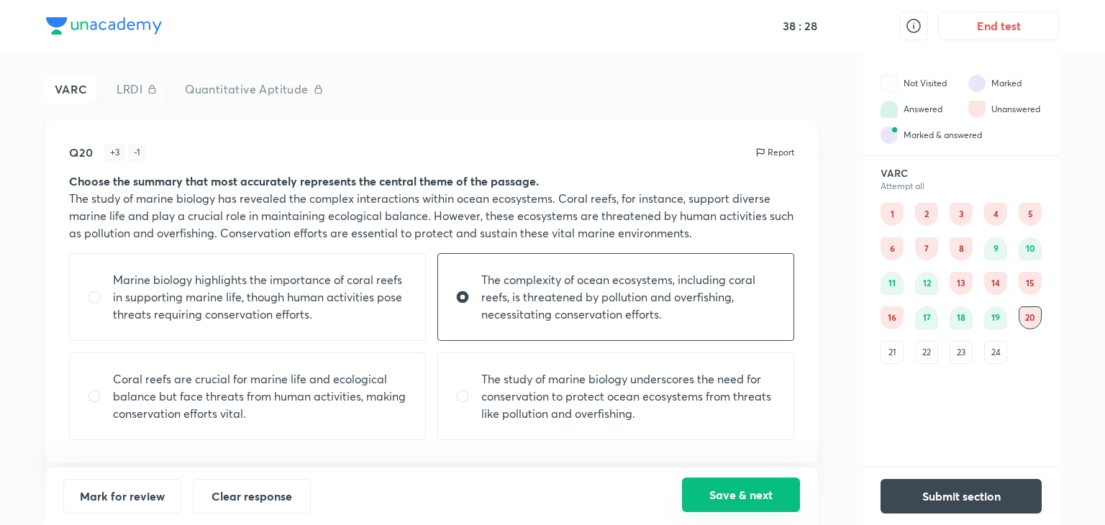
click at [741, 497] on button "Save & next" at bounding box center [741, 495] width 118 height 35
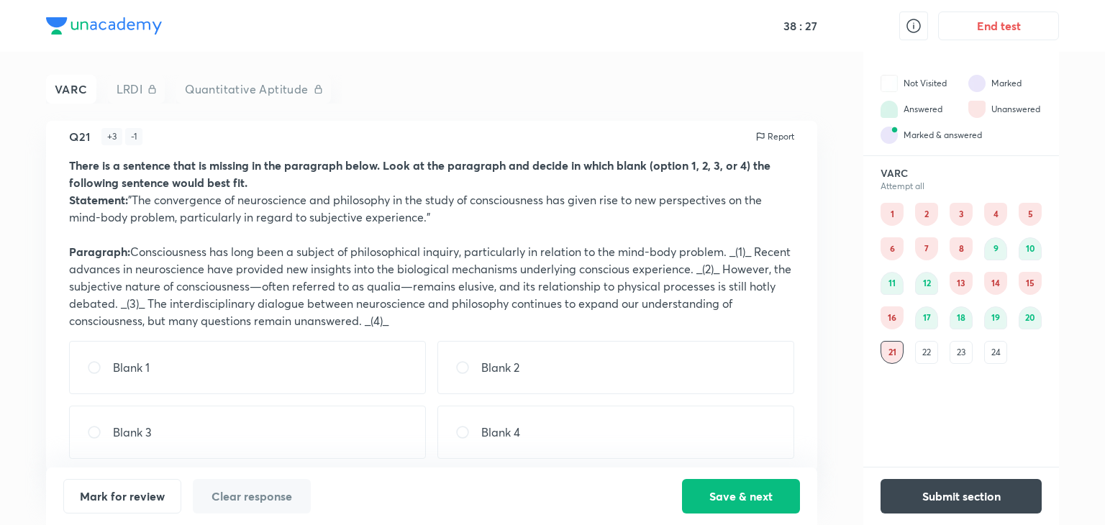
scroll to position [25, 0]
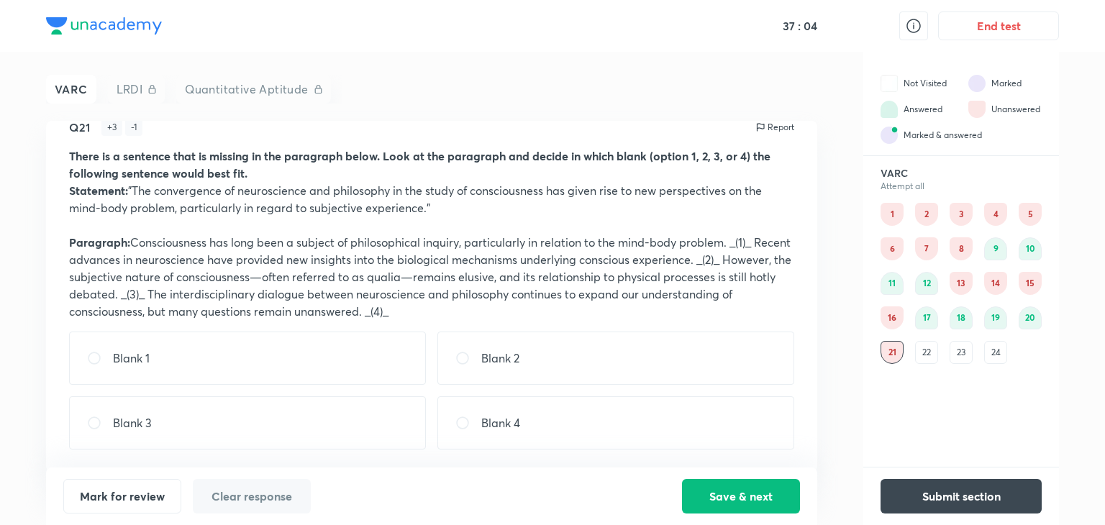
click at [538, 357] on div "Blank 2" at bounding box center [615, 358] width 357 height 53
radio input "true"
drag, startPoint x: 779, startPoint y: 496, endPoint x: 753, endPoint y: 496, distance: 25.9
click at [753, 496] on button "Save & next" at bounding box center [741, 495] width 118 height 35
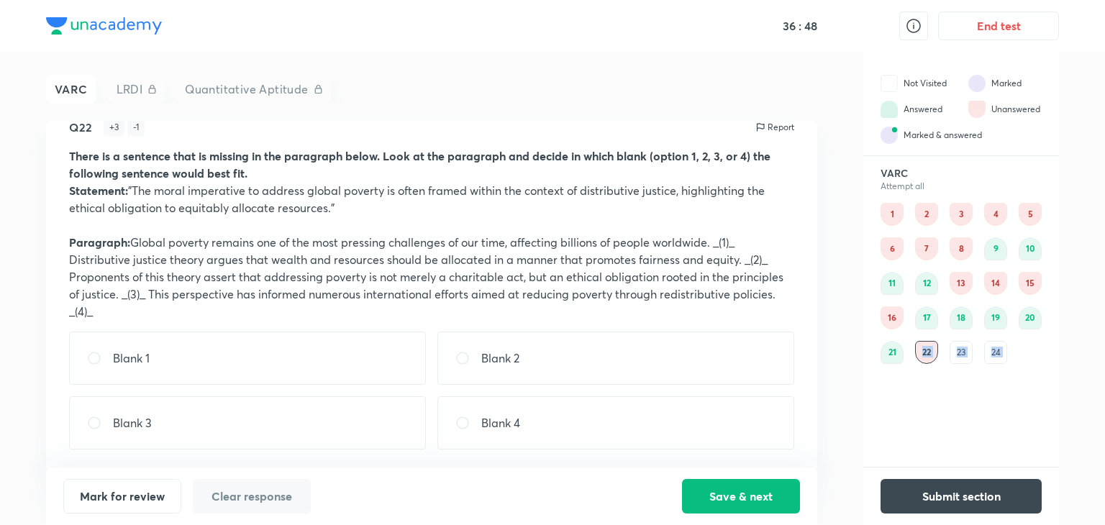
click at [856, 525] on html "36 : 48 End test VARC LRDI Quantitative Aptitude Q22 + 3 - 1 Report There is a …" at bounding box center [552, 262] width 1105 height 525
click at [957, 359] on div "23" at bounding box center [961, 352] width 23 height 23
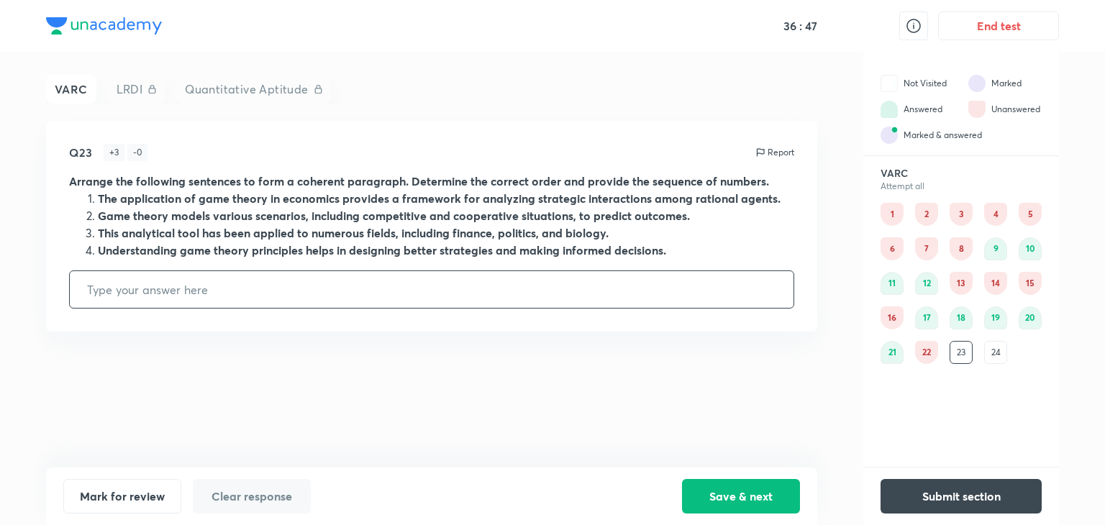
scroll to position [0, 0]
click at [999, 345] on div "24" at bounding box center [995, 352] width 23 height 23
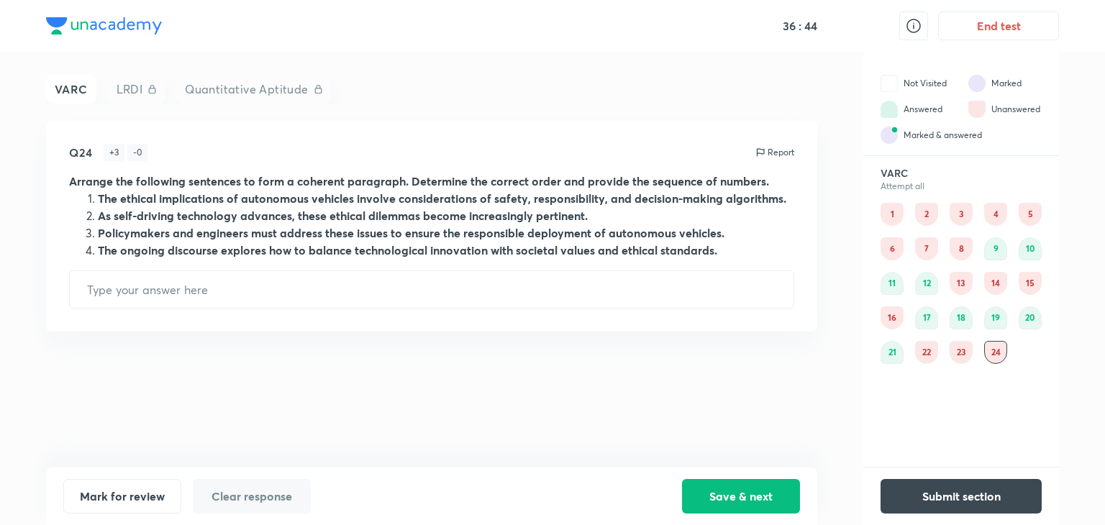
click at [927, 358] on div "22" at bounding box center [926, 352] width 23 height 23
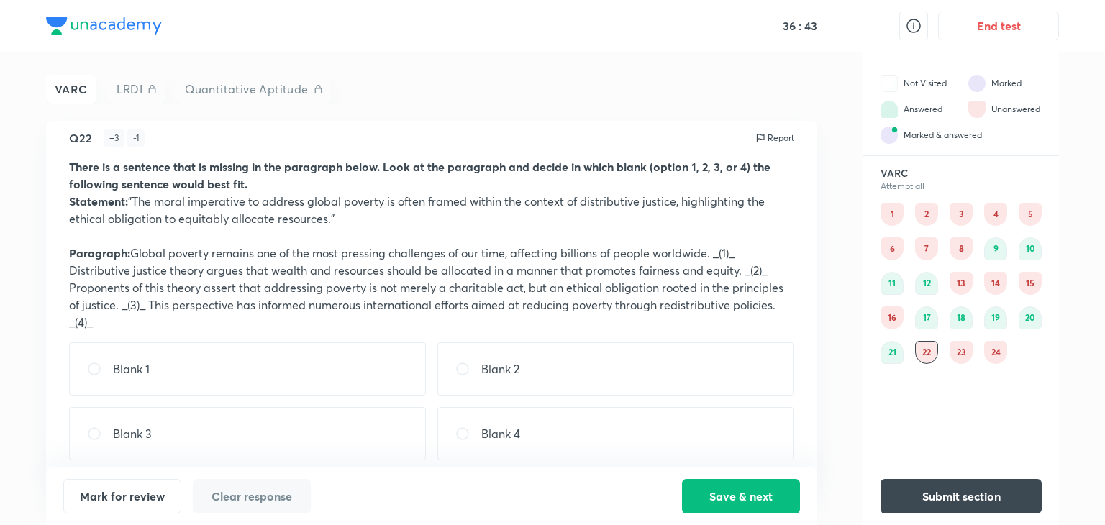
scroll to position [25, 0]
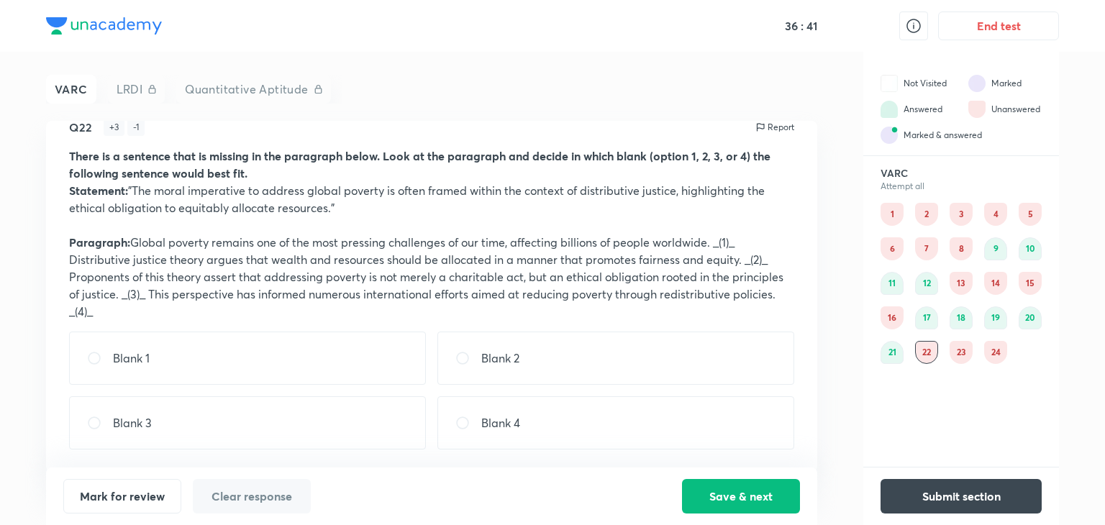
click at [296, 419] on div "Blank 3" at bounding box center [247, 422] width 357 height 53
radio input "true"
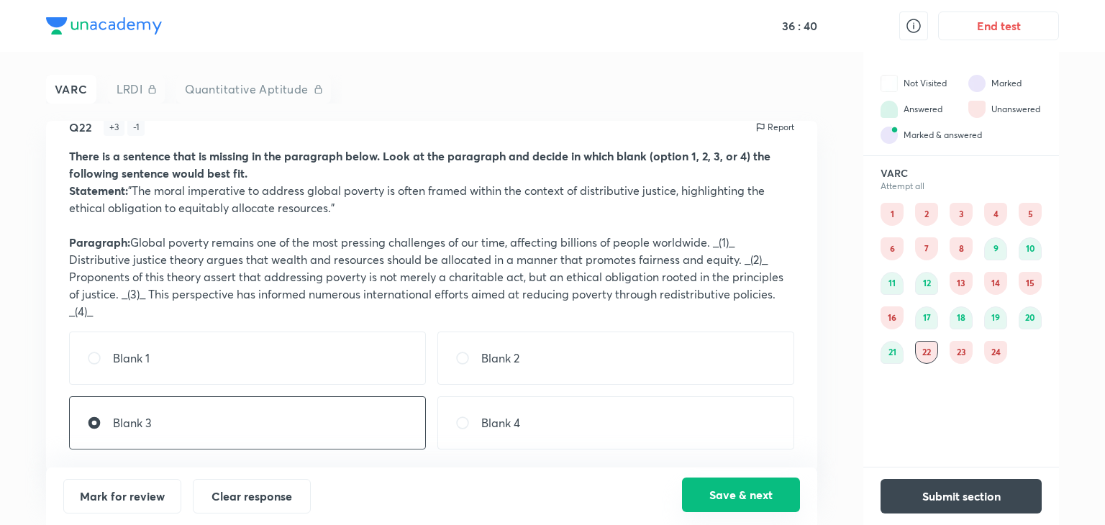
click at [705, 487] on button "Save & next" at bounding box center [741, 495] width 118 height 35
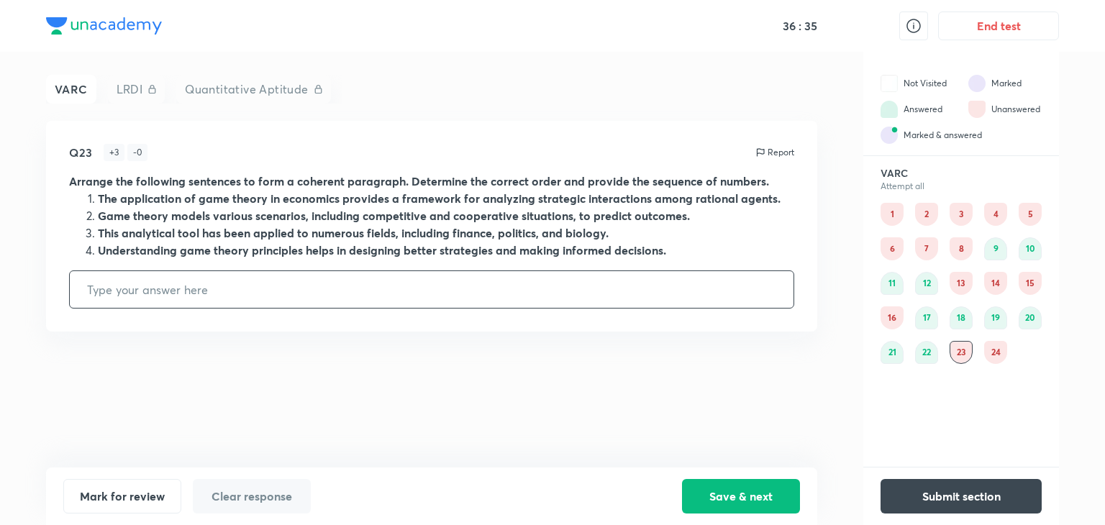
click at [141, 309] on div "Q23 + 3 - 0 Report Arrange the following sentences to form a coherent paragraph…" at bounding box center [431, 226] width 771 height 211
click at [125, 300] on input "text" at bounding box center [432, 289] width 724 height 37
type input "4213"
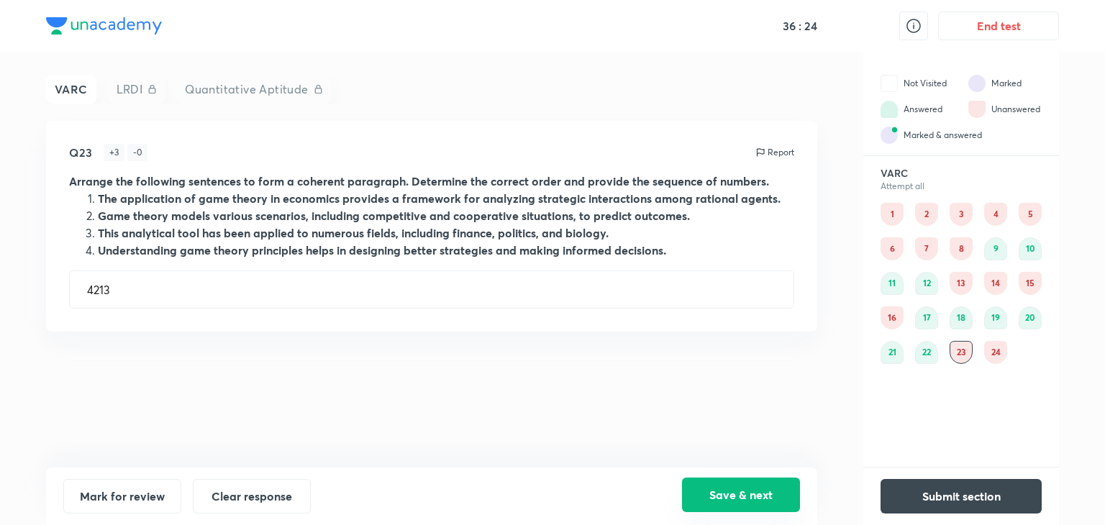
click at [714, 489] on button "Save & next" at bounding box center [741, 495] width 118 height 35
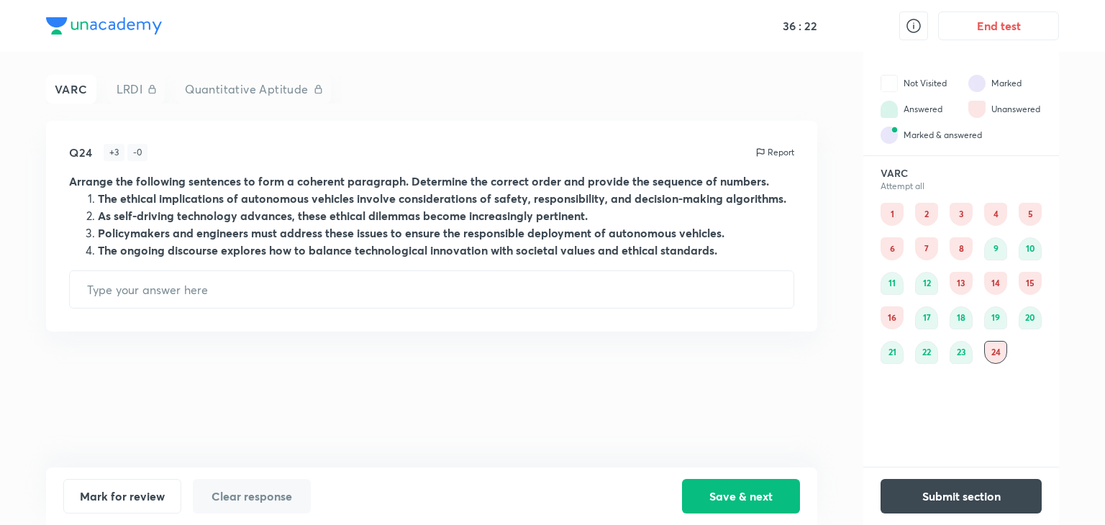
click at [205, 310] on div "Q24 + 3 - 0 Report Arrange the following sentences to form a coherent paragraph…" at bounding box center [431, 226] width 771 height 211
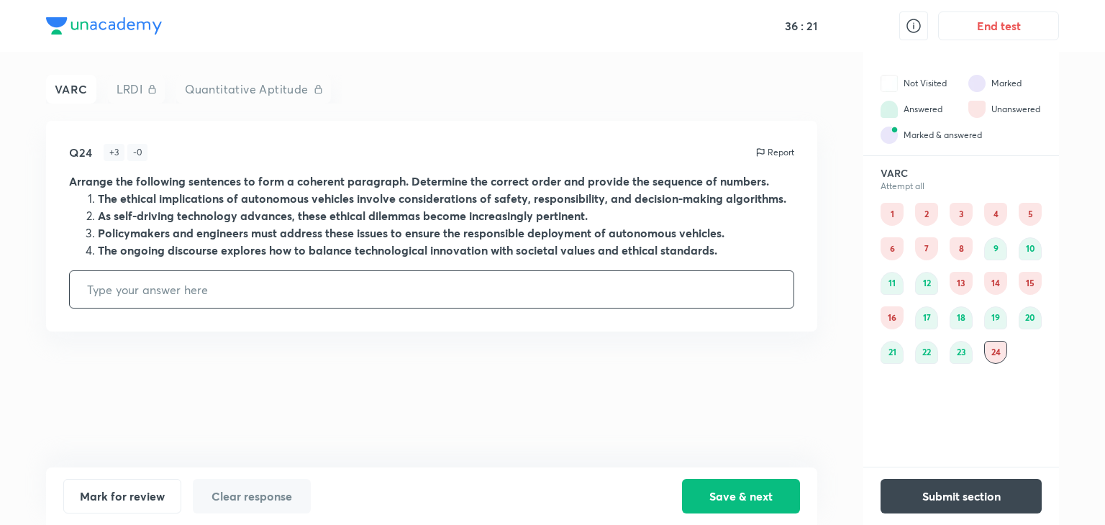
click at [153, 296] on input "text" at bounding box center [432, 289] width 724 height 37
type input "2314"
click at [734, 488] on button "Save & next" at bounding box center [741, 495] width 118 height 35
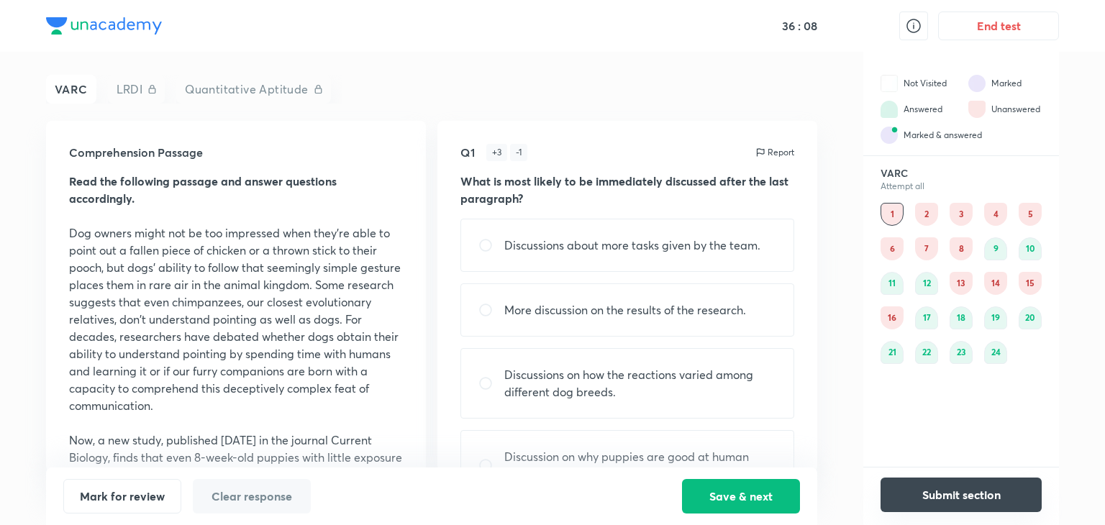
click at [971, 496] on button "Submit section" at bounding box center [961, 495] width 161 height 35
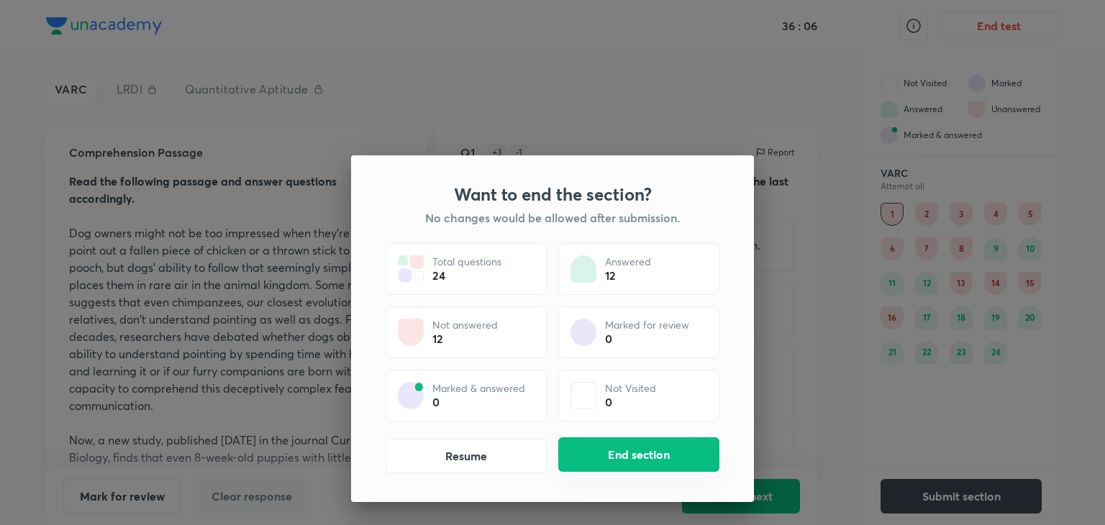
click at [659, 460] on button "End section" at bounding box center [638, 454] width 161 height 35
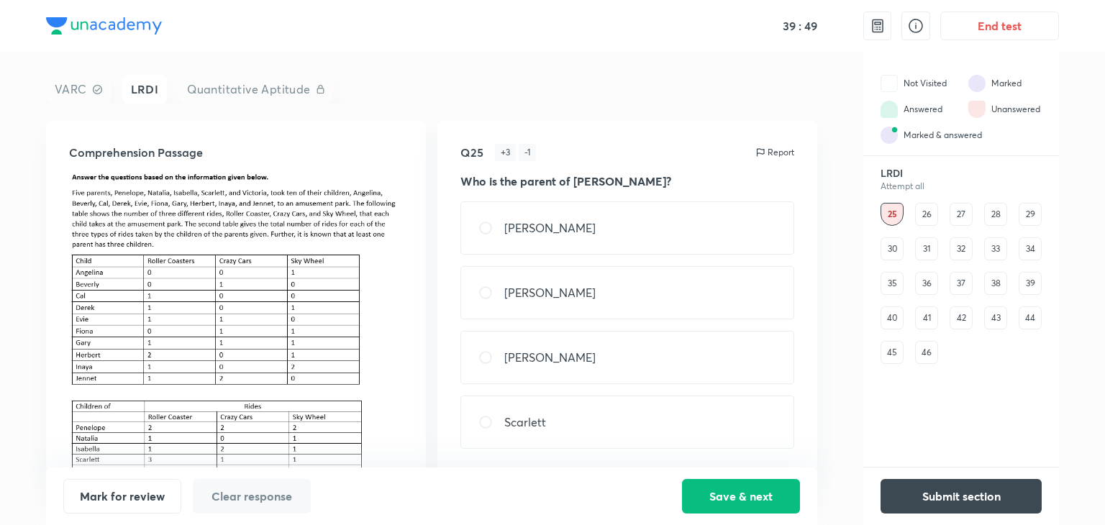
scroll to position [31, 0]
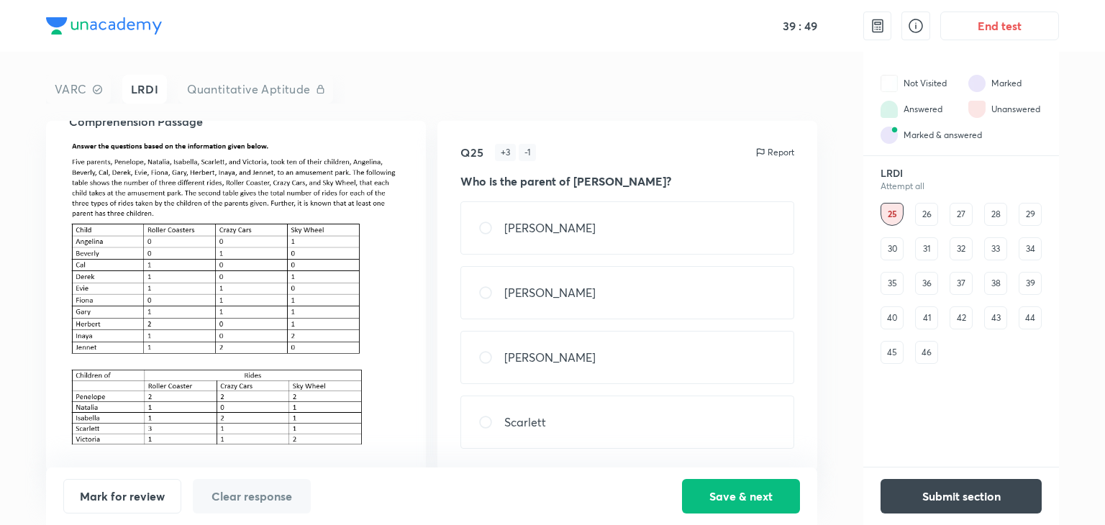
click at [152, 316] on img at bounding box center [236, 296] width 334 height 309
click at [924, 214] on div "26" at bounding box center [926, 214] width 23 height 23
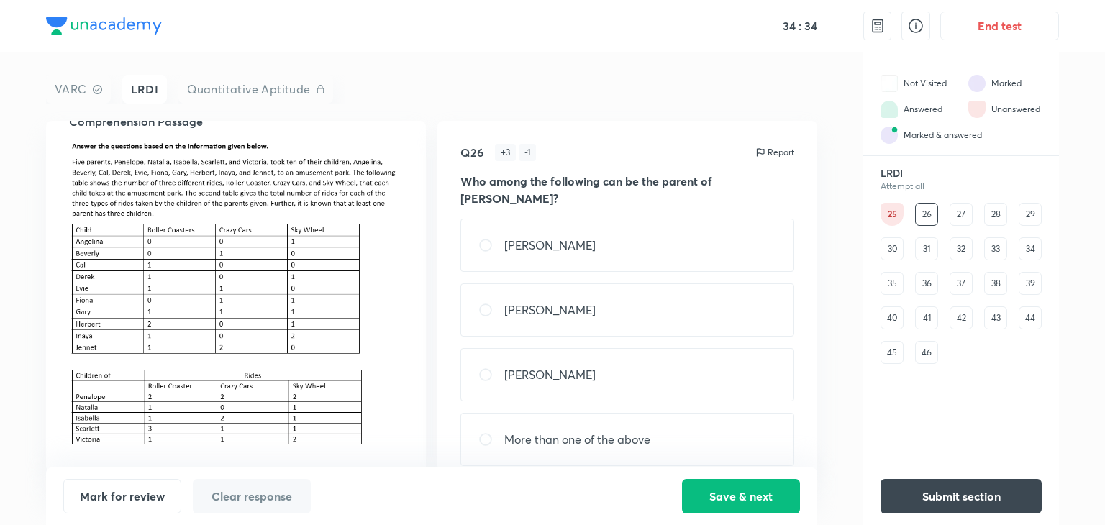
scroll to position [0, 0]
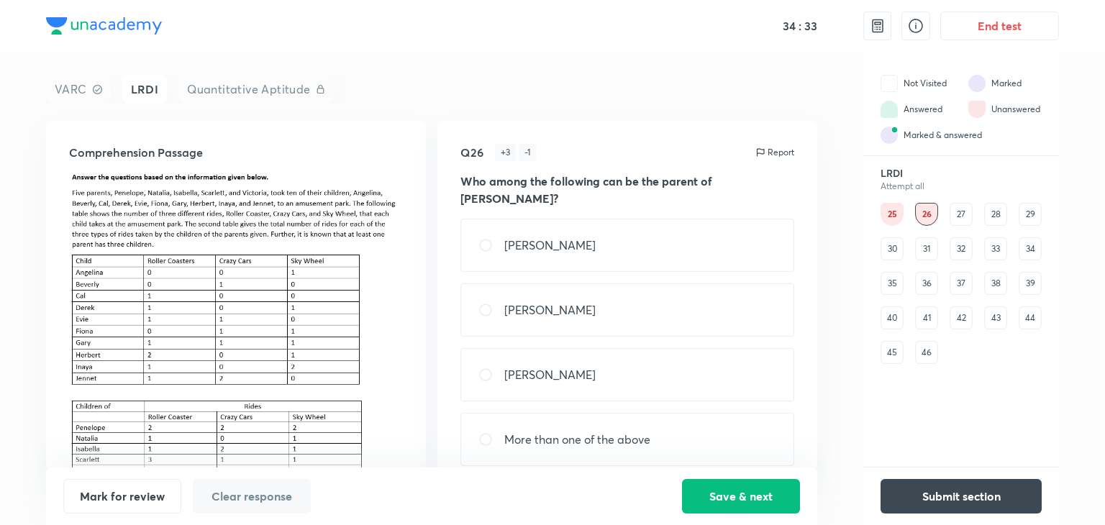
click at [959, 219] on div "27" at bounding box center [961, 214] width 23 height 23
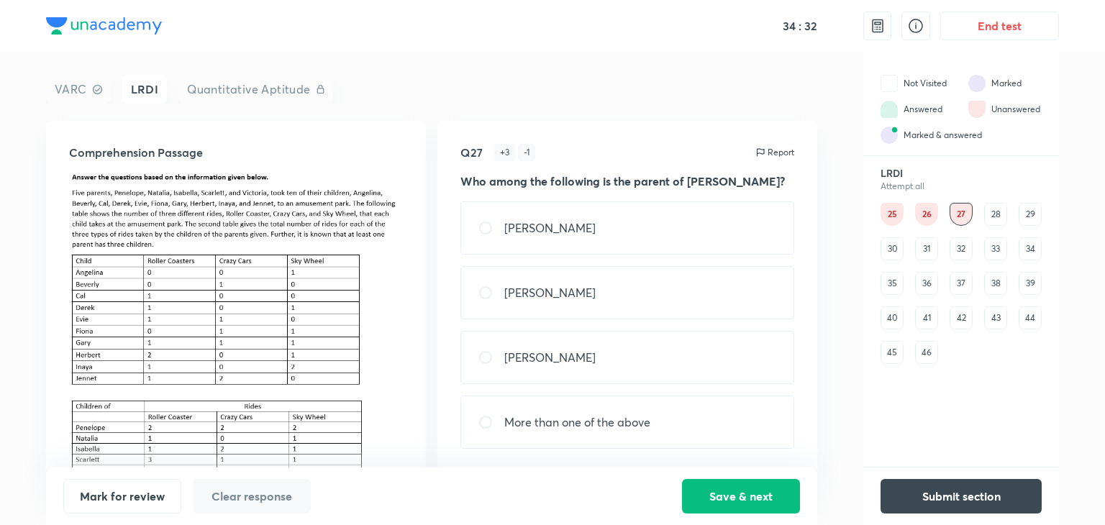
click at [984, 206] on div "28" at bounding box center [995, 214] width 23 height 23
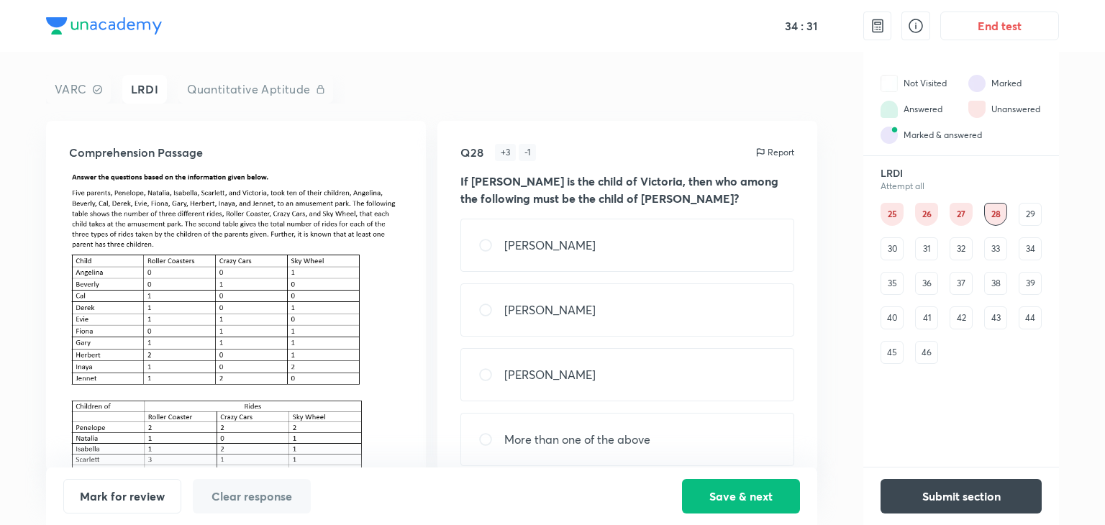
click at [1051, 210] on div "LRDI Attempt all 25 26 27 28 29 30 31 32 33 34 35 36 37 38 39 40 41 42 43 44 45…" at bounding box center [961, 265] width 196 height 197
click at [1030, 214] on div "29" at bounding box center [1030, 214] width 23 height 23
click at [898, 246] on div "30" at bounding box center [892, 248] width 23 height 23
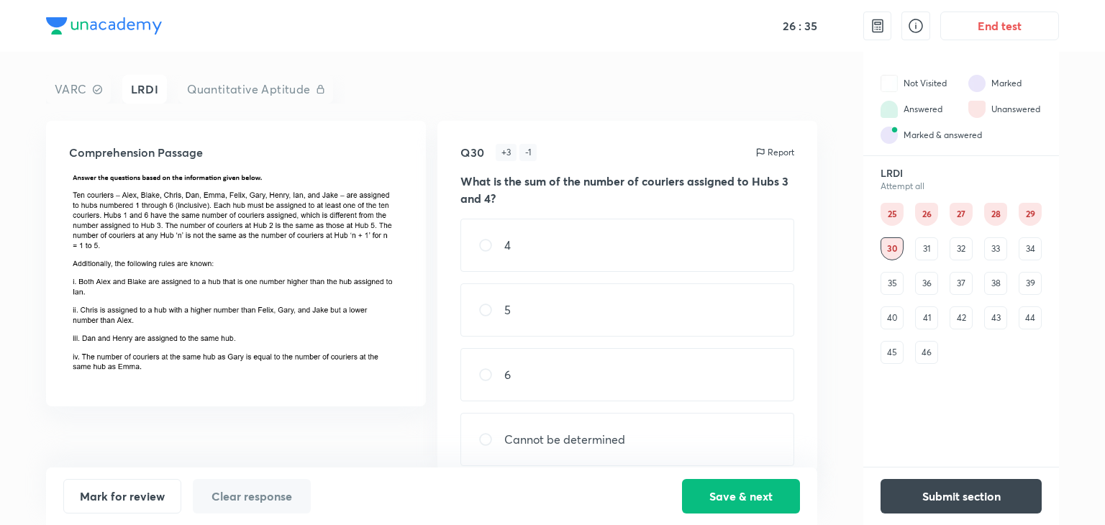
click at [935, 253] on div "31" at bounding box center [926, 248] width 23 height 23
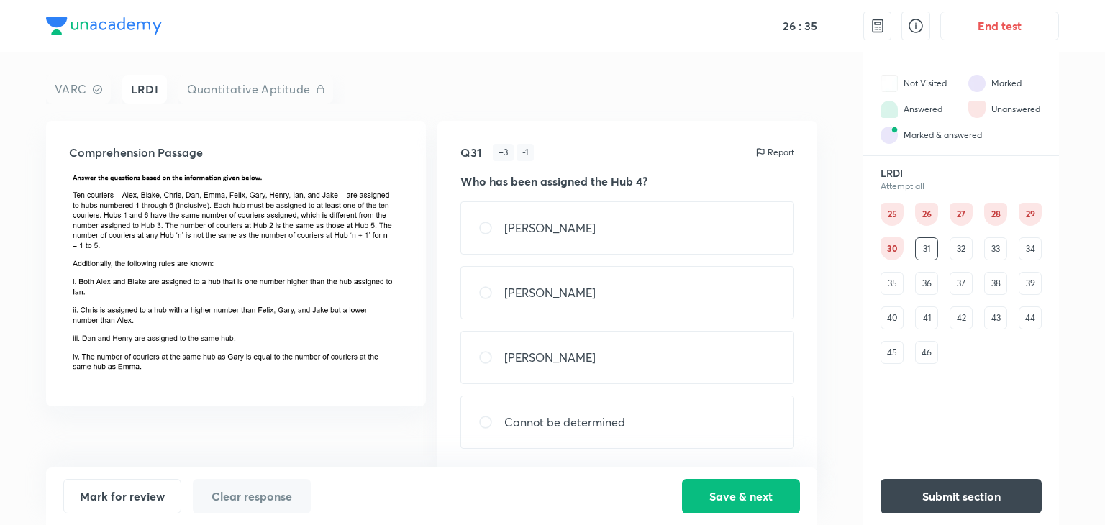
click at [967, 251] on div "32" at bounding box center [961, 248] width 23 height 23
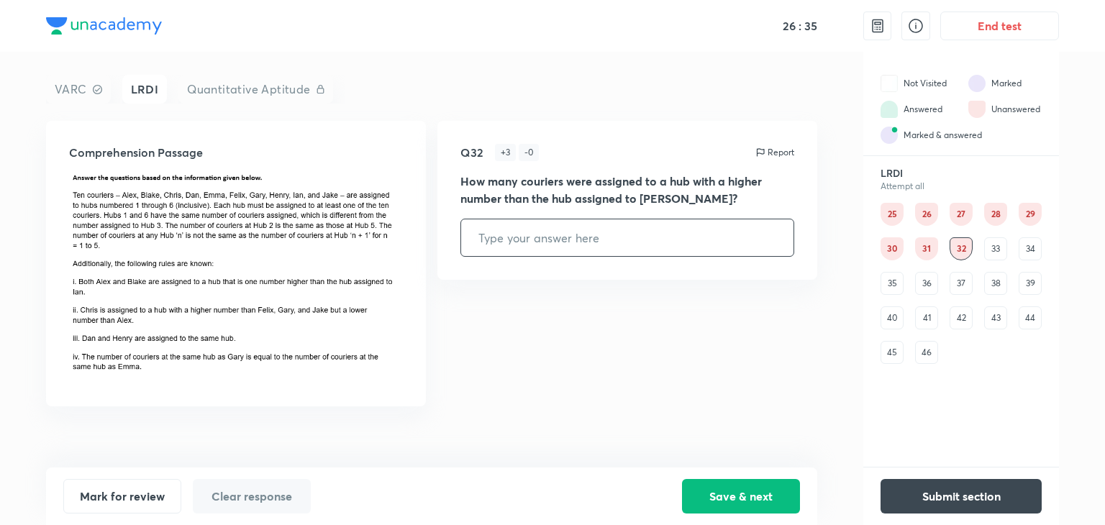
click at [992, 250] on div "33" at bounding box center [995, 248] width 23 height 23
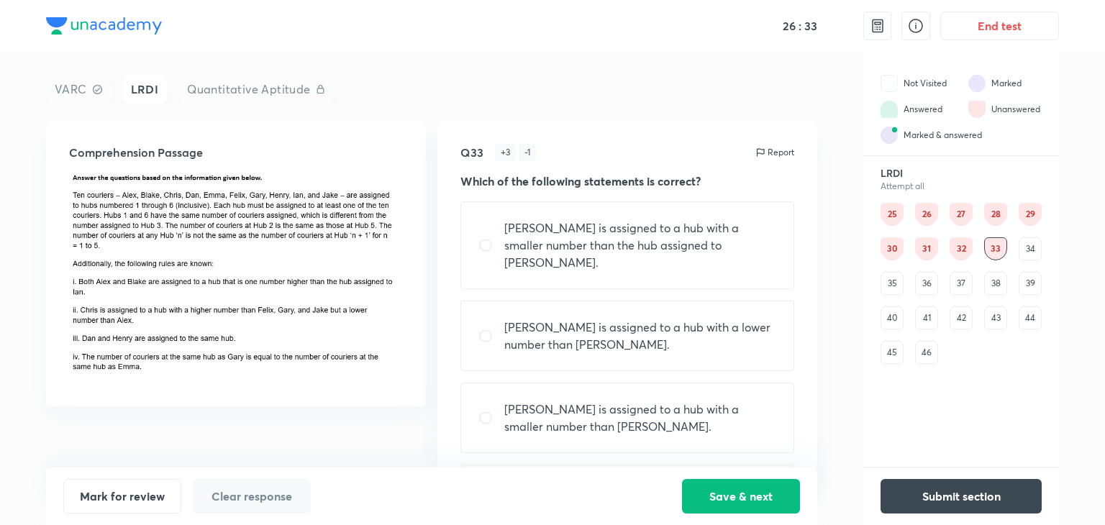
click at [1028, 247] on div "34" at bounding box center [1030, 248] width 23 height 23
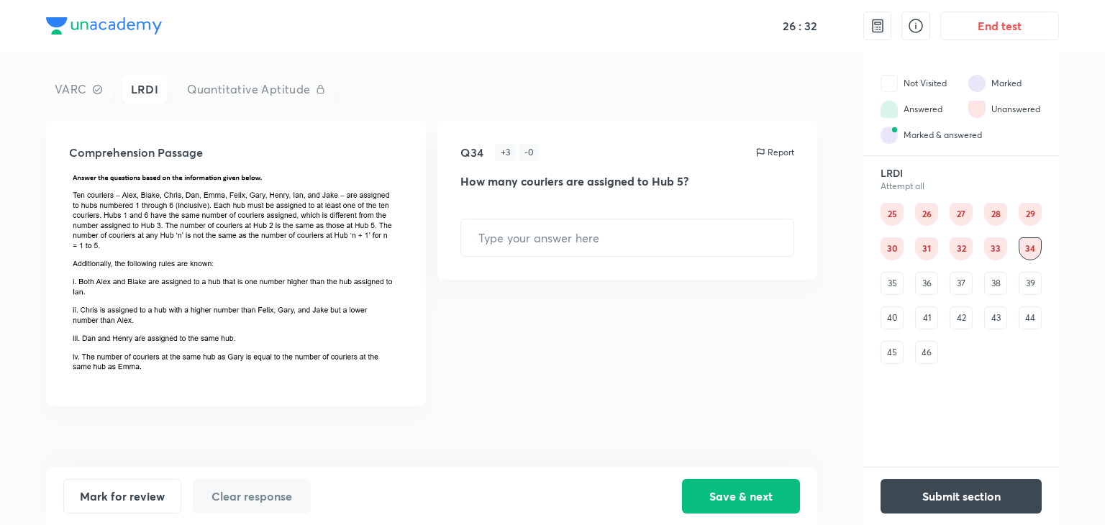
click at [889, 274] on div "35" at bounding box center [892, 283] width 23 height 23
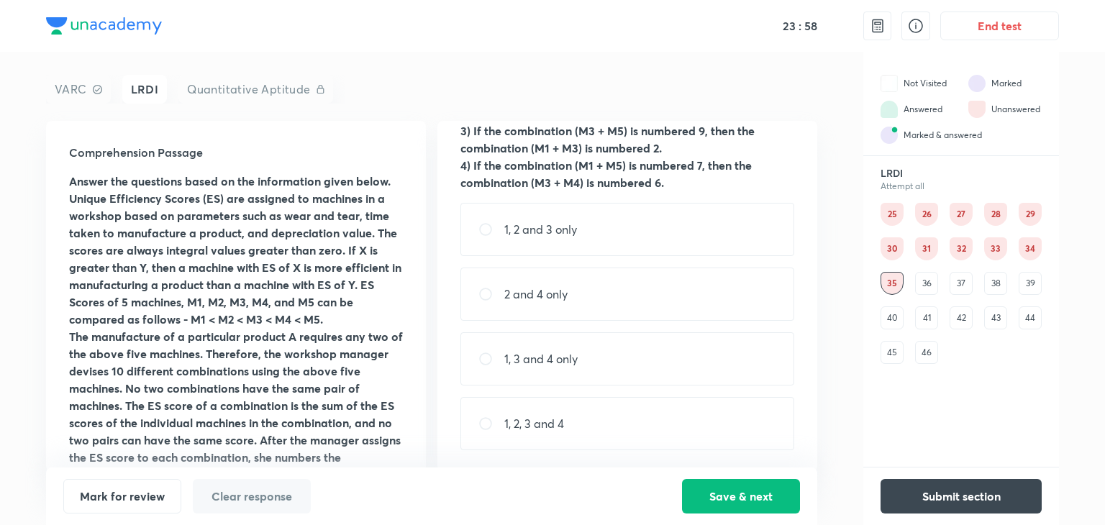
click at [924, 289] on div "36" at bounding box center [926, 283] width 23 height 23
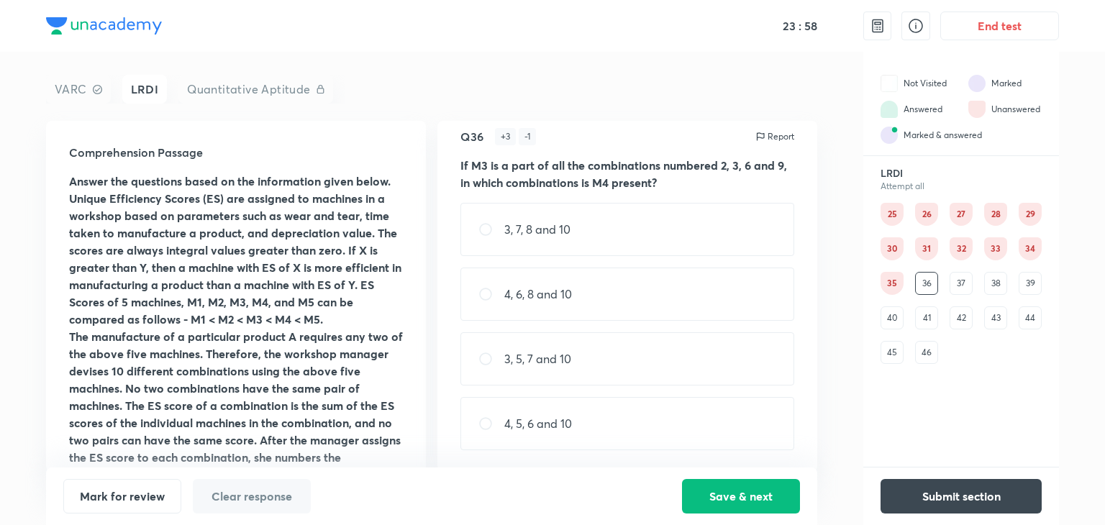
click at [968, 286] on div "37" at bounding box center [961, 283] width 23 height 23
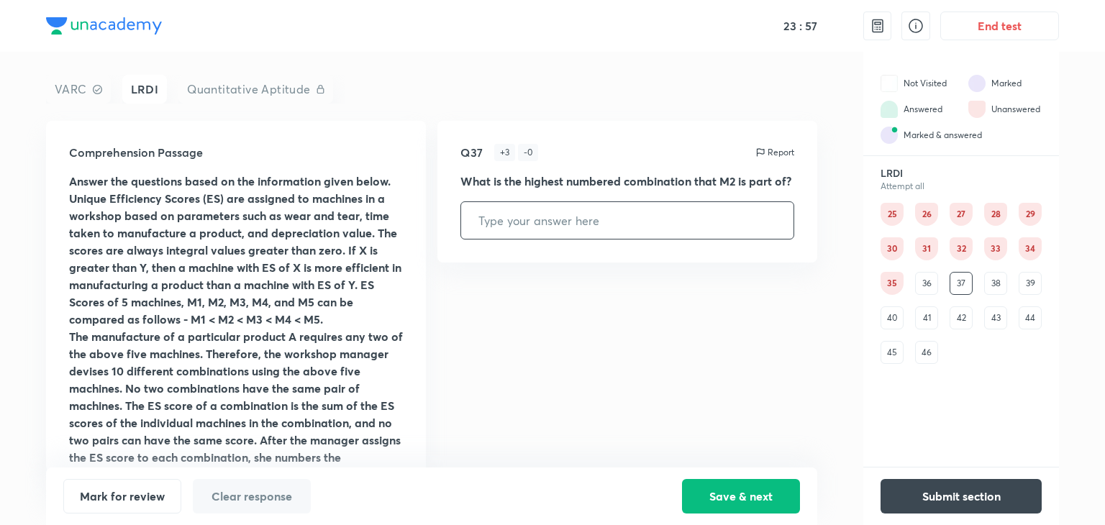
scroll to position [0, 0]
click at [999, 289] on div "38" at bounding box center [995, 283] width 23 height 23
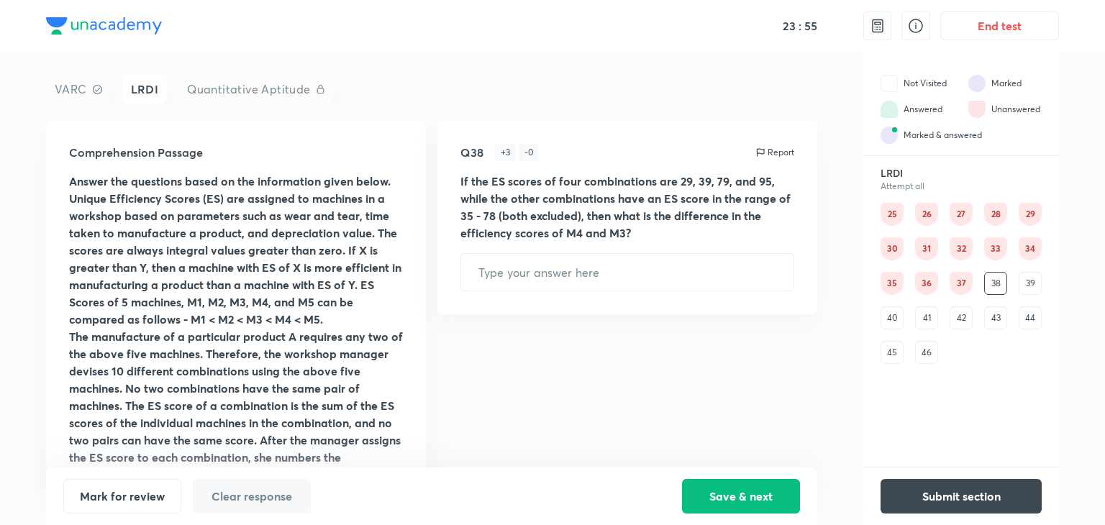
click at [1034, 285] on div "39" at bounding box center [1030, 283] width 23 height 23
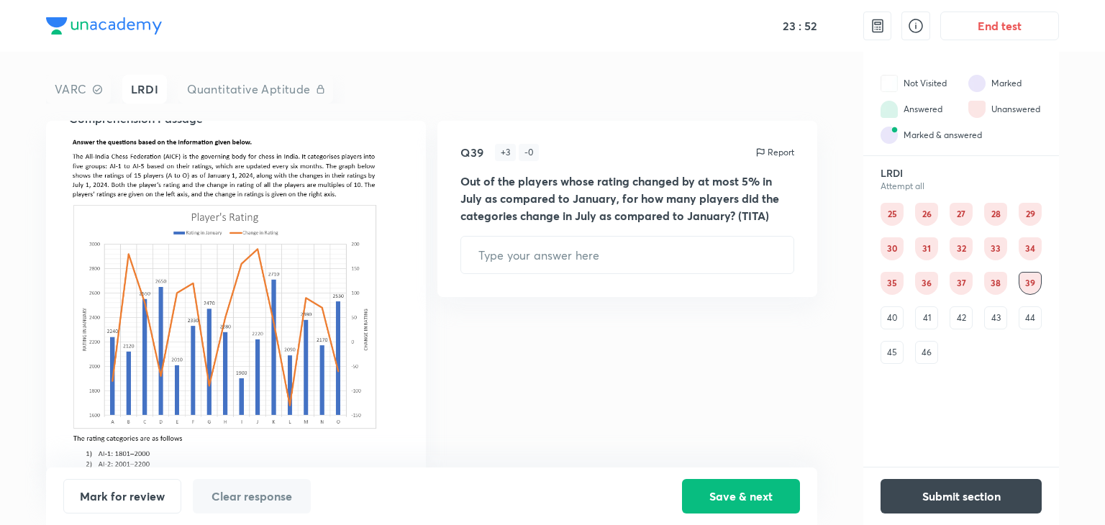
scroll to position [86, 0]
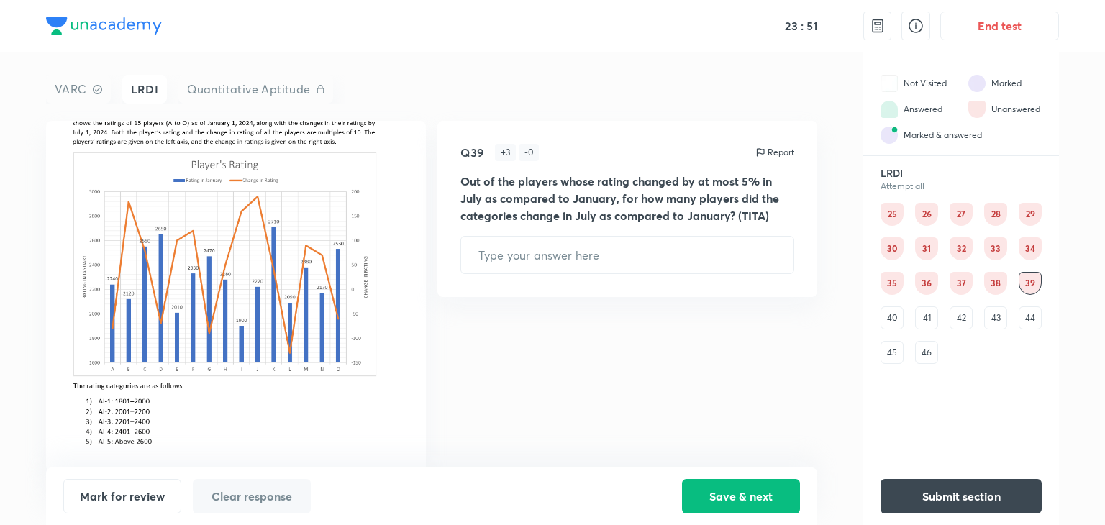
click at [998, 282] on div "38" at bounding box center [995, 283] width 23 height 23
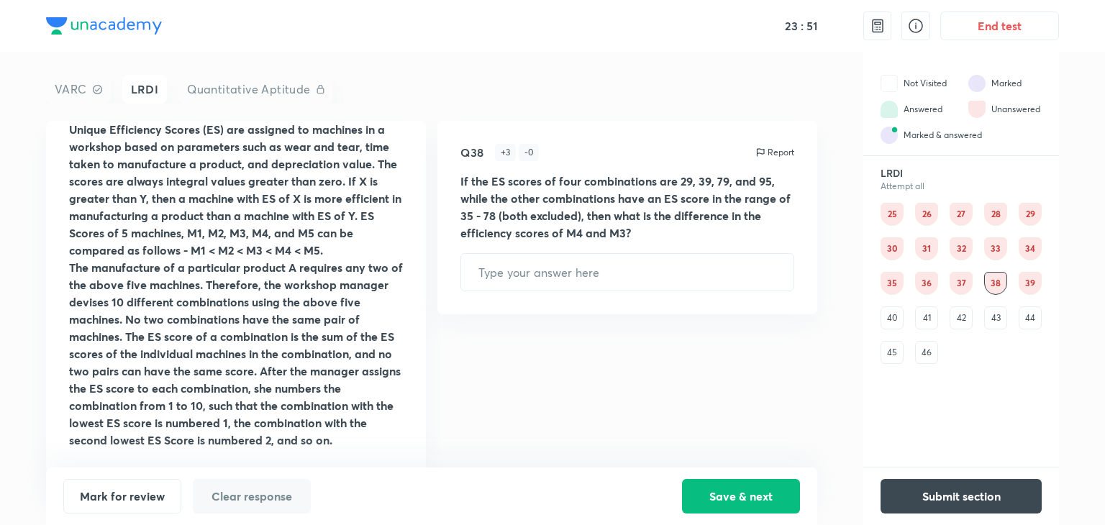
scroll to position [0, 0]
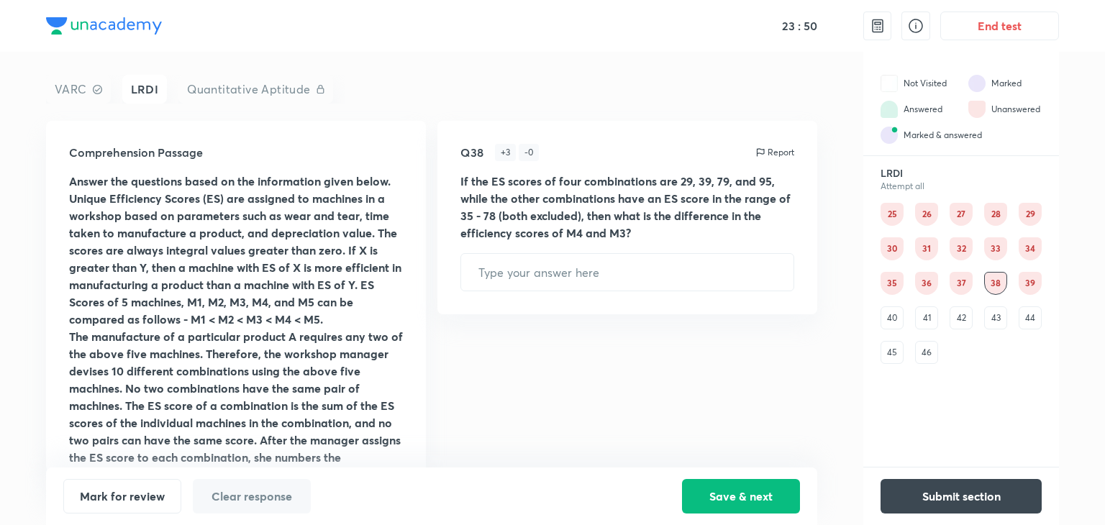
click at [1020, 286] on div "39" at bounding box center [1030, 283] width 23 height 23
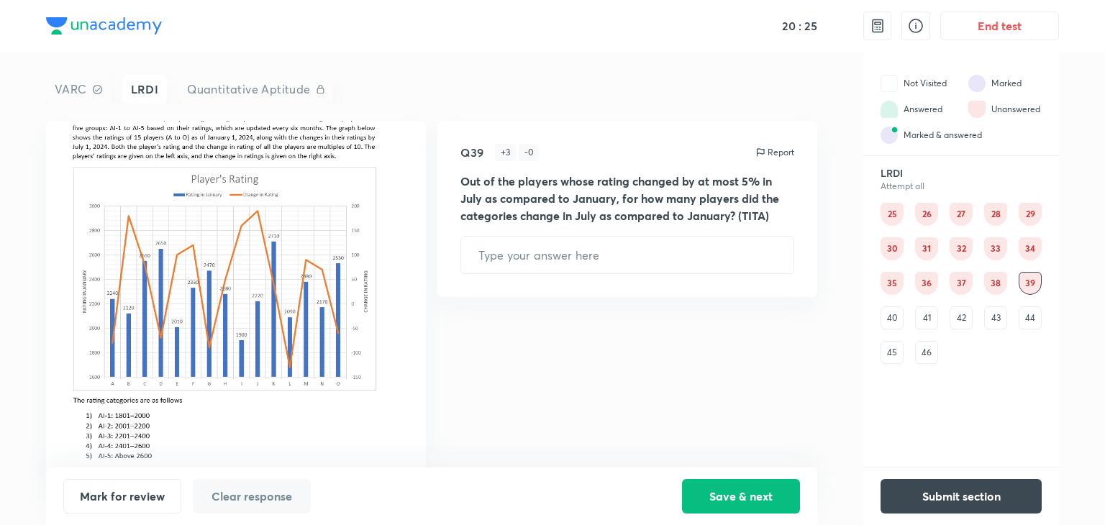
scroll to position [86, 0]
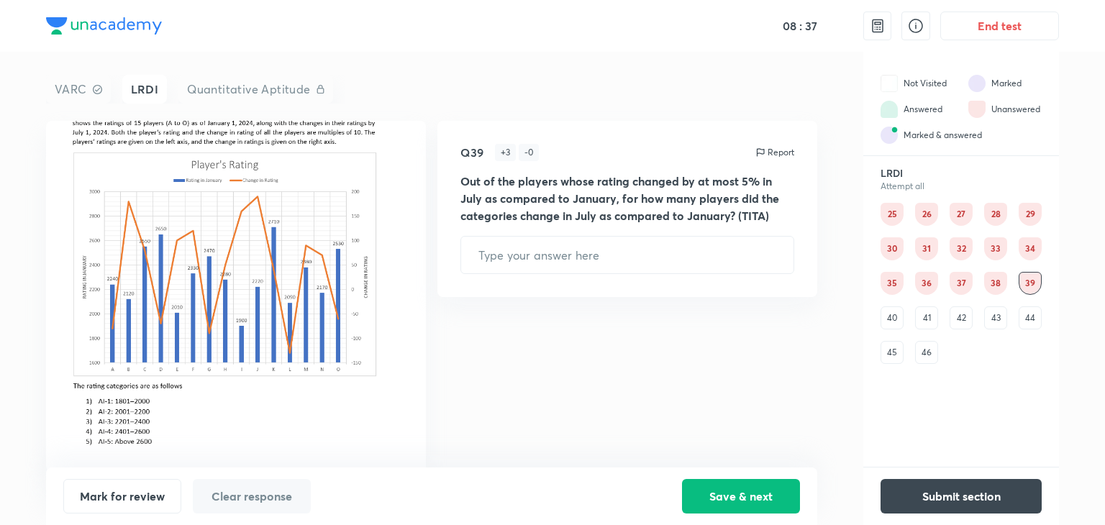
click at [889, 315] on div "40" at bounding box center [892, 318] width 23 height 23
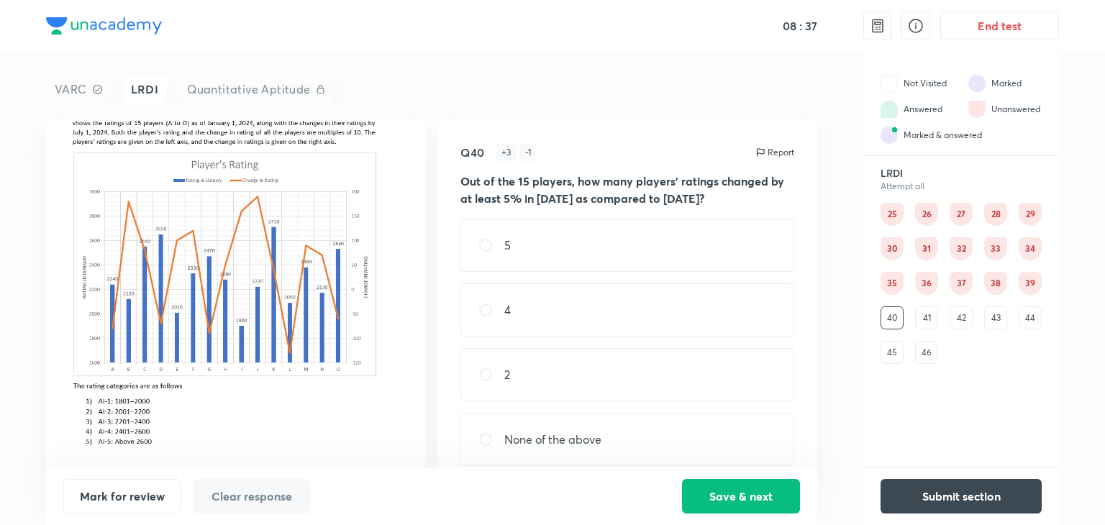
scroll to position [0, 0]
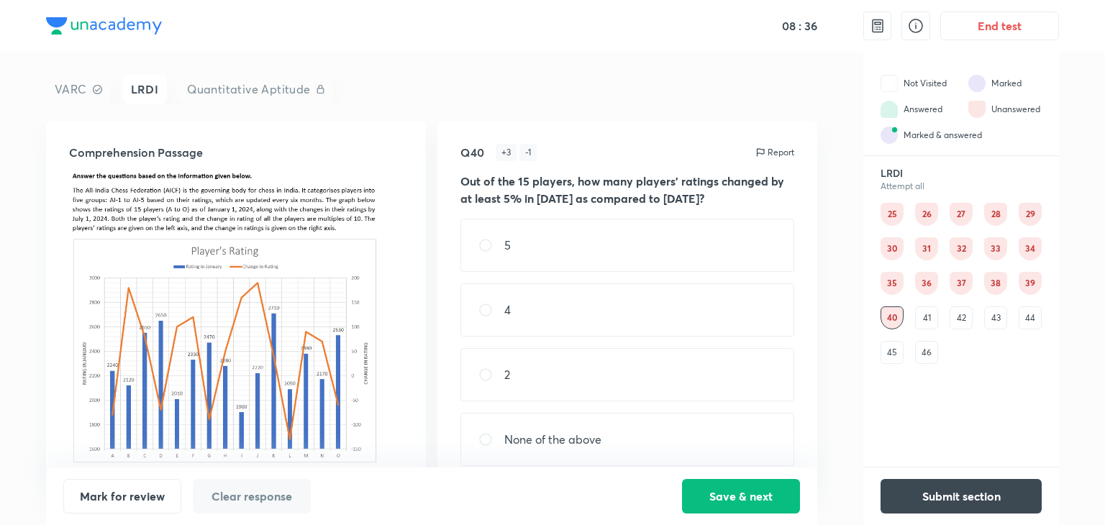
click at [926, 307] on div "41" at bounding box center [926, 318] width 23 height 23
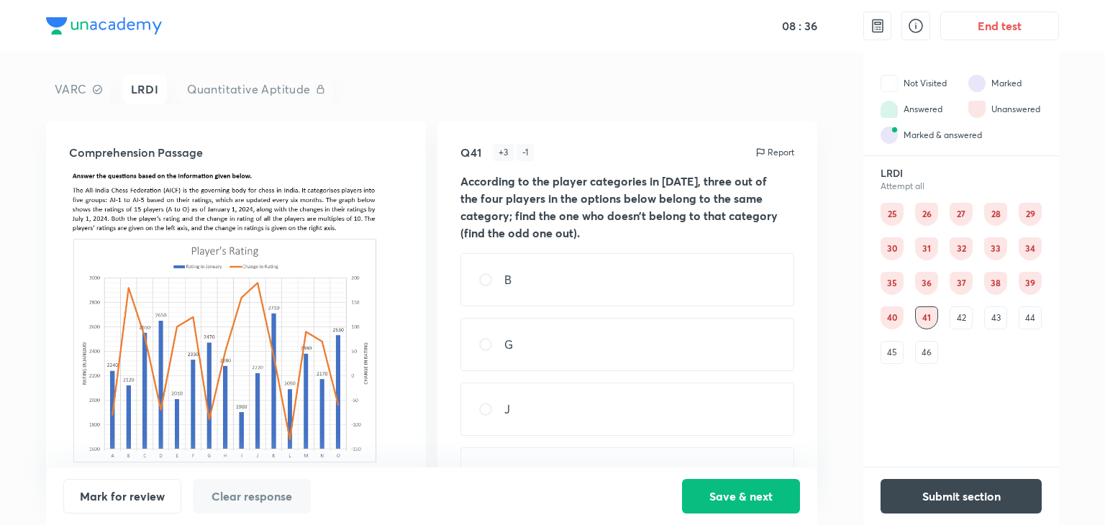
click at [963, 310] on div "42" at bounding box center [961, 318] width 23 height 23
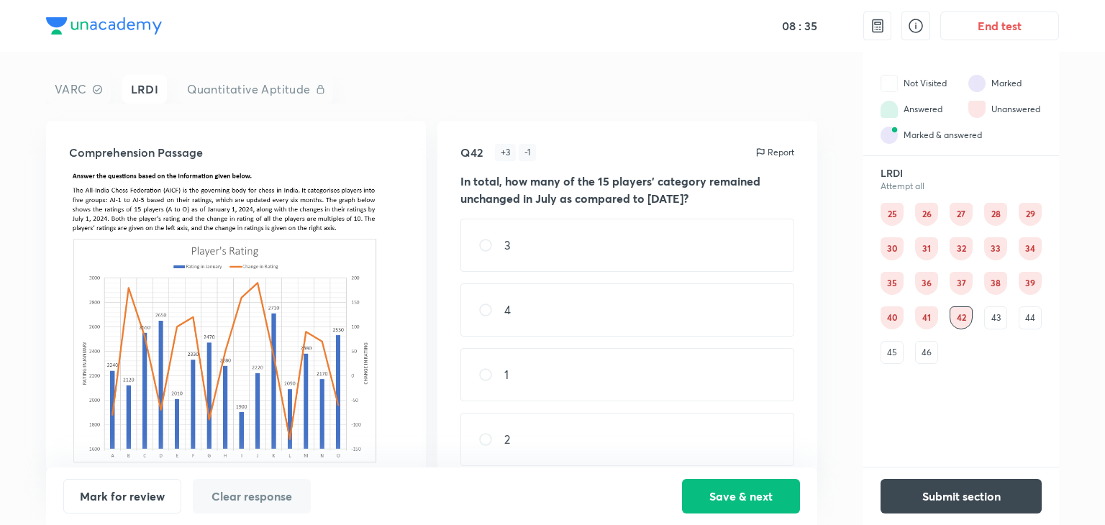
click at [989, 309] on div "43" at bounding box center [995, 318] width 23 height 23
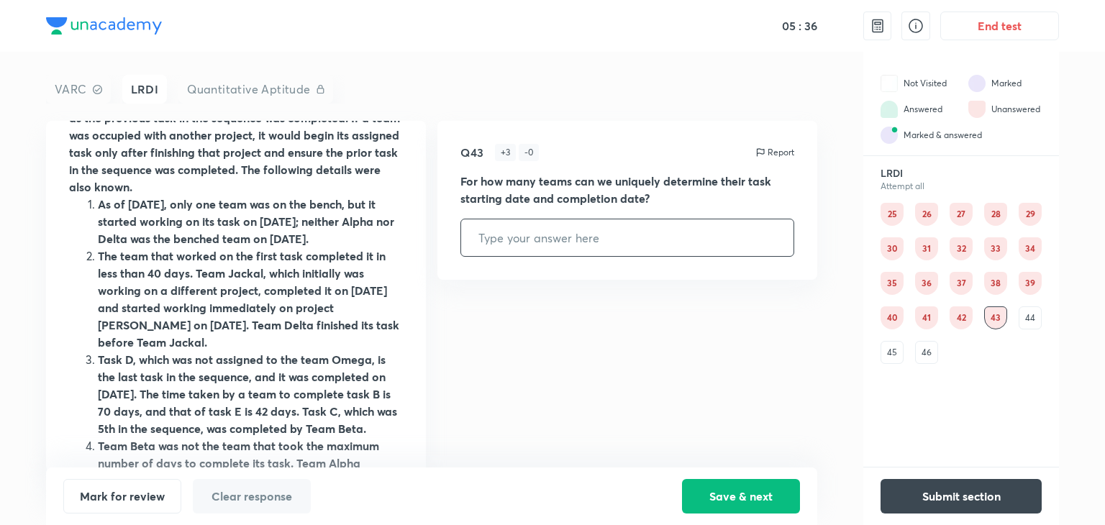
scroll to position [216, 0]
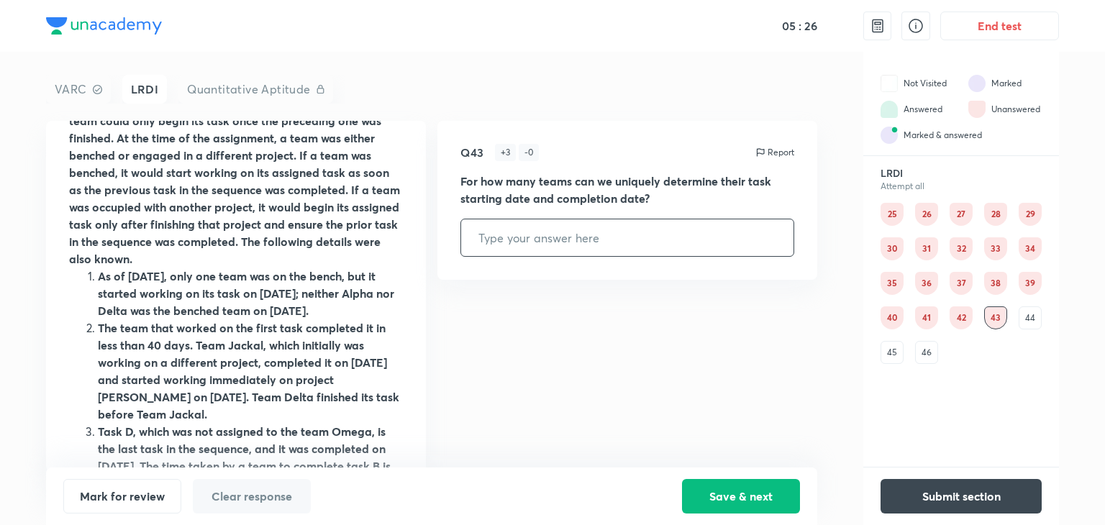
click at [1028, 311] on div "44" at bounding box center [1030, 318] width 23 height 23
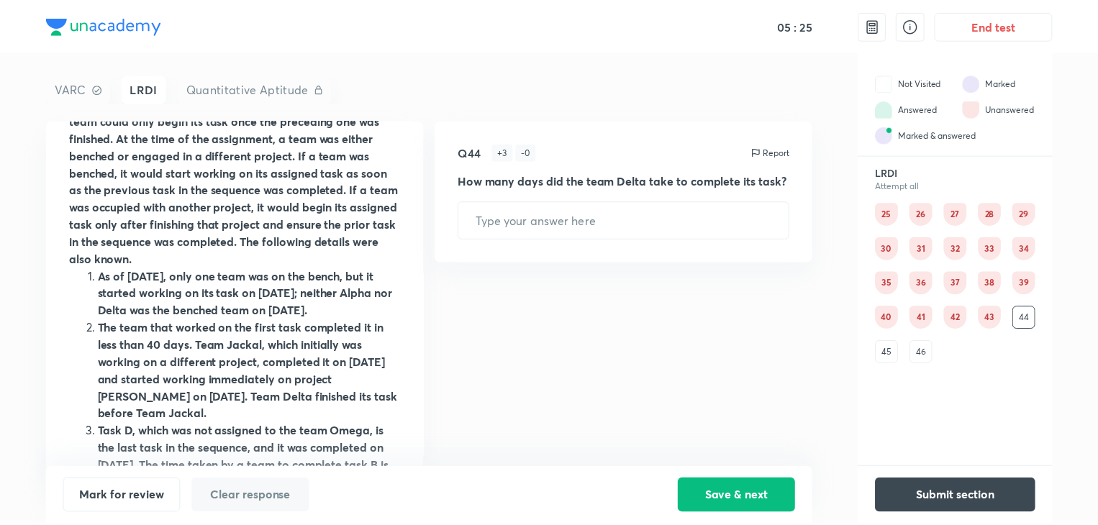
scroll to position [0, 0]
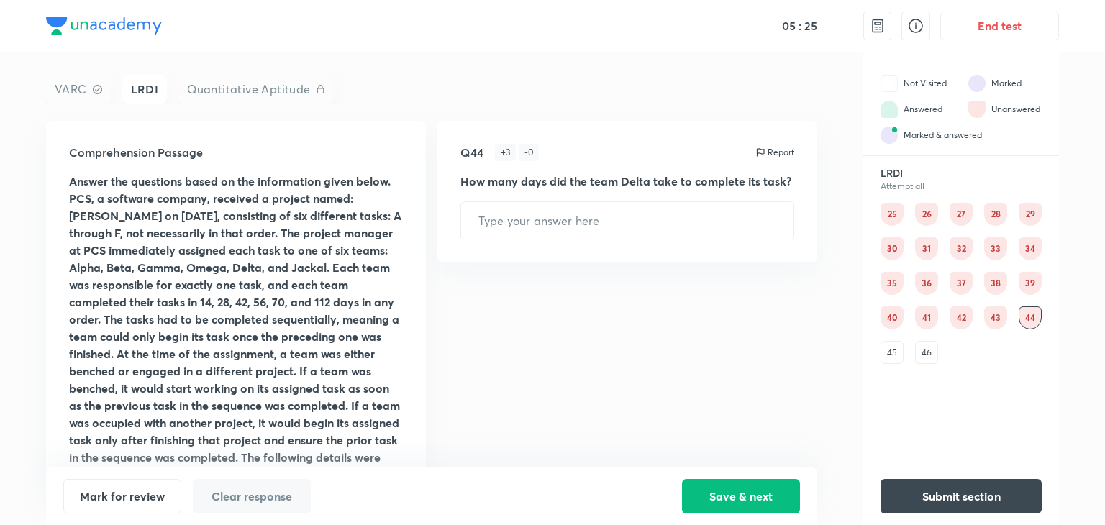
click at [889, 356] on div "45" at bounding box center [892, 352] width 23 height 23
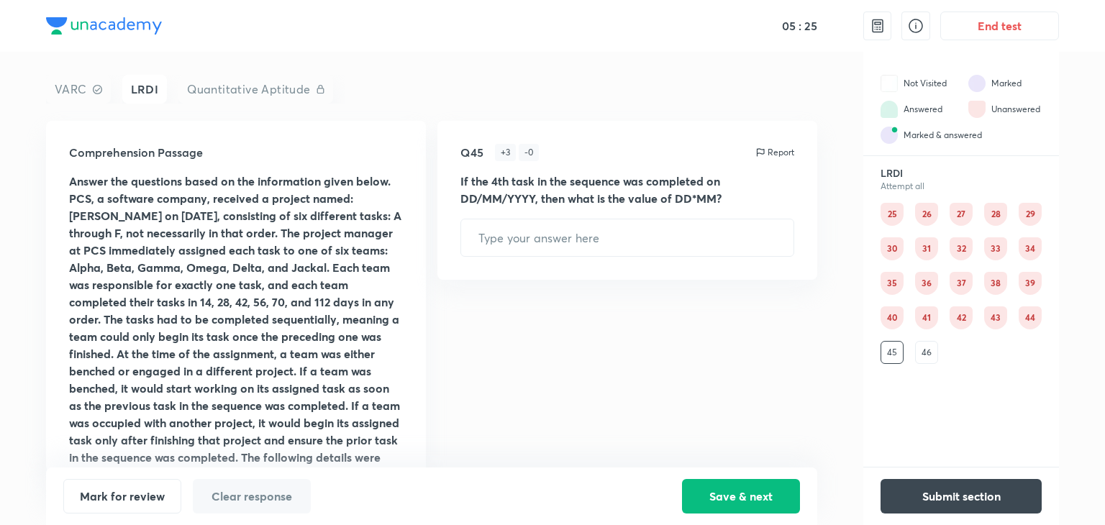
click at [910, 354] on div "25 26 27 28 29 30 31 32 33 34 35 36 37 38 39 40 41 42 43 44 45 46" at bounding box center [961, 283] width 161 height 161
click at [932, 349] on div "46" at bounding box center [926, 352] width 23 height 23
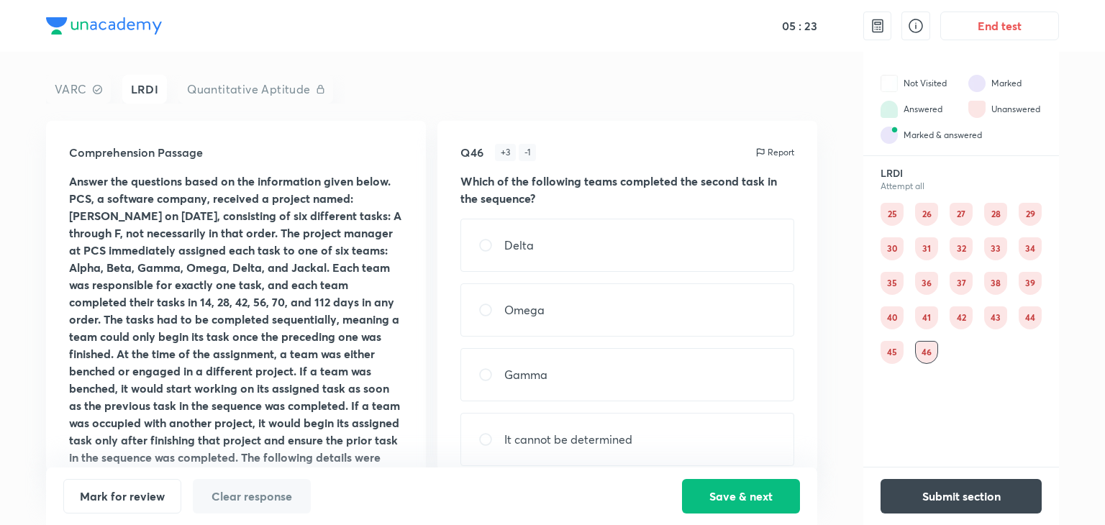
click at [888, 217] on div "25" at bounding box center [892, 214] width 23 height 23
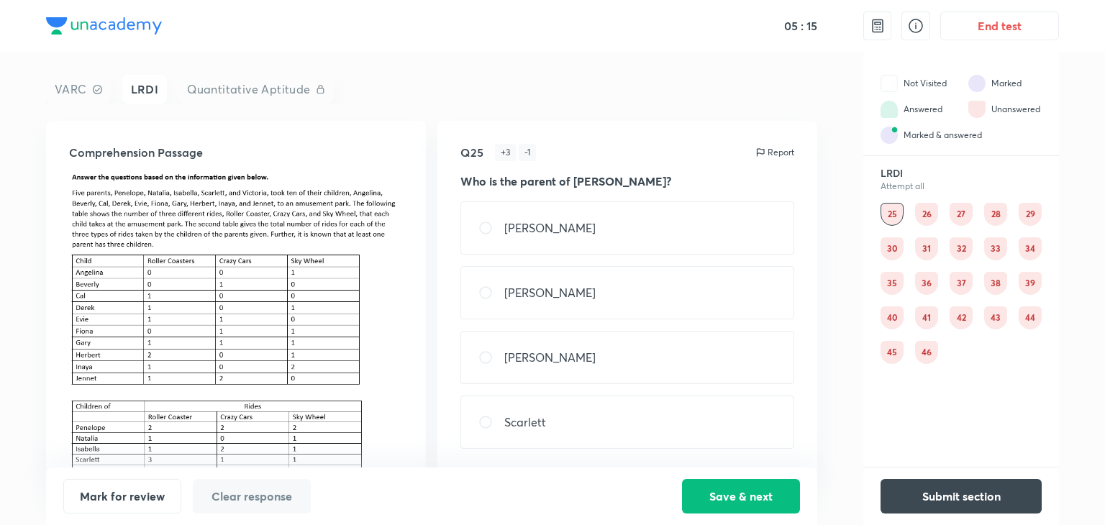
click at [603, 207] on div "[PERSON_NAME]" at bounding box center [628, 227] width 334 height 53
radio input "true"
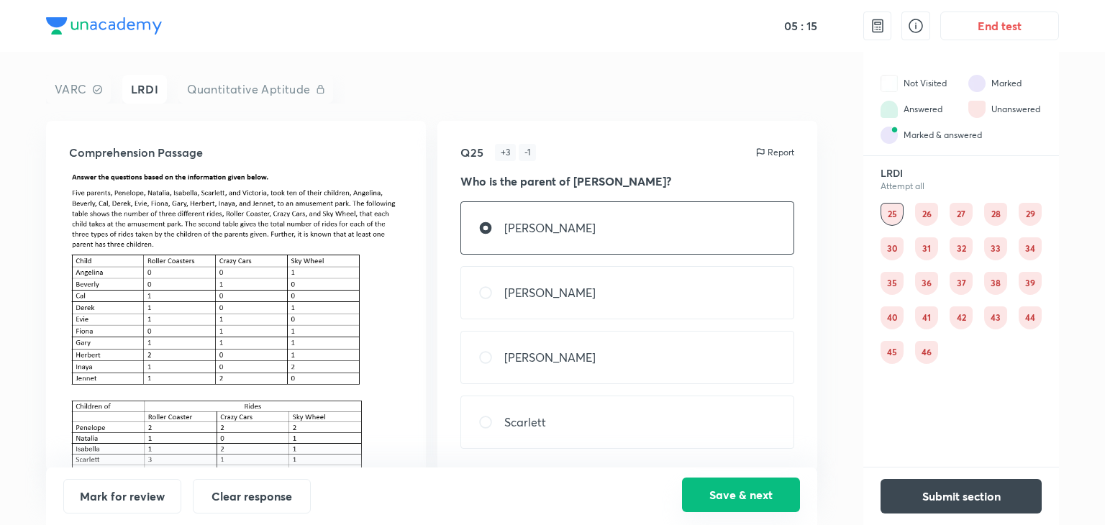
click at [736, 491] on button "Save & next" at bounding box center [741, 495] width 118 height 35
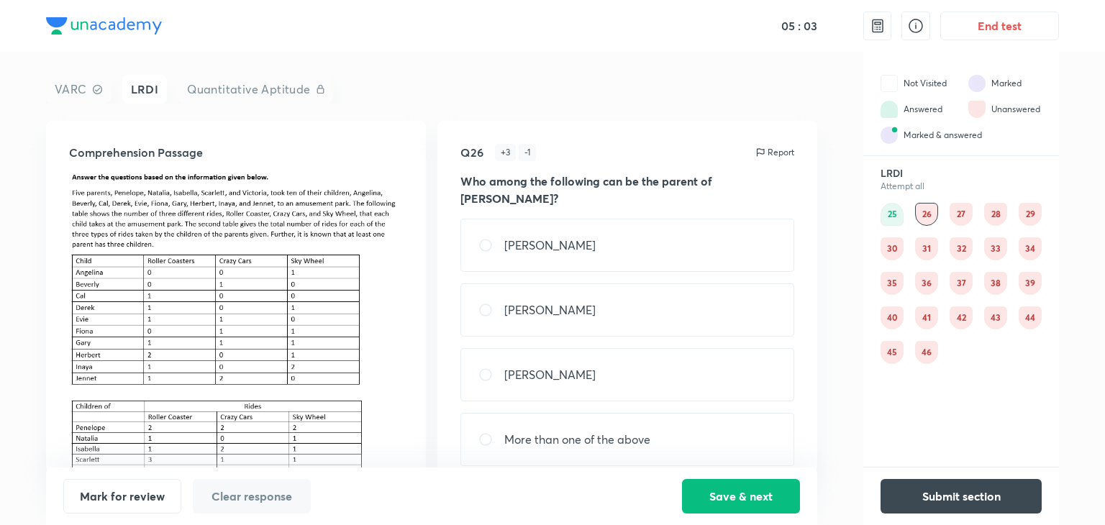
drag, startPoint x: 558, startPoint y: 369, endPoint x: 565, endPoint y: 373, distance: 8.4
click at [558, 368] on div "[PERSON_NAME]" at bounding box center [628, 374] width 334 height 53
radio input "true"
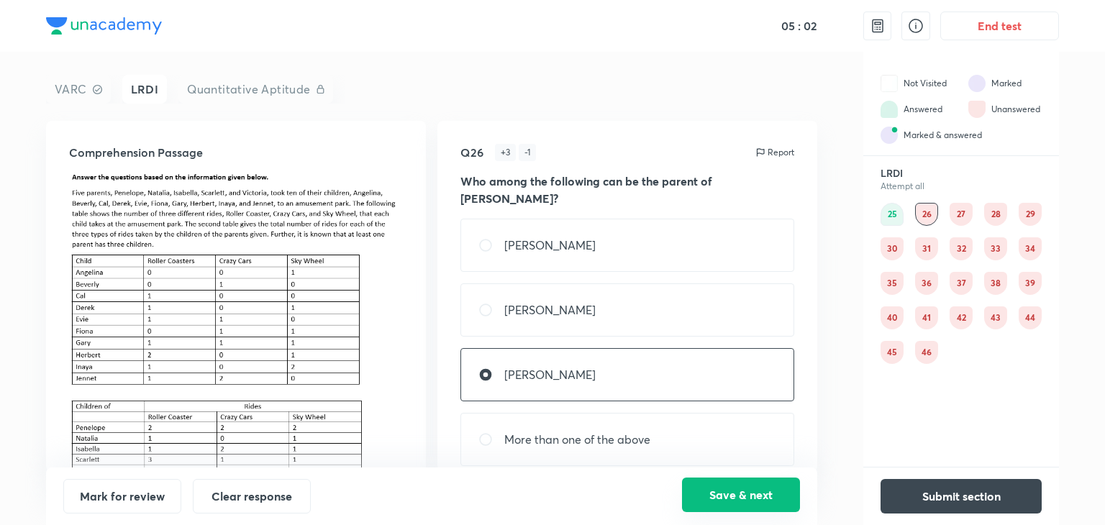
click at [697, 491] on button "Save & next" at bounding box center [741, 495] width 118 height 35
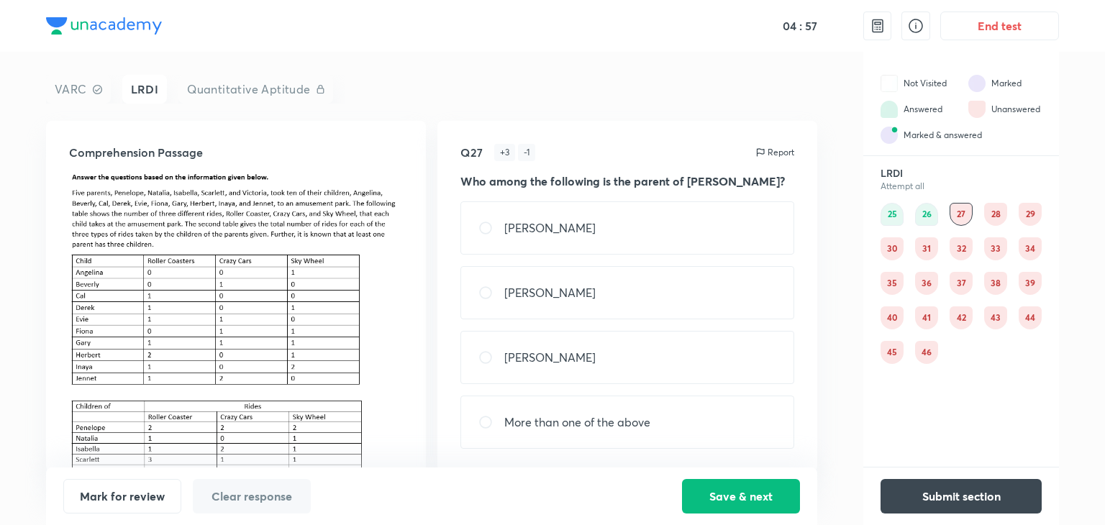
click at [611, 239] on div "[PERSON_NAME]" at bounding box center [628, 227] width 334 height 53
radio input "true"
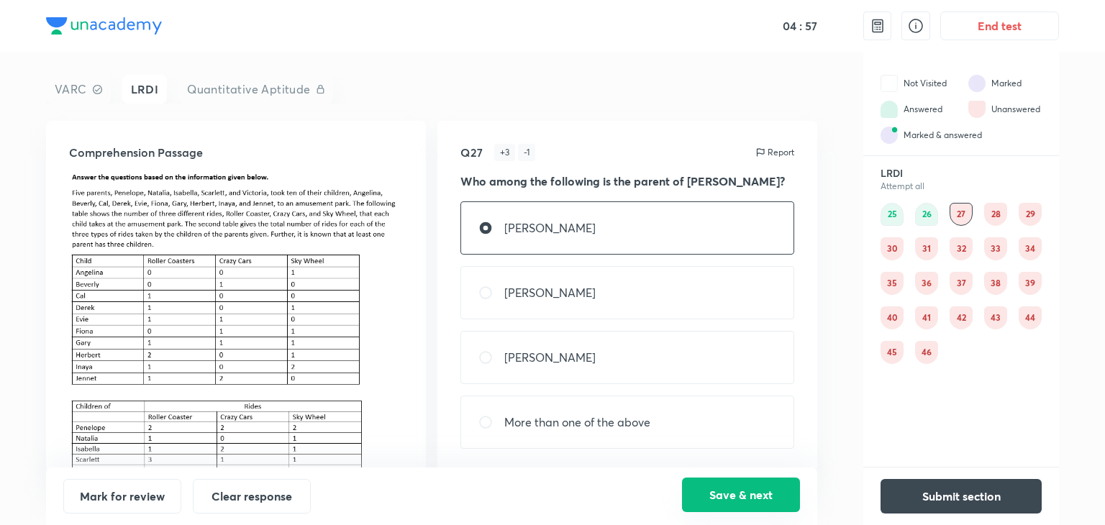
click at [749, 478] on button "Save & next" at bounding box center [741, 495] width 118 height 35
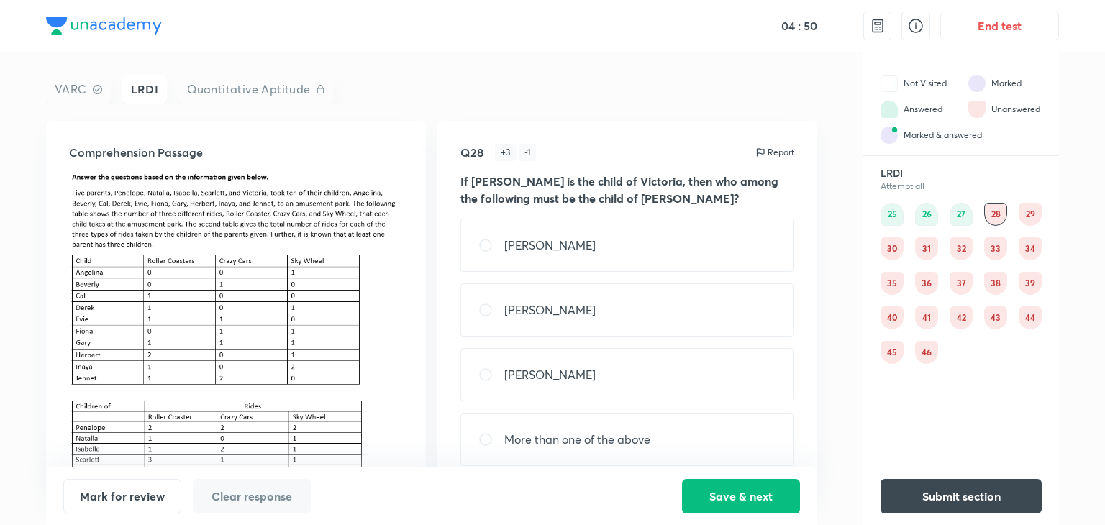
click at [573, 243] on div "[PERSON_NAME]" at bounding box center [628, 245] width 334 height 53
radio input "true"
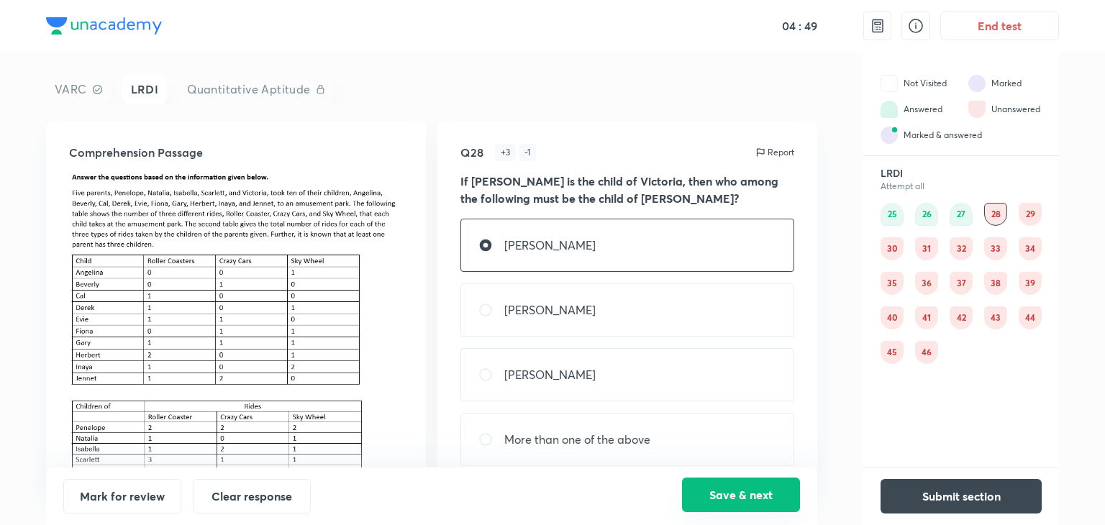
click at [748, 504] on button "Save & next" at bounding box center [741, 495] width 118 height 35
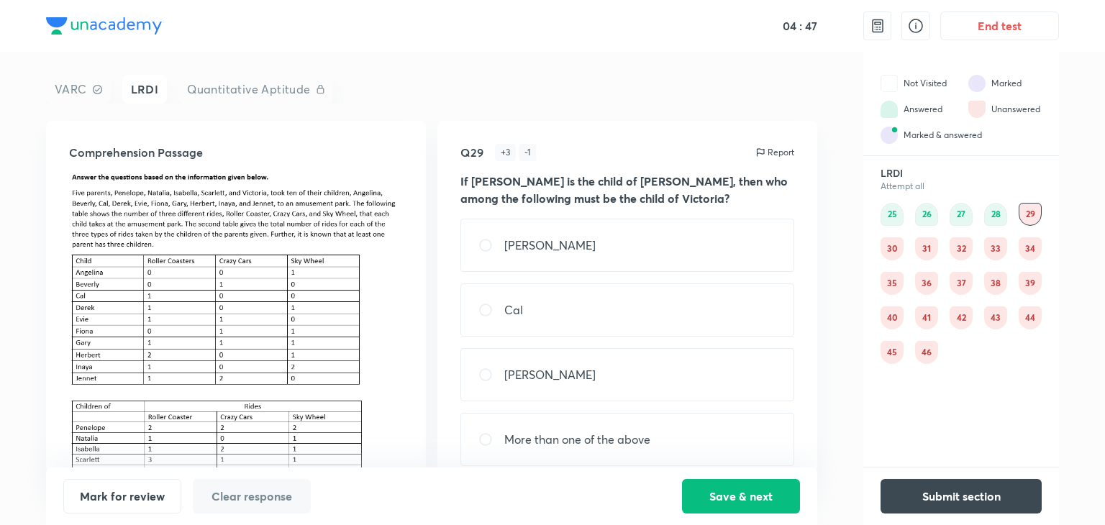
click at [550, 436] on p "More than one of the above" at bounding box center [577, 439] width 146 height 17
radio input "true"
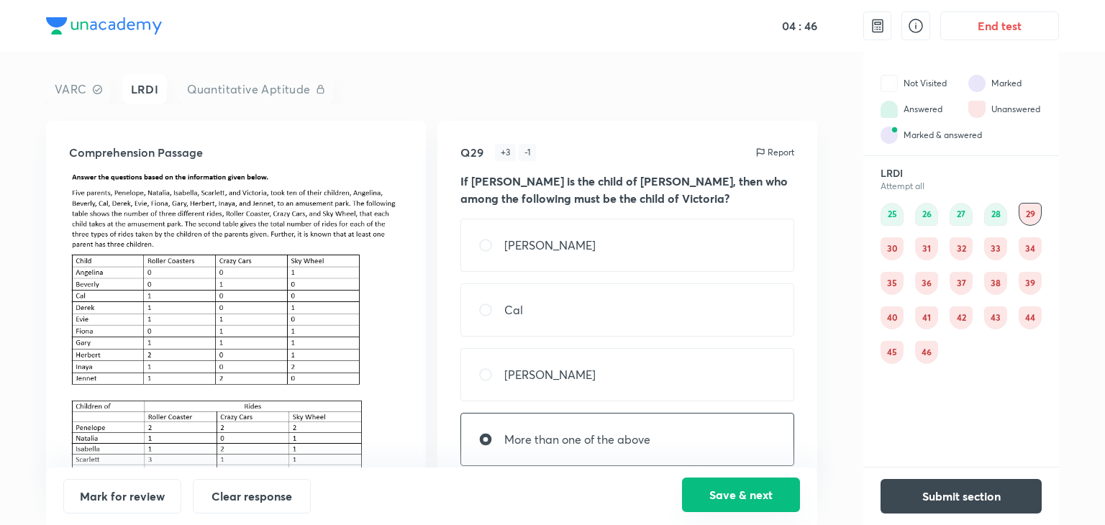
click at [724, 497] on button "Save & next" at bounding box center [741, 495] width 118 height 35
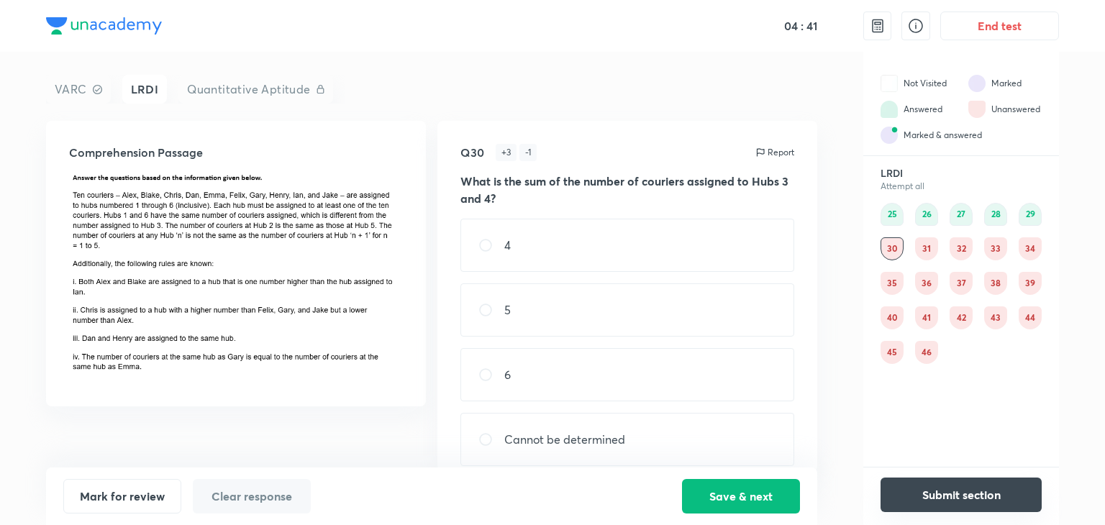
click at [974, 492] on button "Submit section" at bounding box center [961, 495] width 161 height 35
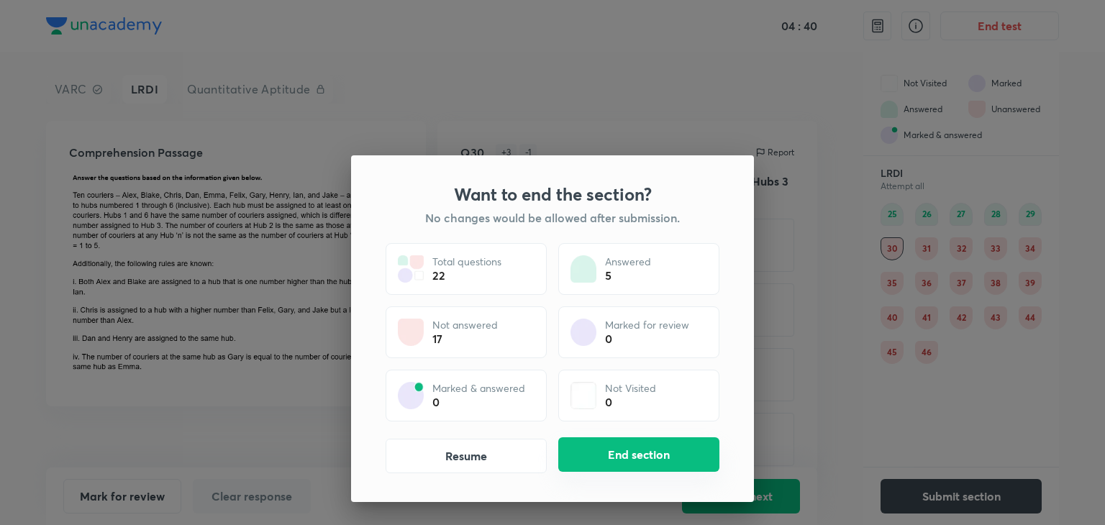
click at [656, 454] on button "End section" at bounding box center [638, 454] width 161 height 35
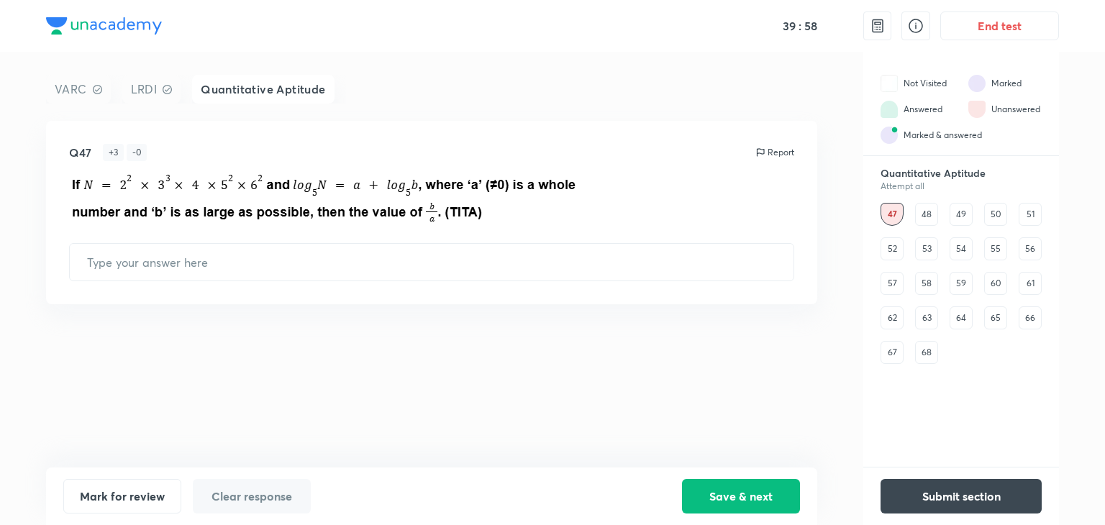
click at [922, 215] on div "48" at bounding box center [926, 214] width 23 height 23
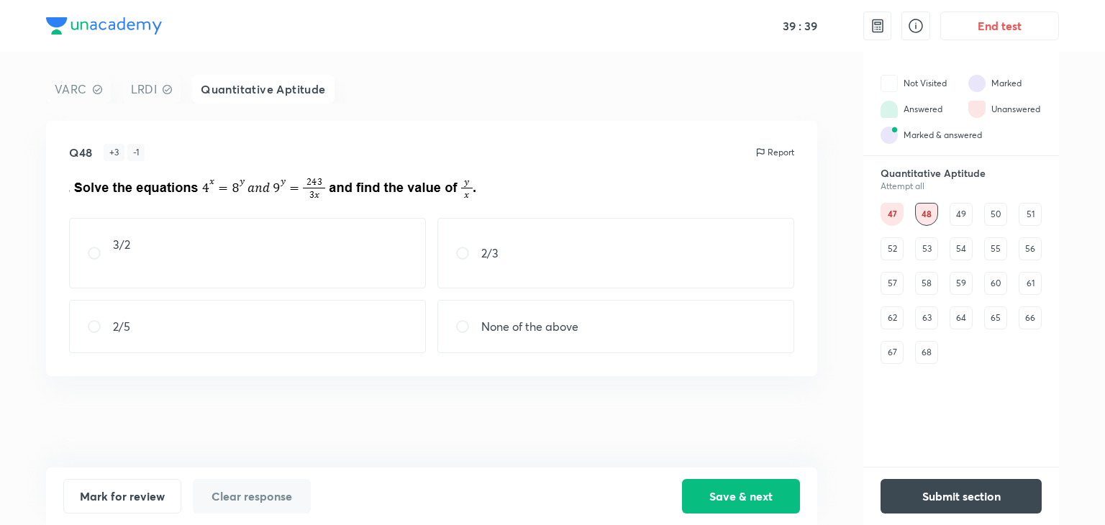
click at [954, 220] on div "49" at bounding box center [961, 214] width 23 height 23
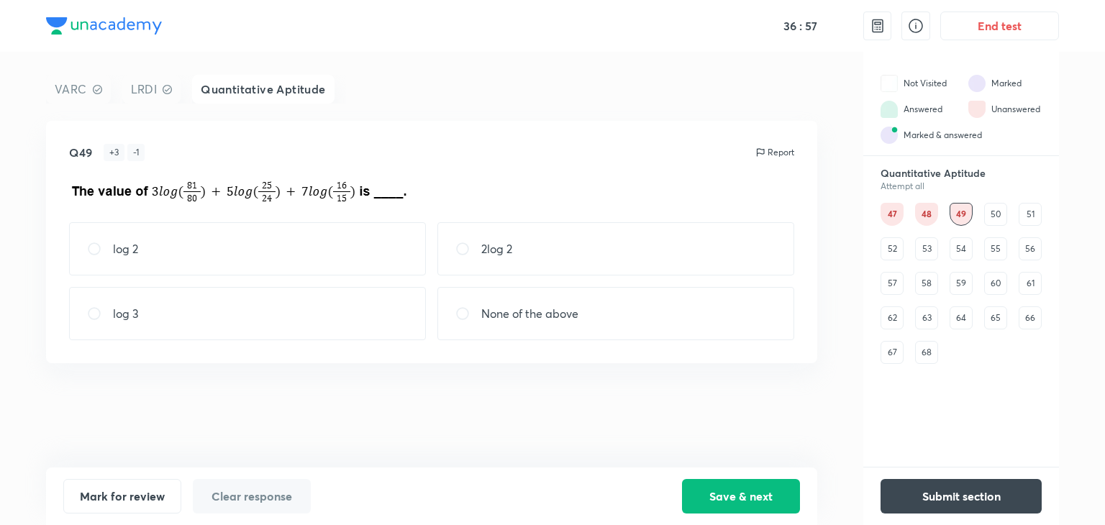
click at [981, 216] on div "47 48 49 50 51 52 53 54 55 56 57 58 59 60 61 62 63 64 65 66 67 68" at bounding box center [961, 283] width 161 height 161
click at [984, 215] on div "47 48 49 50 51 52 53 54 55 56 57 58 59 60 61 62 63 64 65 66 67 68" at bounding box center [961, 283] width 161 height 161
click at [995, 214] on div "50" at bounding box center [995, 214] width 23 height 23
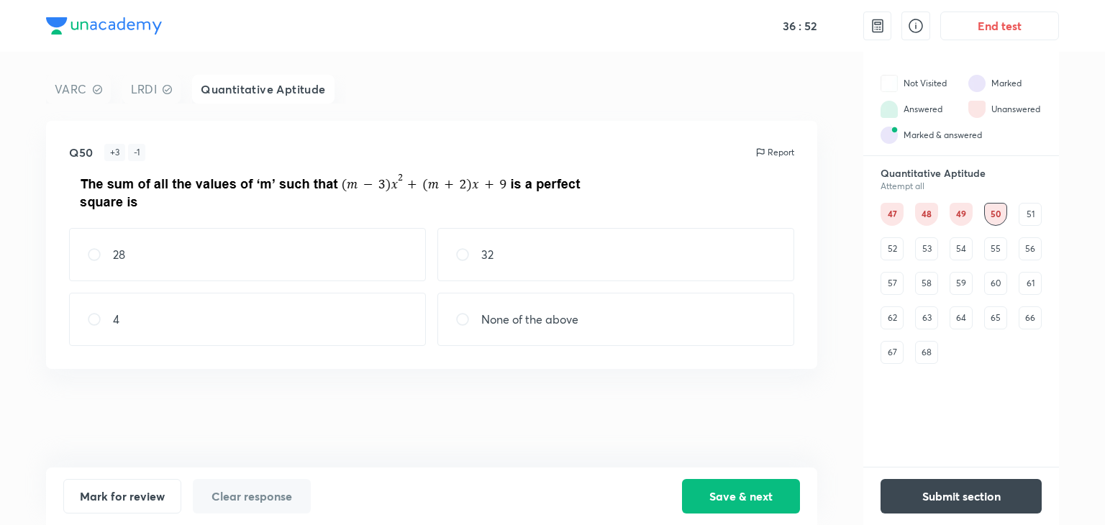
click at [1028, 215] on div "51" at bounding box center [1030, 214] width 23 height 23
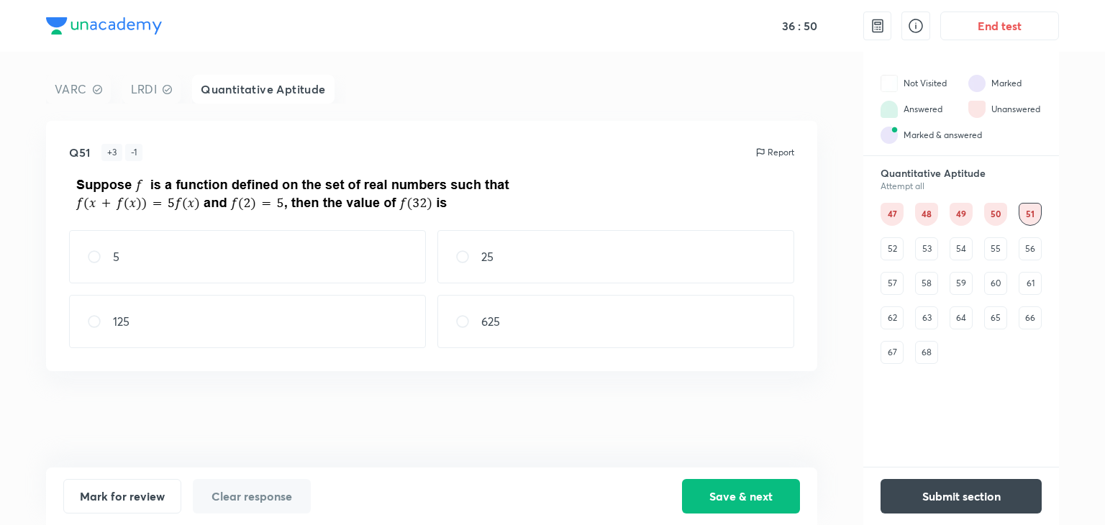
click at [887, 250] on div "52" at bounding box center [892, 248] width 23 height 23
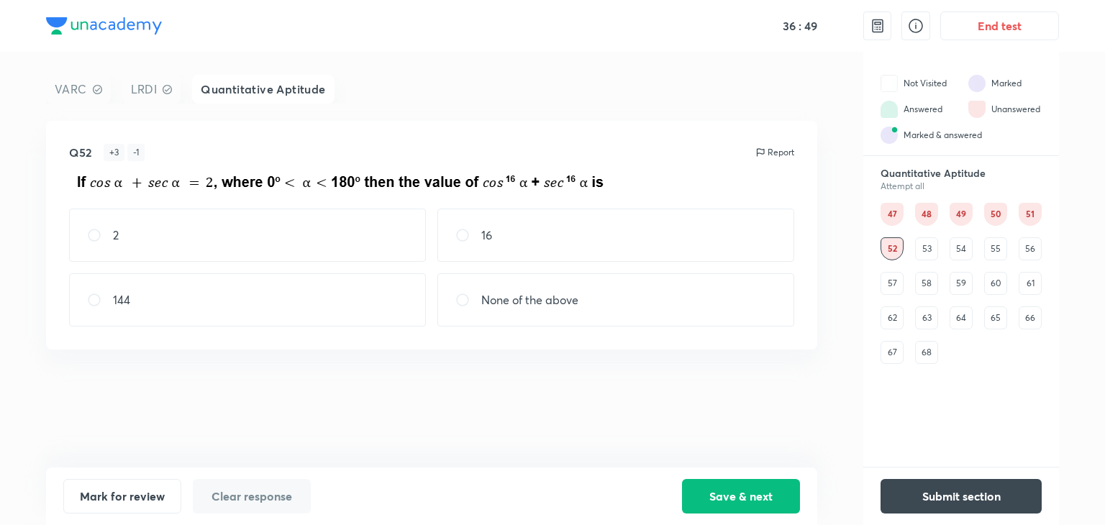
click at [938, 242] on div "47 48 49 50 51 52 53 54 55 56 57 58 59 60 61 62 63 64 65 66 67 68" at bounding box center [961, 283] width 161 height 161
click at [924, 255] on div "53" at bounding box center [926, 248] width 23 height 23
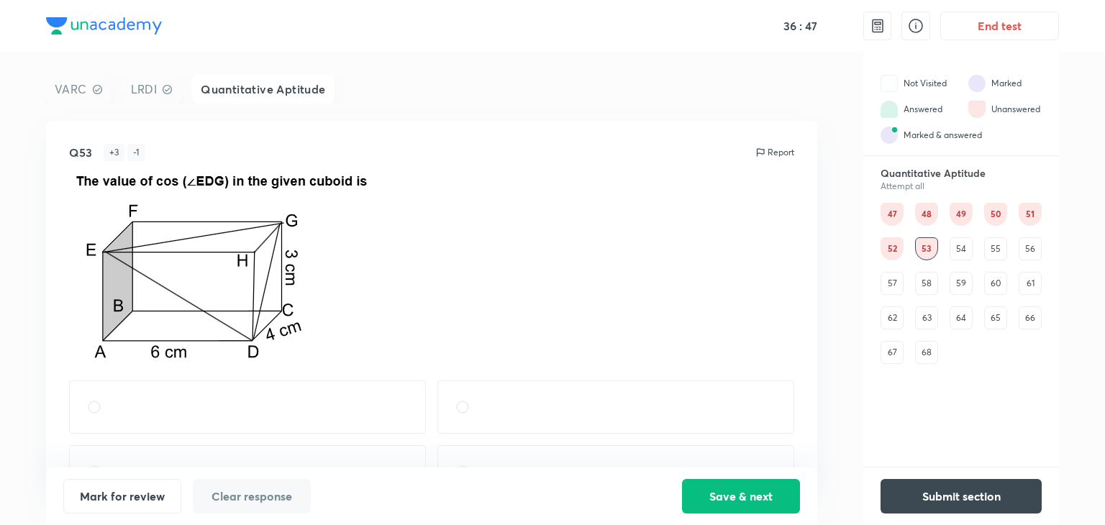
click at [956, 251] on div "54" at bounding box center [961, 248] width 23 height 23
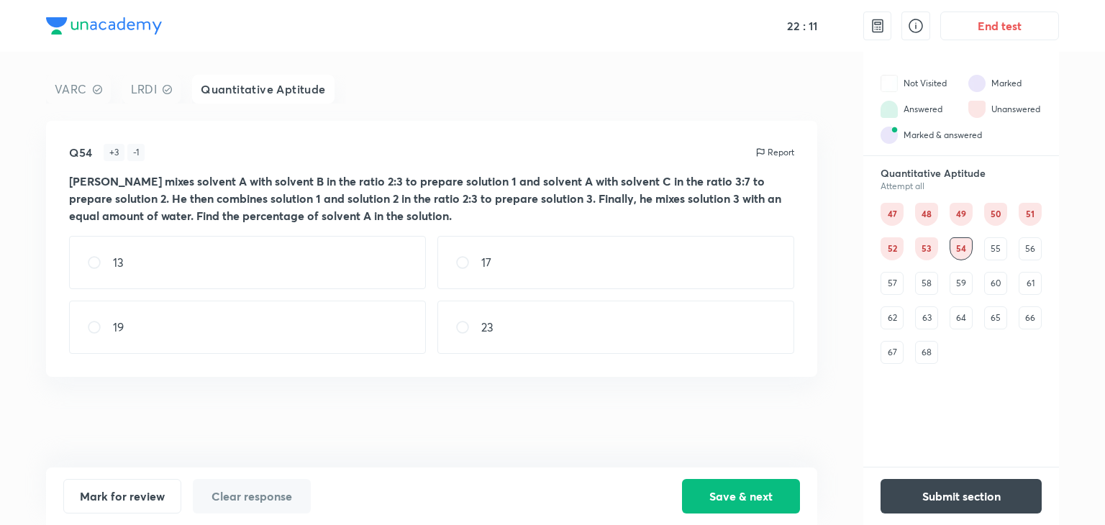
click at [1000, 245] on div "55" at bounding box center [995, 248] width 23 height 23
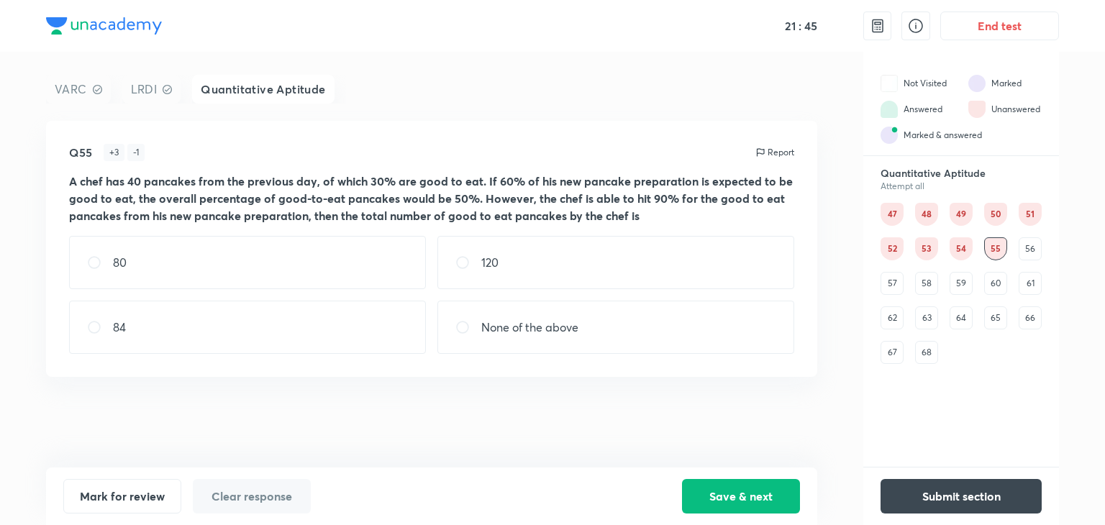
click at [1028, 242] on div "56" at bounding box center [1030, 248] width 23 height 23
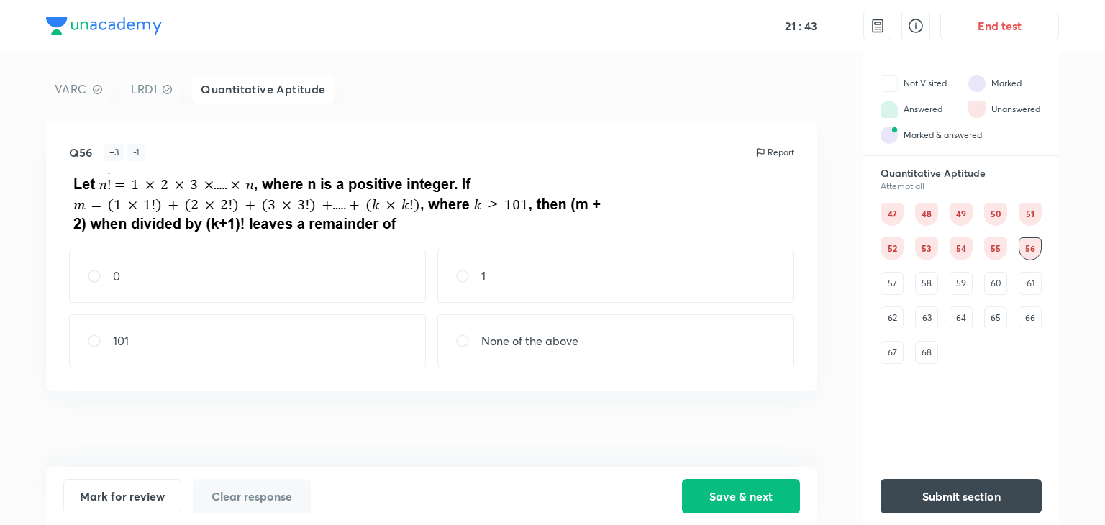
click at [898, 286] on div "57" at bounding box center [892, 283] width 23 height 23
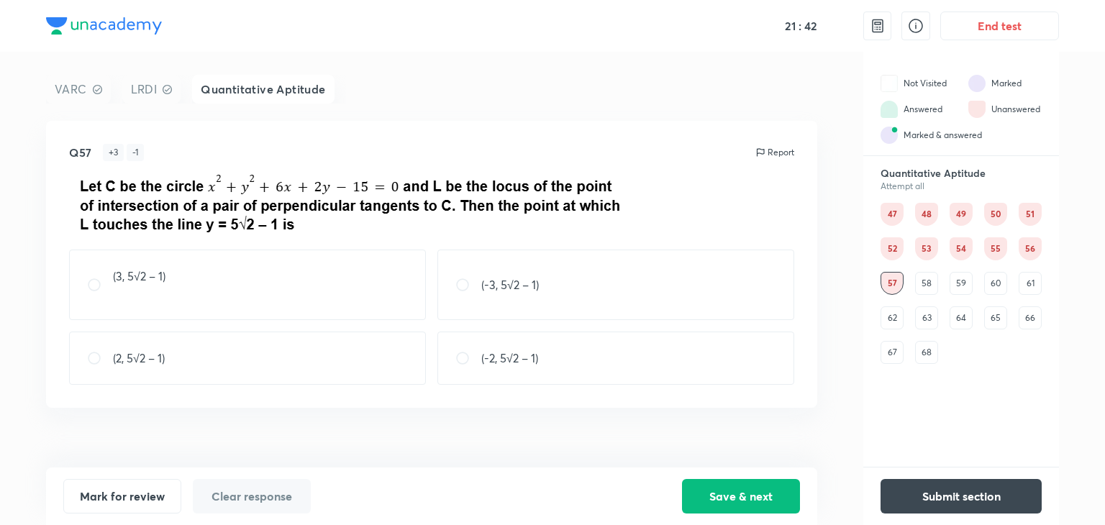
click at [920, 281] on div "58" at bounding box center [926, 283] width 23 height 23
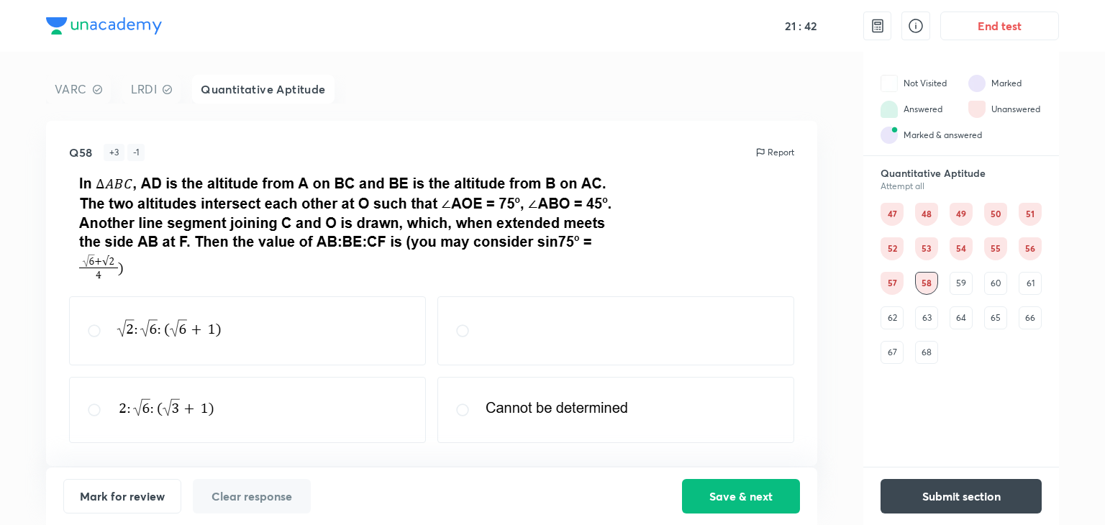
click at [963, 286] on div "59" at bounding box center [961, 283] width 23 height 23
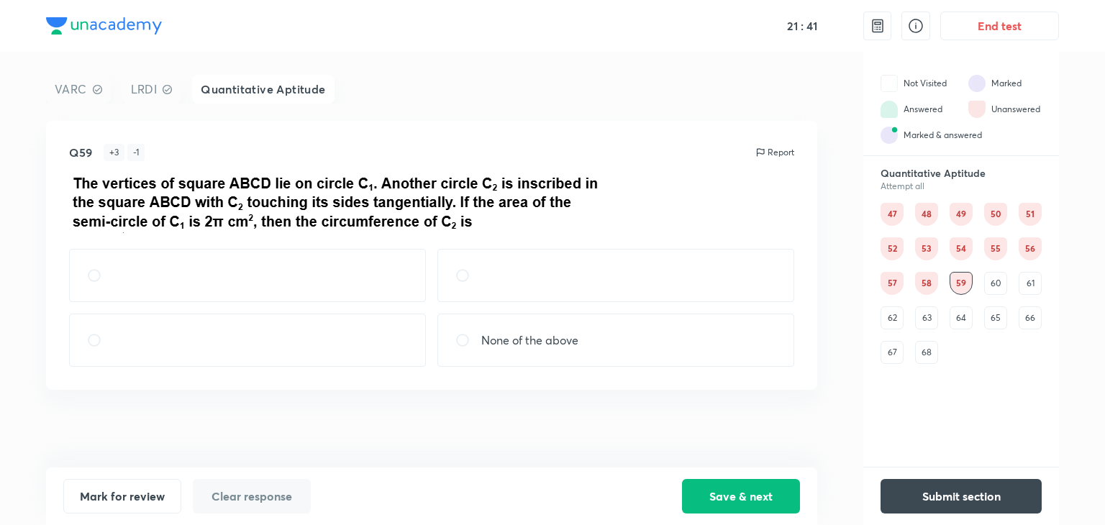
click at [1012, 283] on div "47 48 49 50 51 52 53 54 55 56 57 58 59 60 61 62 63 64 65 66 67 68" at bounding box center [961, 283] width 161 height 161
click at [1006, 289] on div "60" at bounding box center [995, 283] width 23 height 23
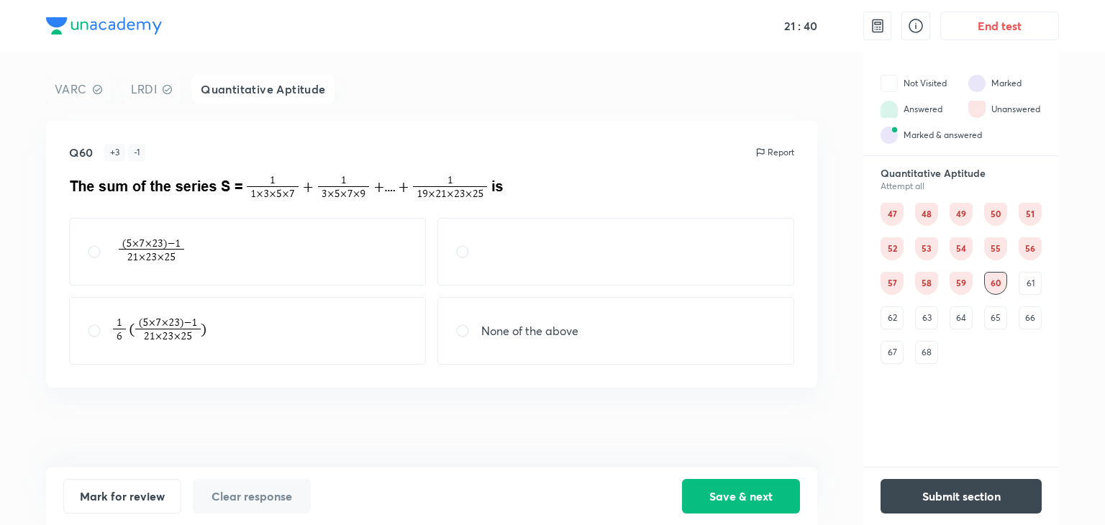
click at [1030, 283] on div "61" at bounding box center [1030, 283] width 23 height 23
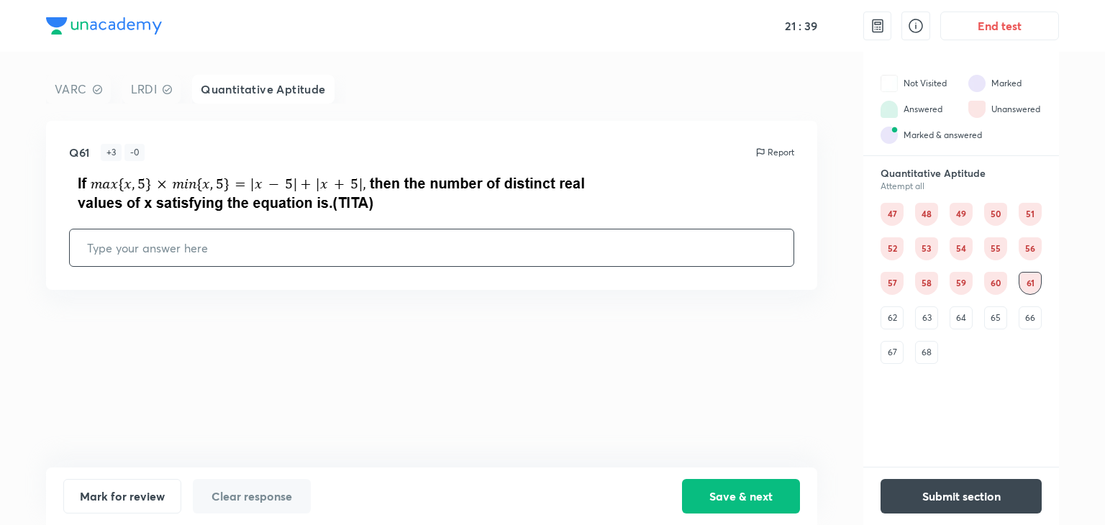
drag, startPoint x: 887, startPoint y: 326, endPoint x: 897, endPoint y: 323, distance: 9.8
click at [887, 325] on div "62" at bounding box center [892, 318] width 23 height 23
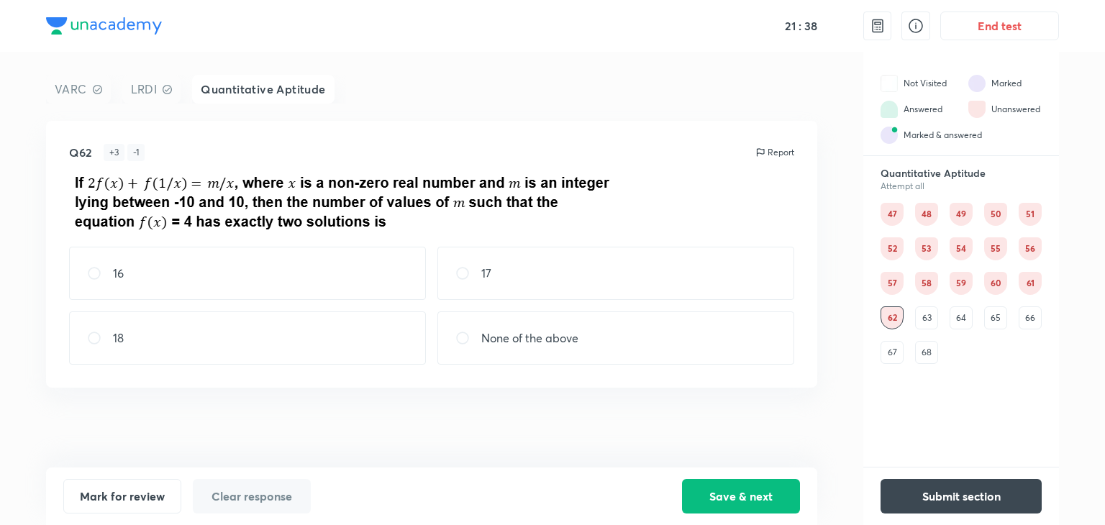
click at [924, 312] on div "63" at bounding box center [926, 318] width 23 height 23
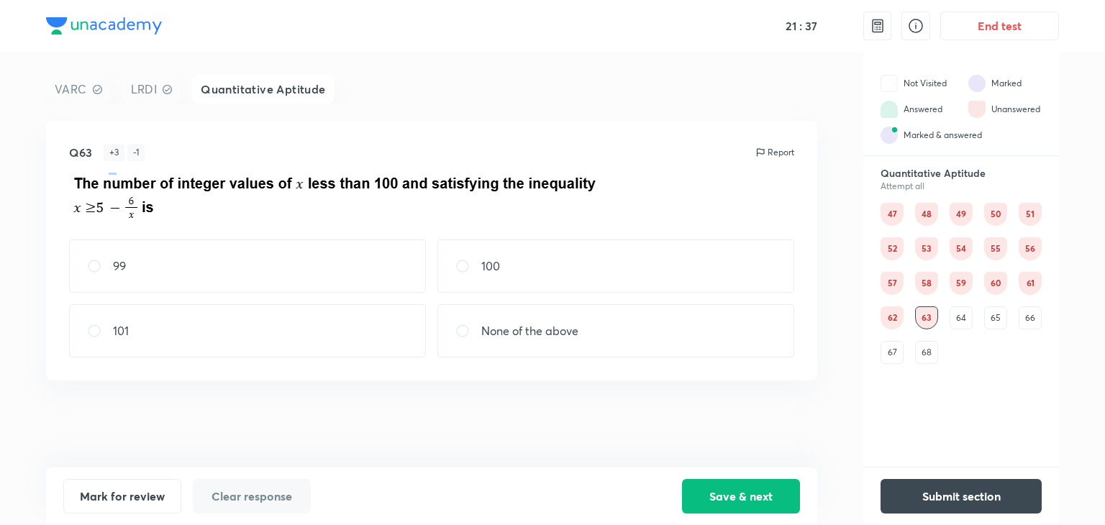
click at [966, 309] on div "64" at bounding box center [961, 318] width 23 height 23
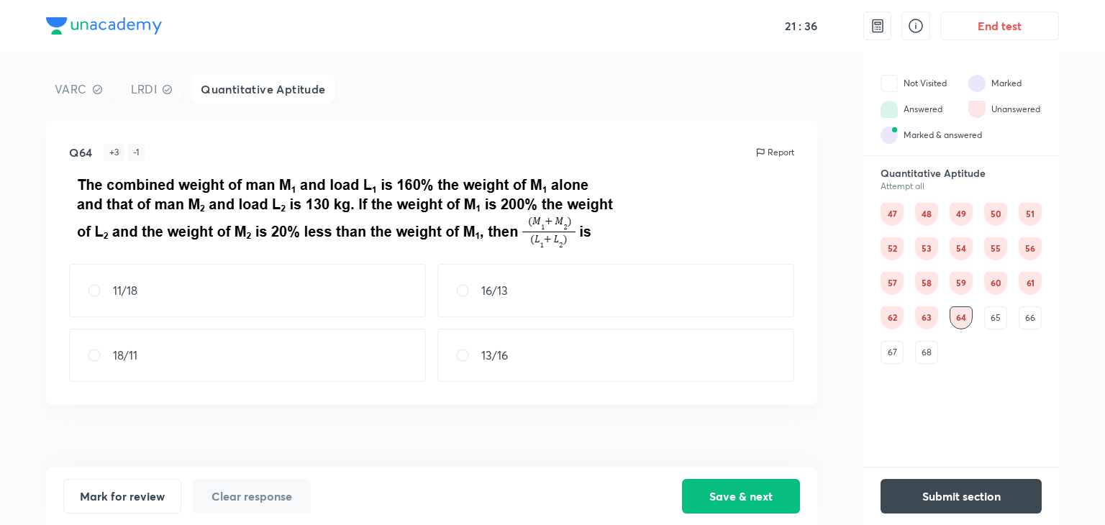
click at [994, 310] on div "65" at bounding box center [995, 318] width 23 height 23
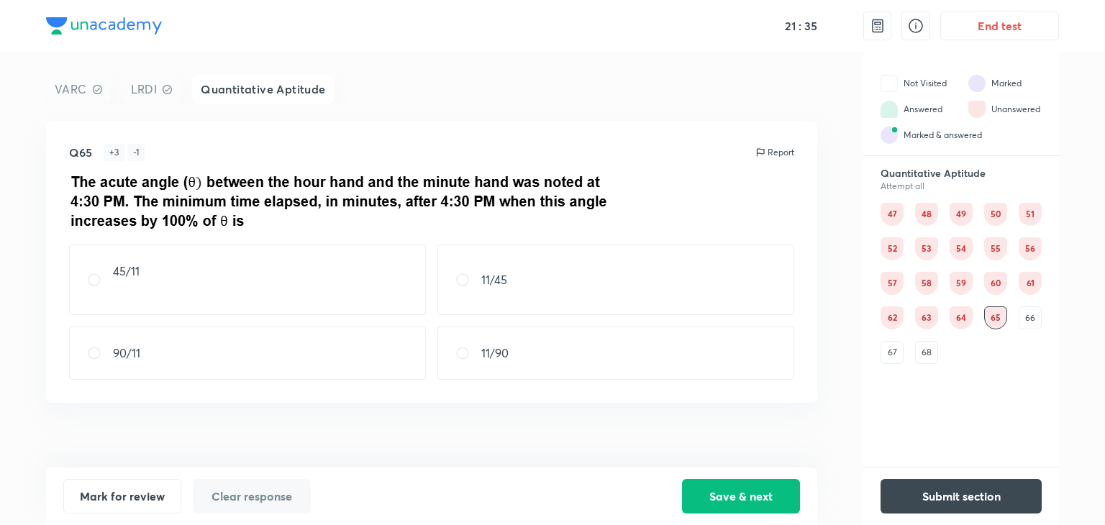
click at [1013, 312] on div "47 48 49 50 51 52 53 54 55 56 57 58 59 60 61 62 63 64 65 66 67 68" at bounding box center [961, 283] width 161 height 161
click at [1022, 315] on div "66" at bounding box center [1030, 318] width 23 height 23
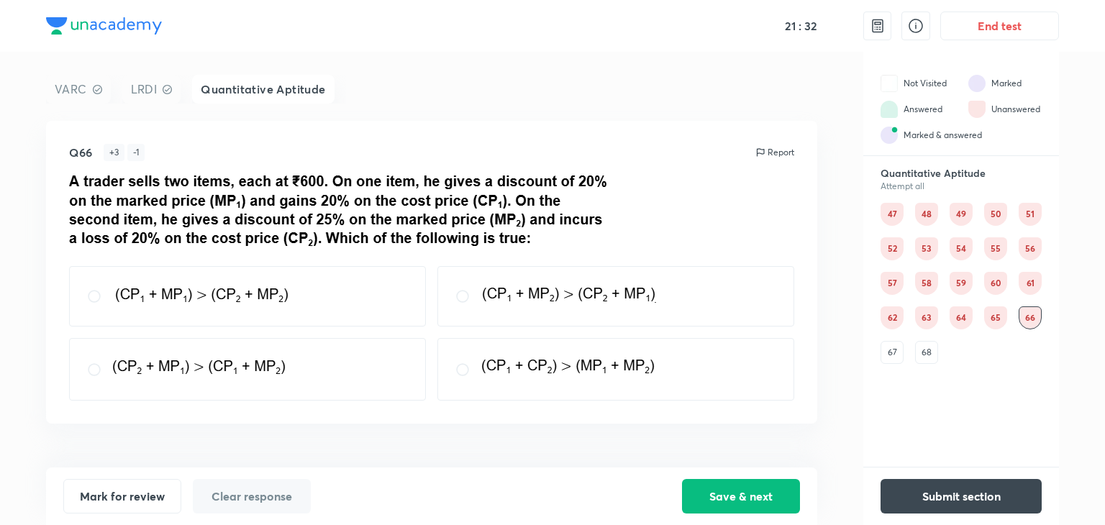
click at [884, 355] on div "67" at bounding box center [892, 352] width 23 height 23
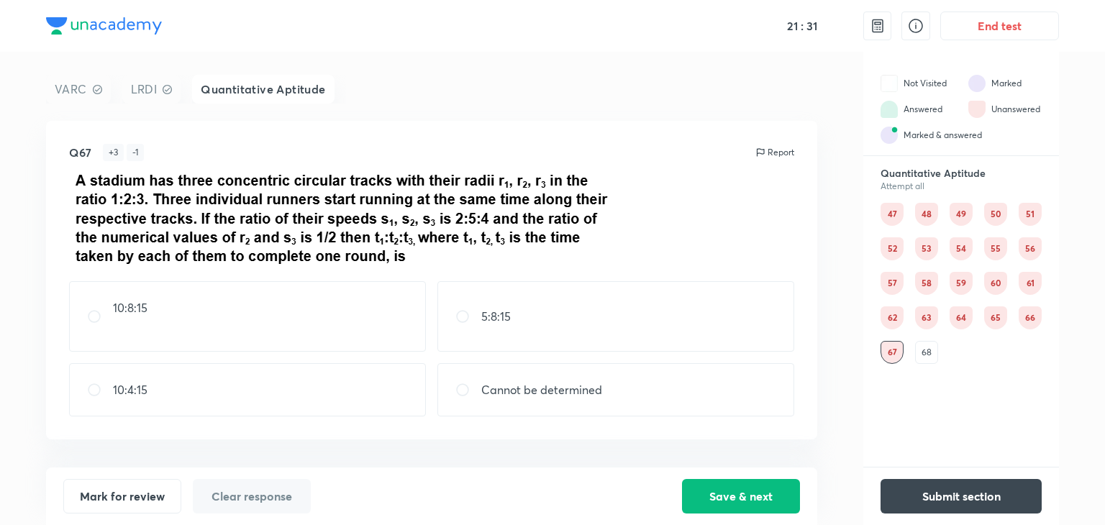
click at [922, 346] on div "68" at bounding box center [926, 352] width 23 height 23
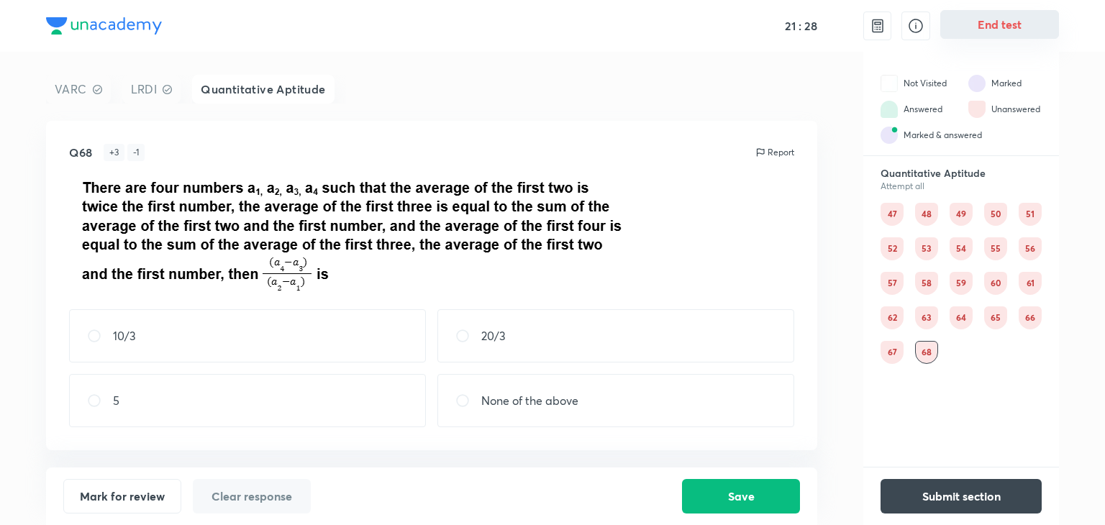
click at [968, 29] on button "End test" at bounding box center [999, 24] width 119 height 29
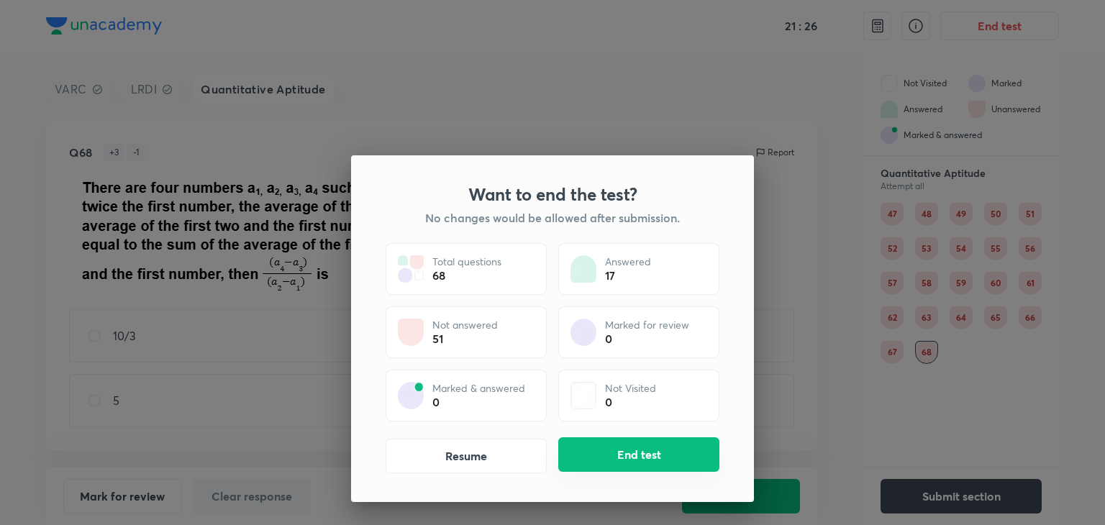
click at [663, 462] on button "End test" at bounding box center [638, 454] width 161 height 35
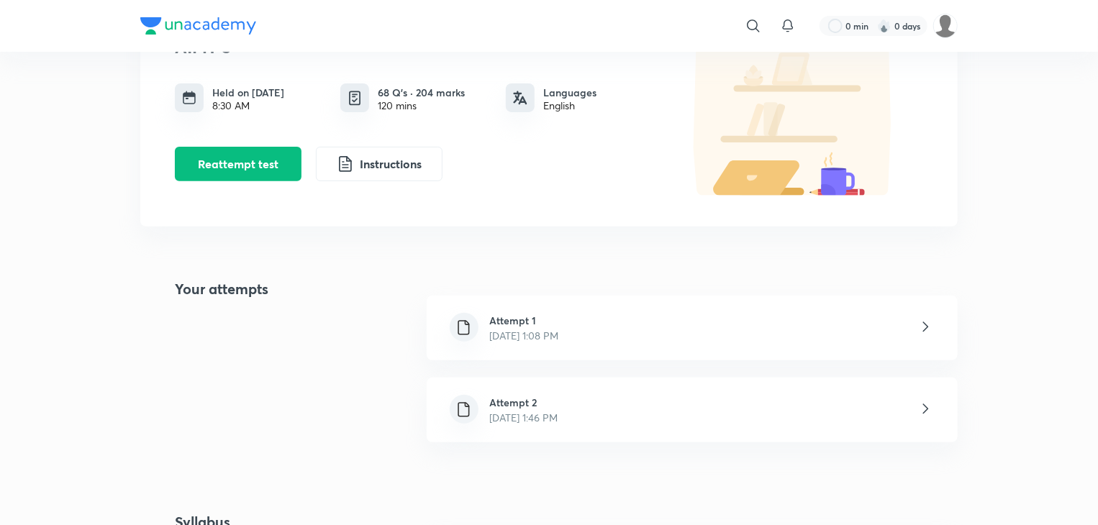
scroll to position [288, 0]
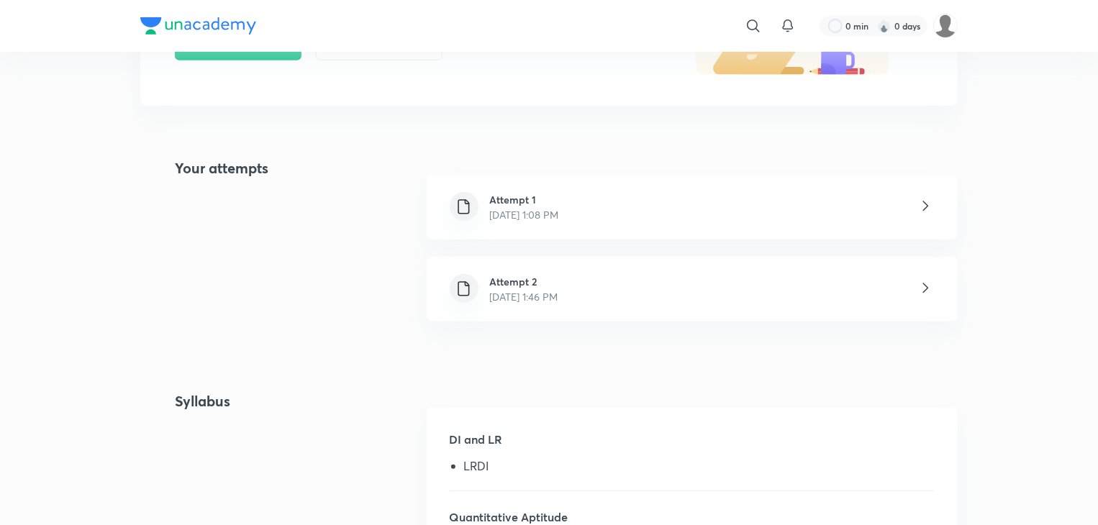
click at [592, 295] on div "Attempt 2 [DATE] 1:46 PM" at bounding box center [692, 289] width 531 height 65
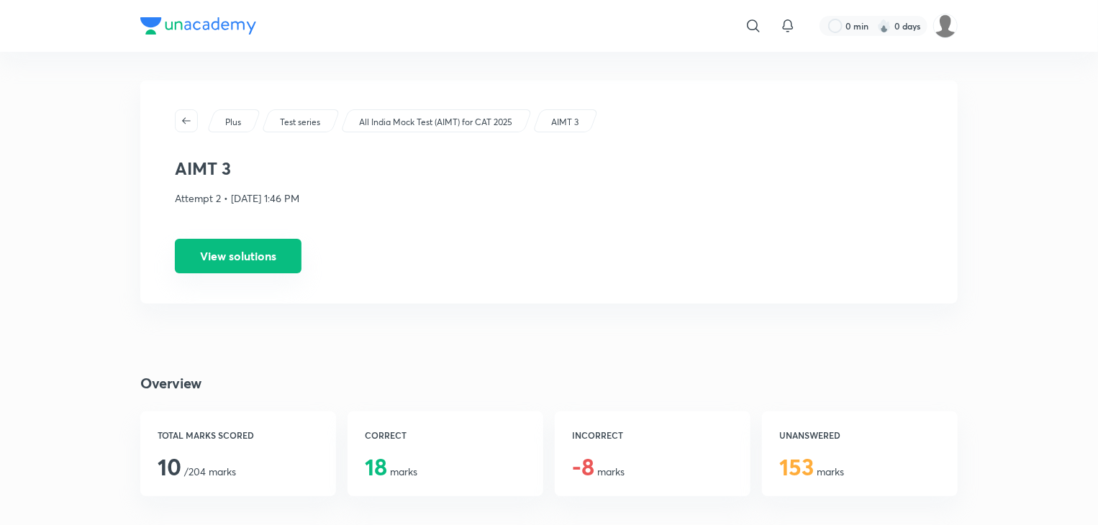
click at [262, 271] on button "View solutions" at bounding box center [238, 256] width 127 height 35
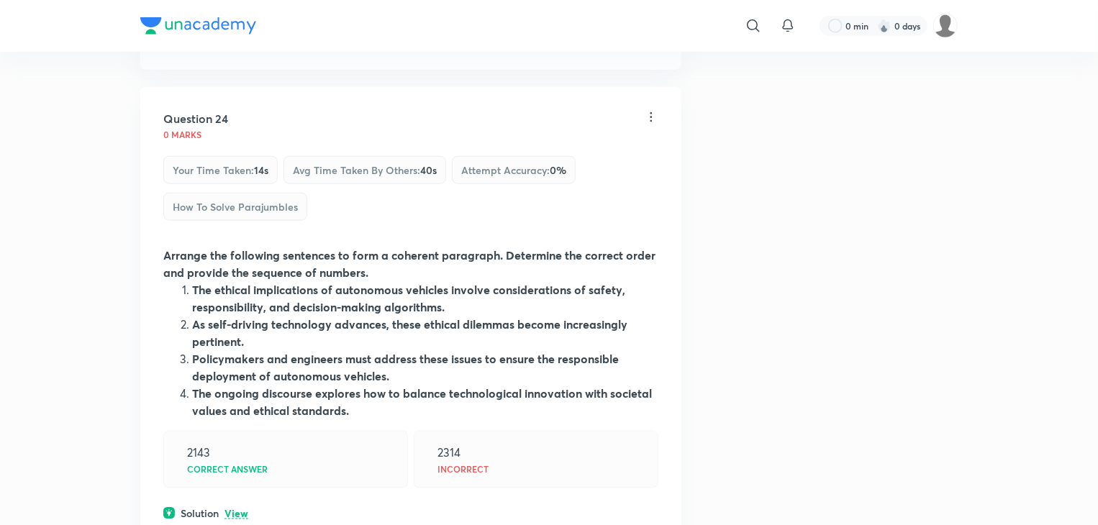
scroll to position [42177, 0]
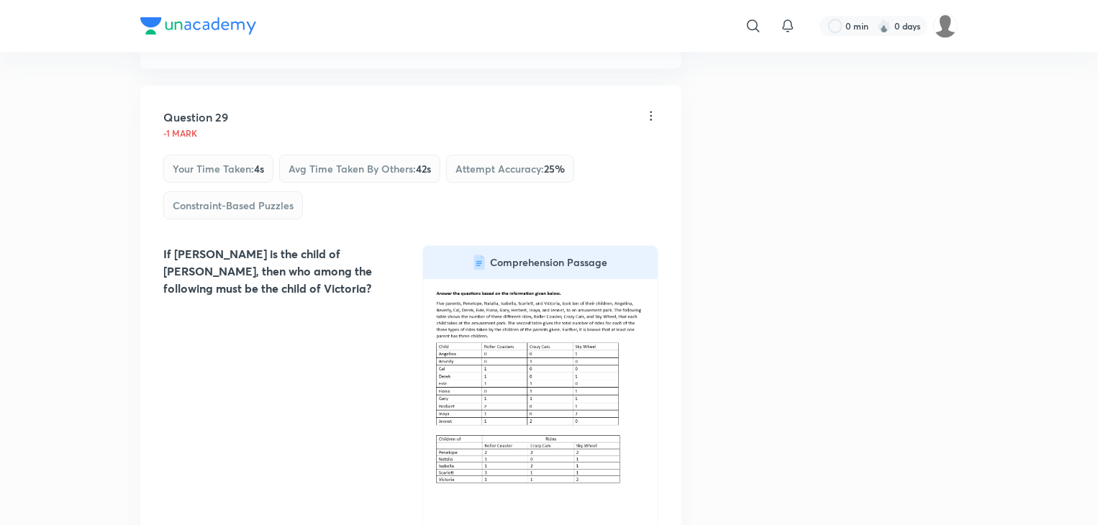
scroll to position [46711, 0]
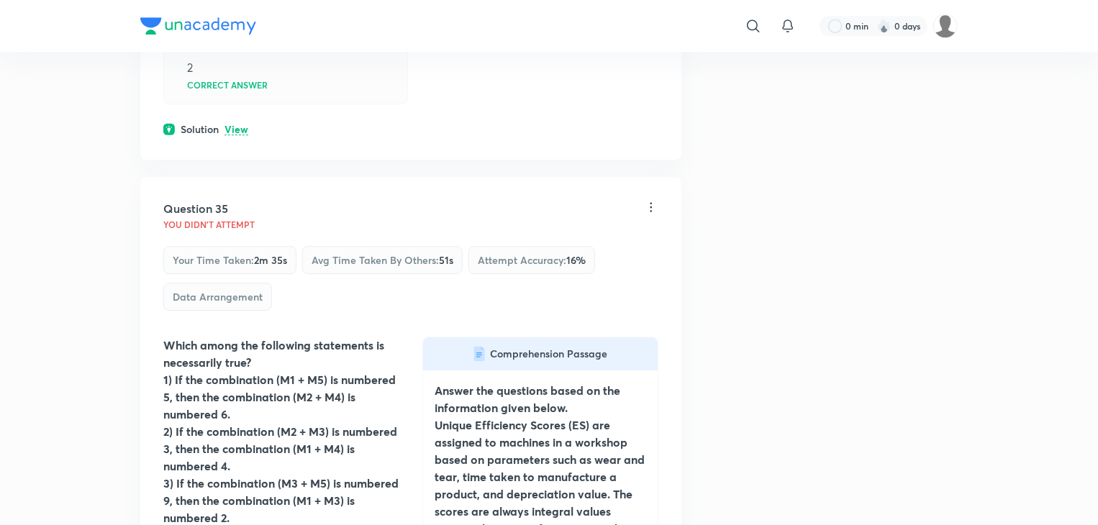
scroll to position [51519, 0]
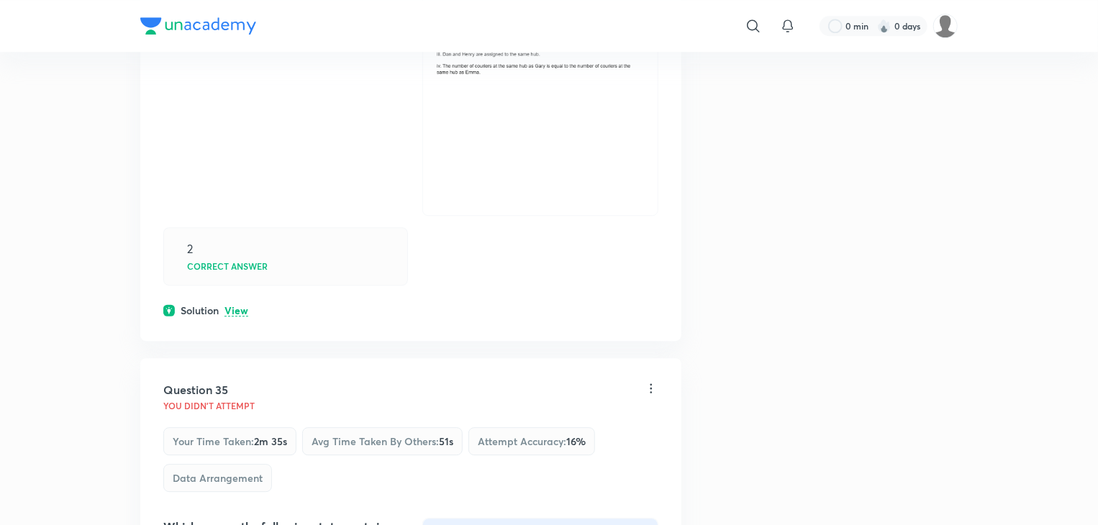
scroll to position [51015, 0]
